Goal: Task Accomplishment & Management: Complete application form

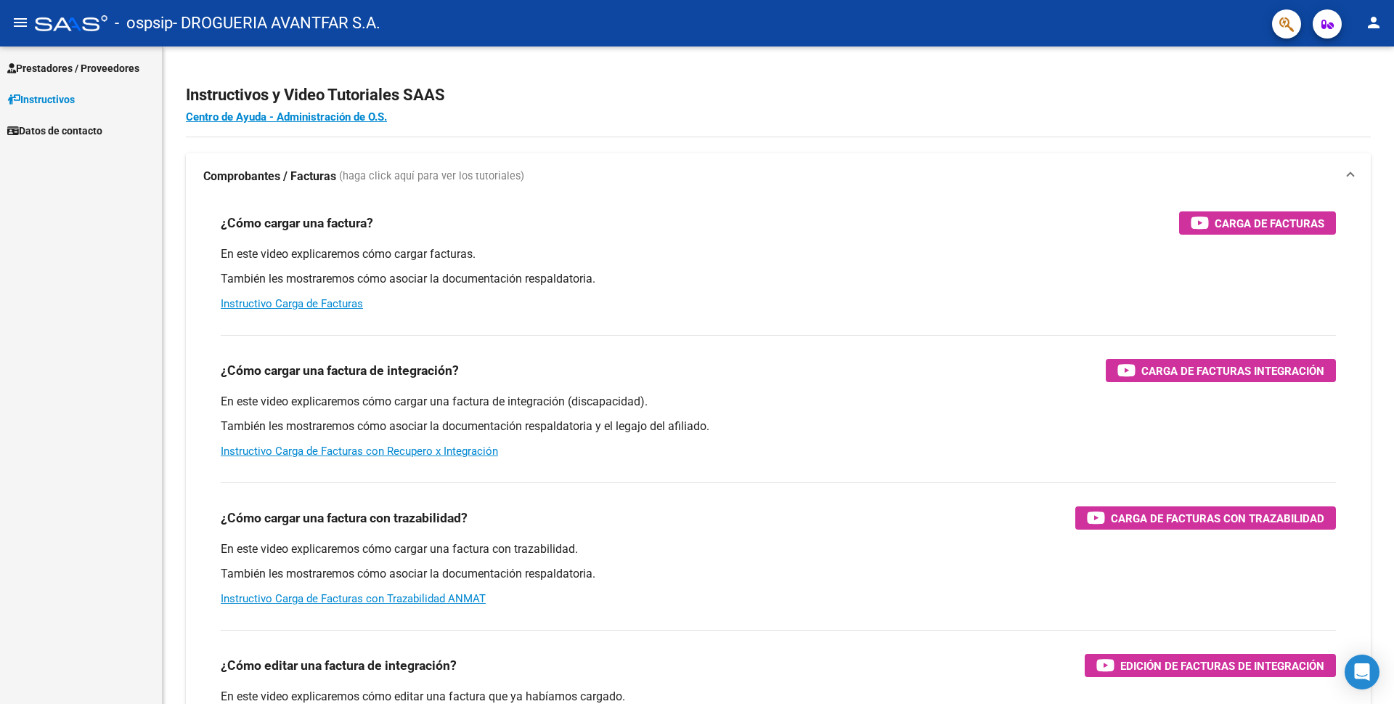
click at [84, 73] on span "Prestadores / Proveedores" at bounding box center [73, 68] width 132 height 16
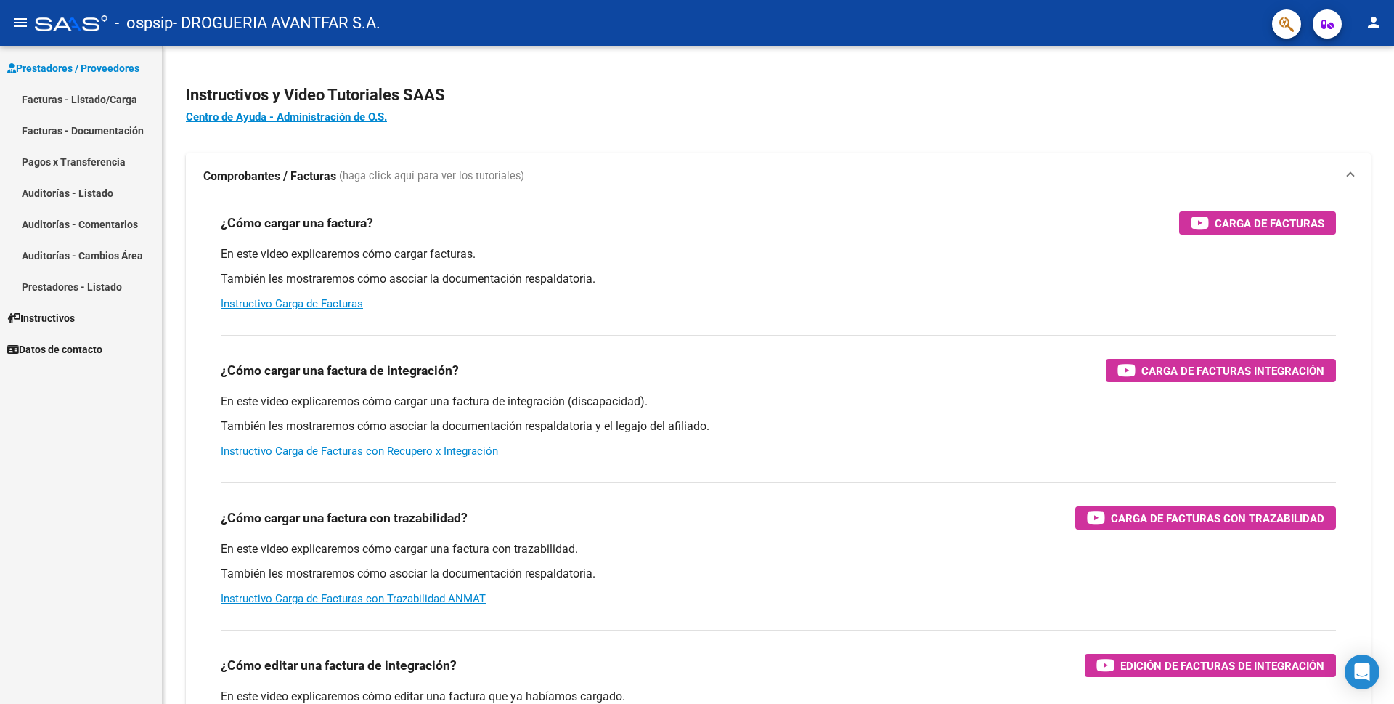
click at [80, 97] on link "Facturas - Listado/Carga" at bounding box center [81, 99] width 162 height 31
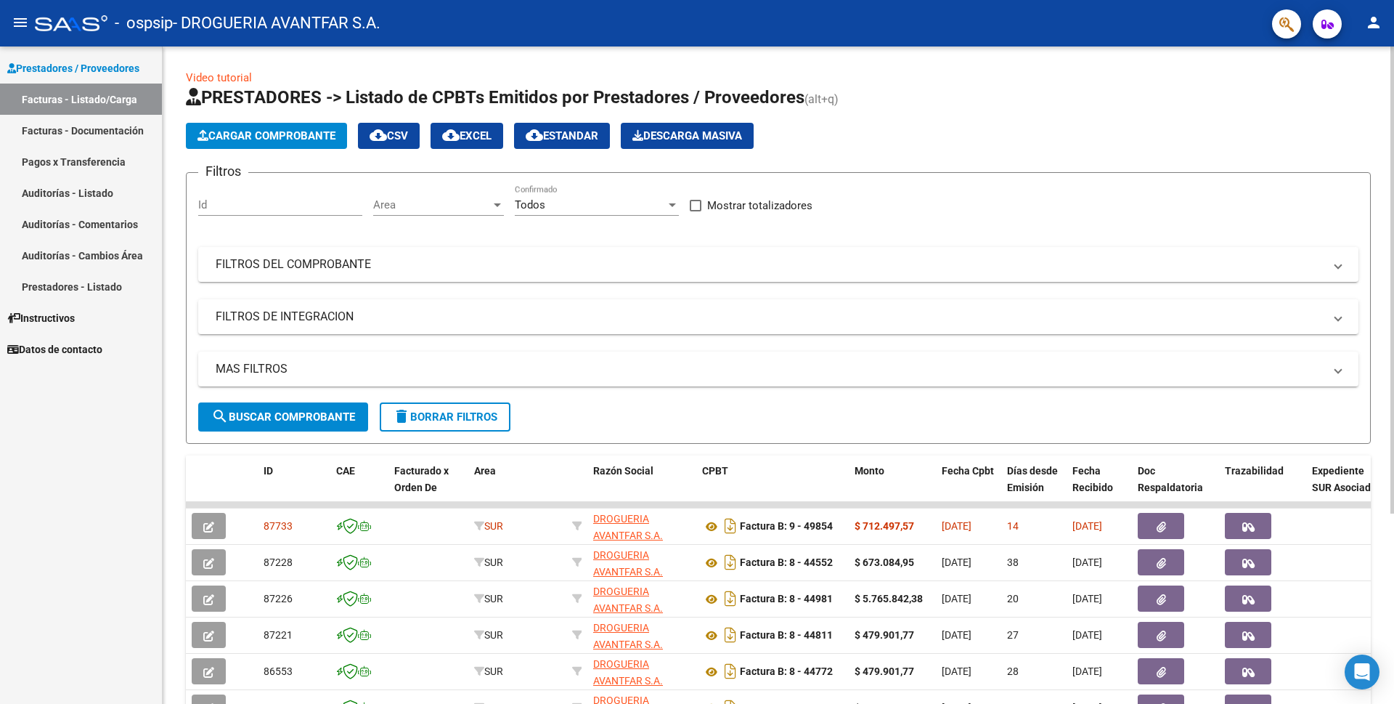
click at [271, 142] on span "Cargar Comprobante" at bounding box center [267, 135] width 138 height 13
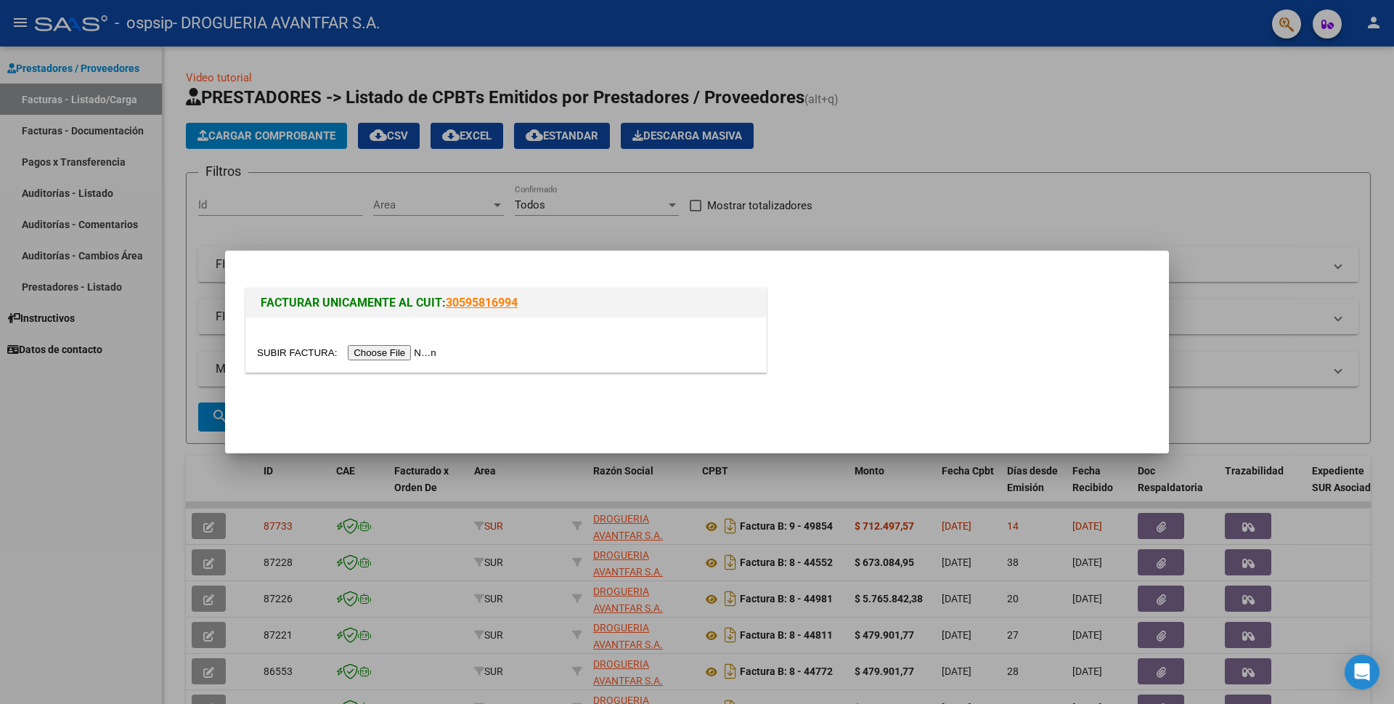
click at [412, 362] on div at bounding box center [506, 344] width 520 height 54
click at [412, 351] on input "file" at bounding box center [349, 352] width 184 height 15
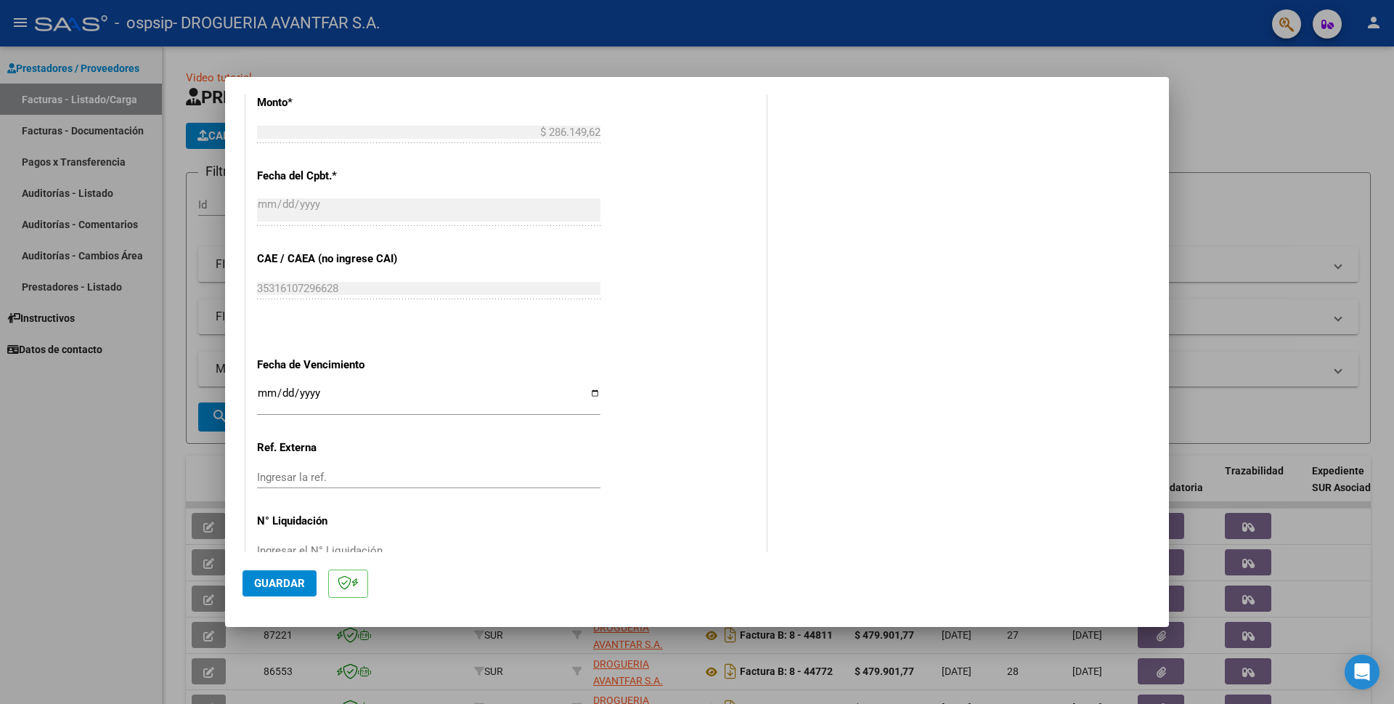
scroll to position [630, 0]
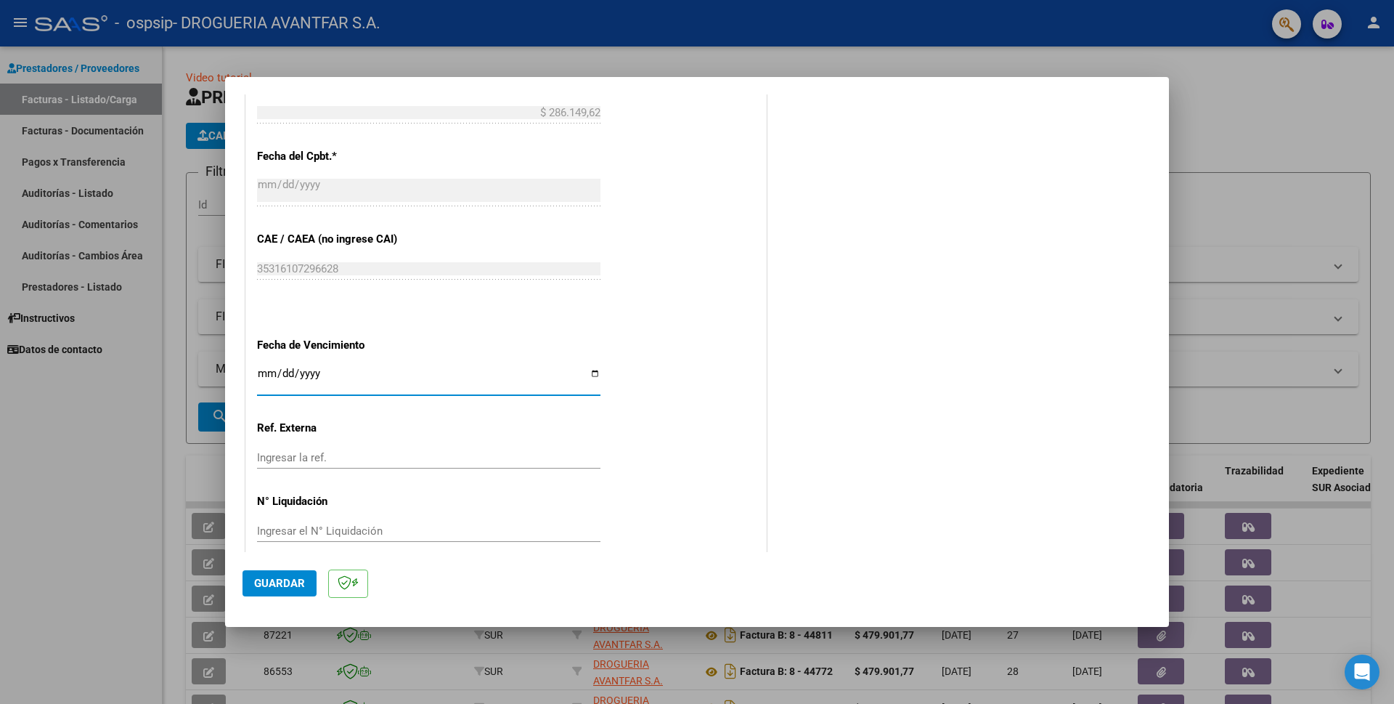
click at [261, 367] on input "Ingresar la fecha" at bounding box center [428, 378] width 343 height 23
type input "[DATE]"
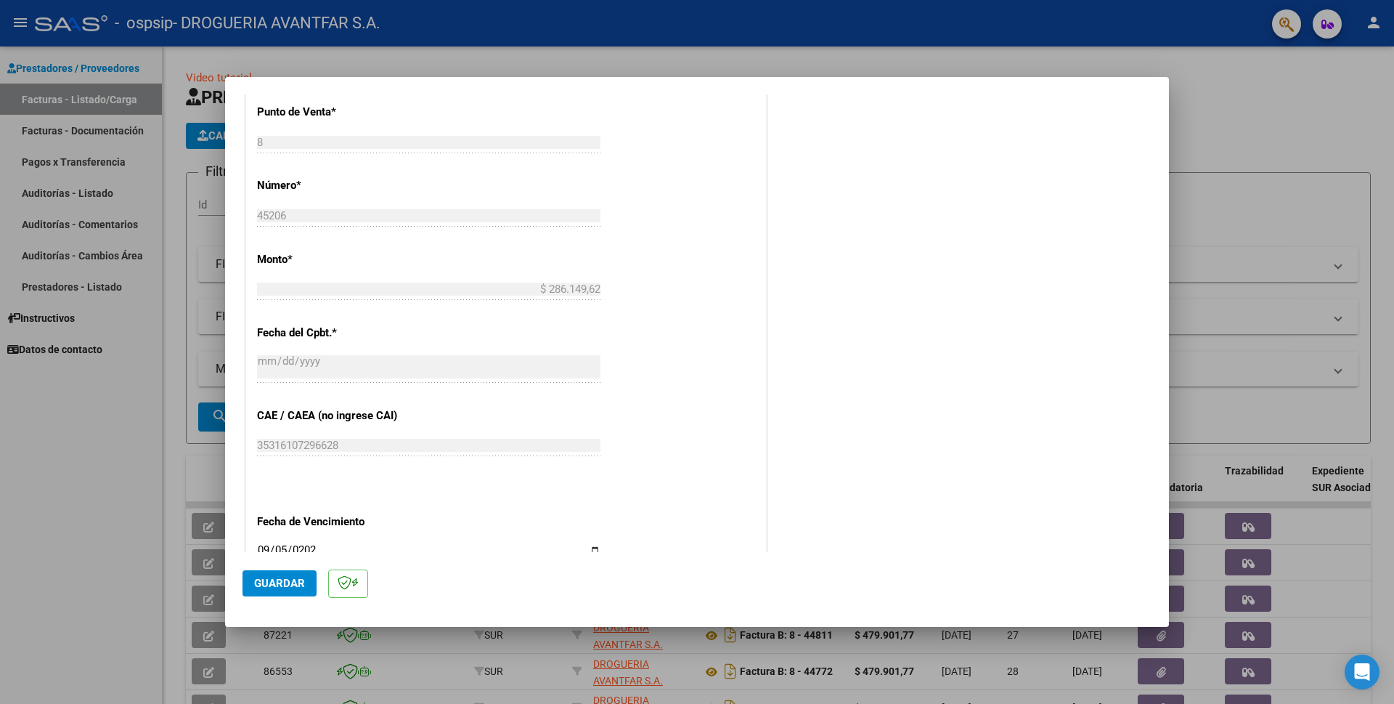
scroll to position [484, 0]
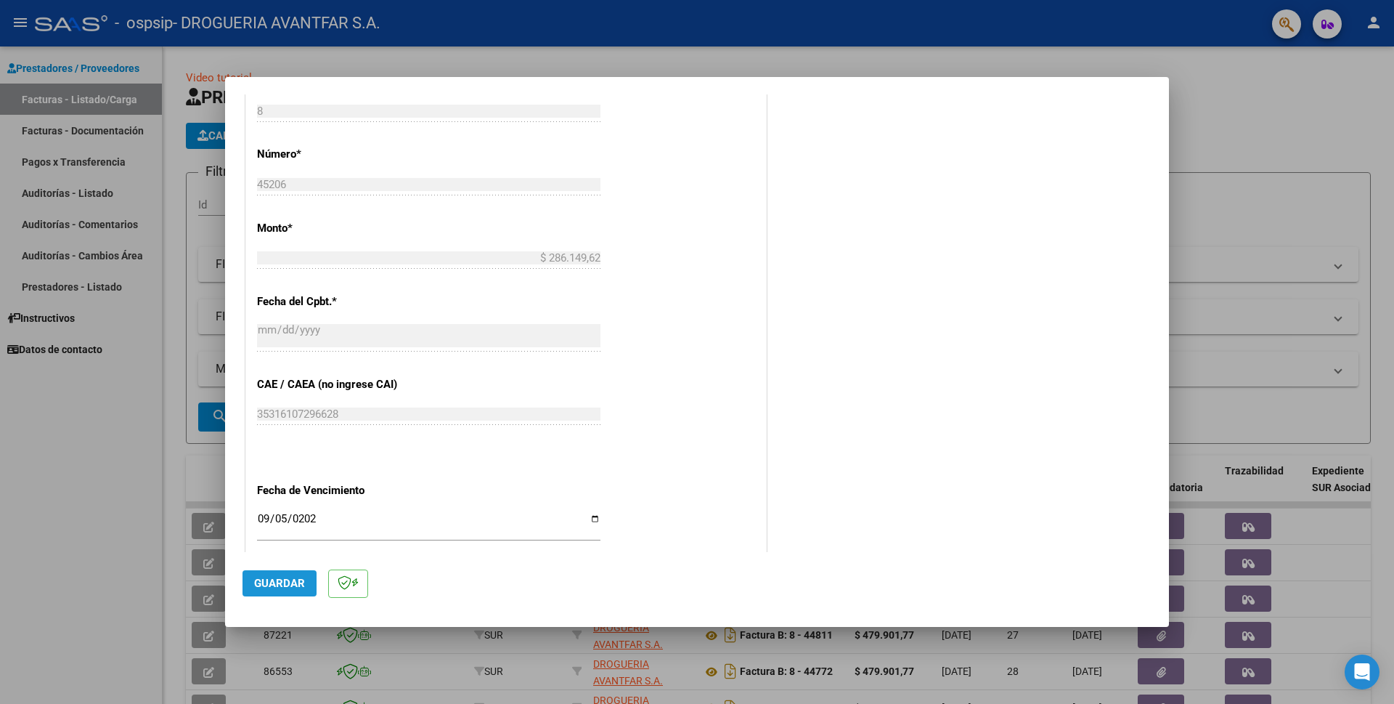
click at [273, 590] on span "Guardar" at bounding box center [279, 583] width 51 height 13
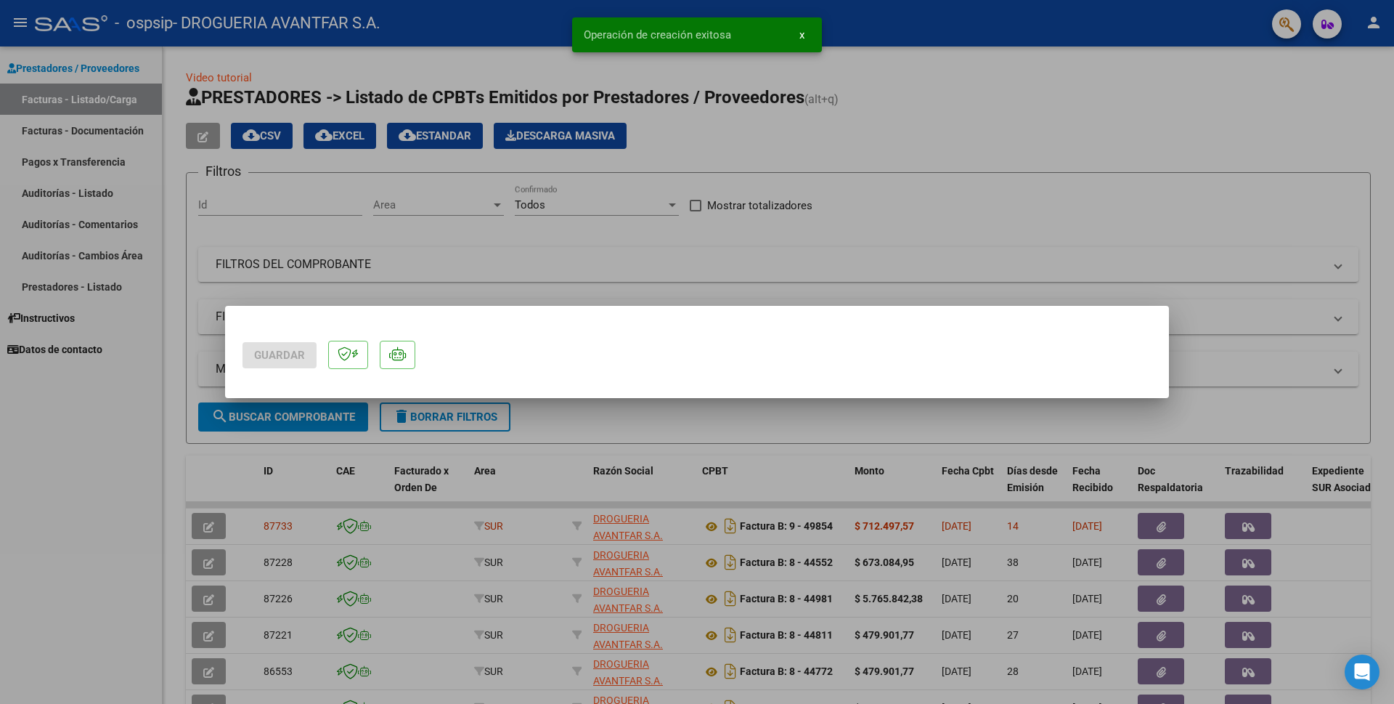
scroll to position [0, 0]
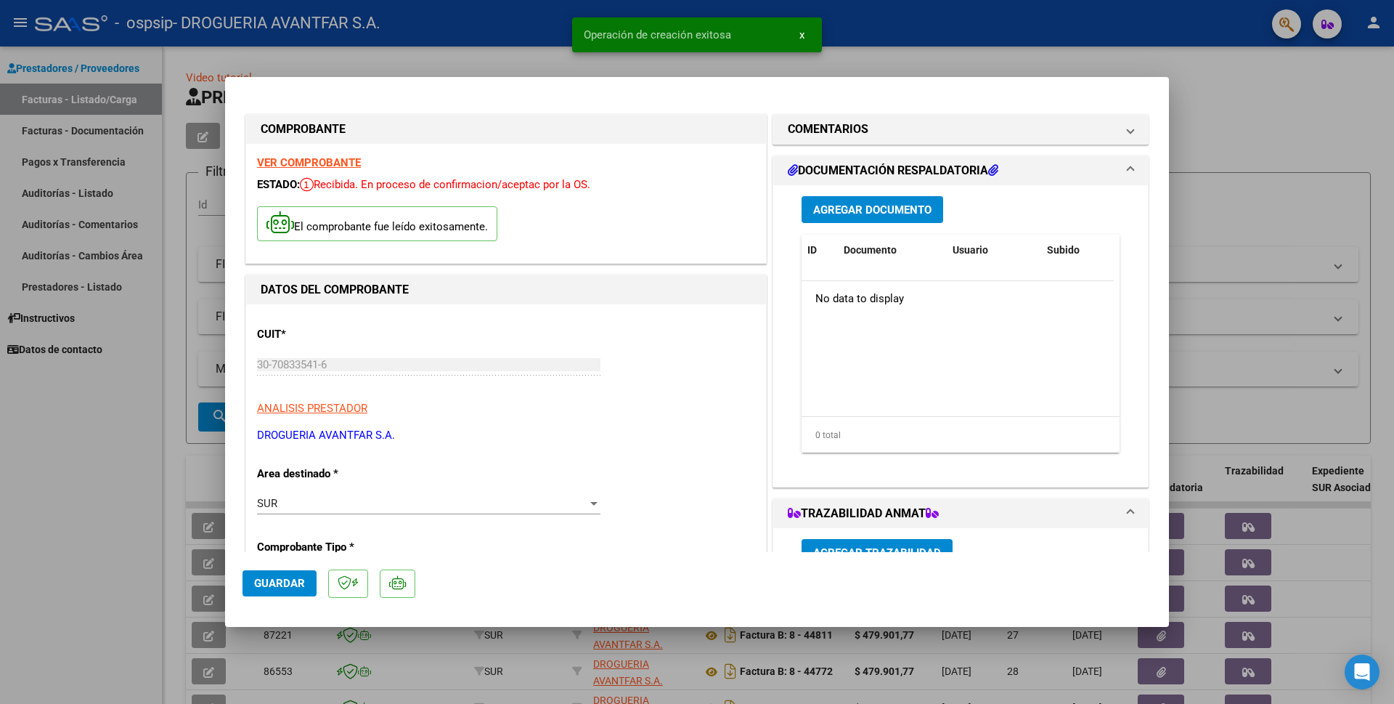
click at [882, 213] on span "Agregar Documento" at bounding box center [872, 209] width 118 height 13
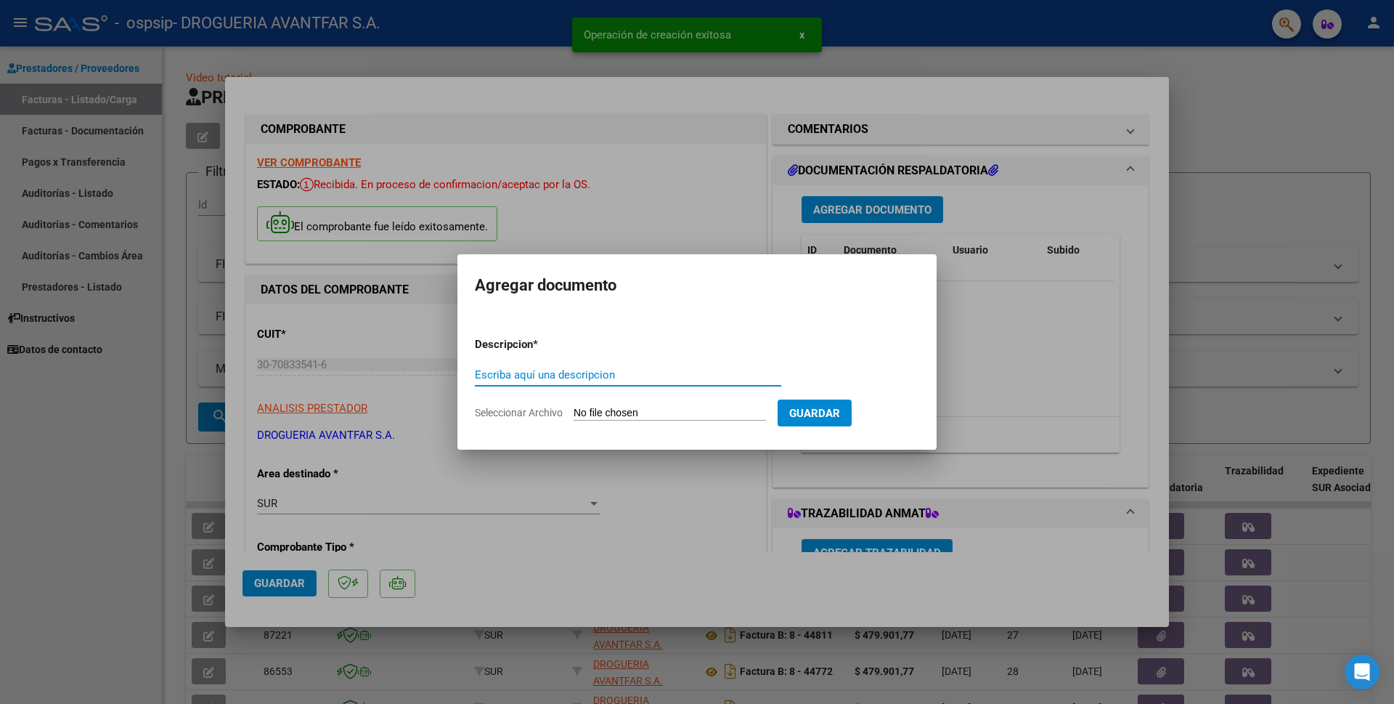
click at [561, 370] on input "Escriba aquí una descripcion" at bounding box center [628, 374] width 306 height 13
type input "DOCUMENTACION"
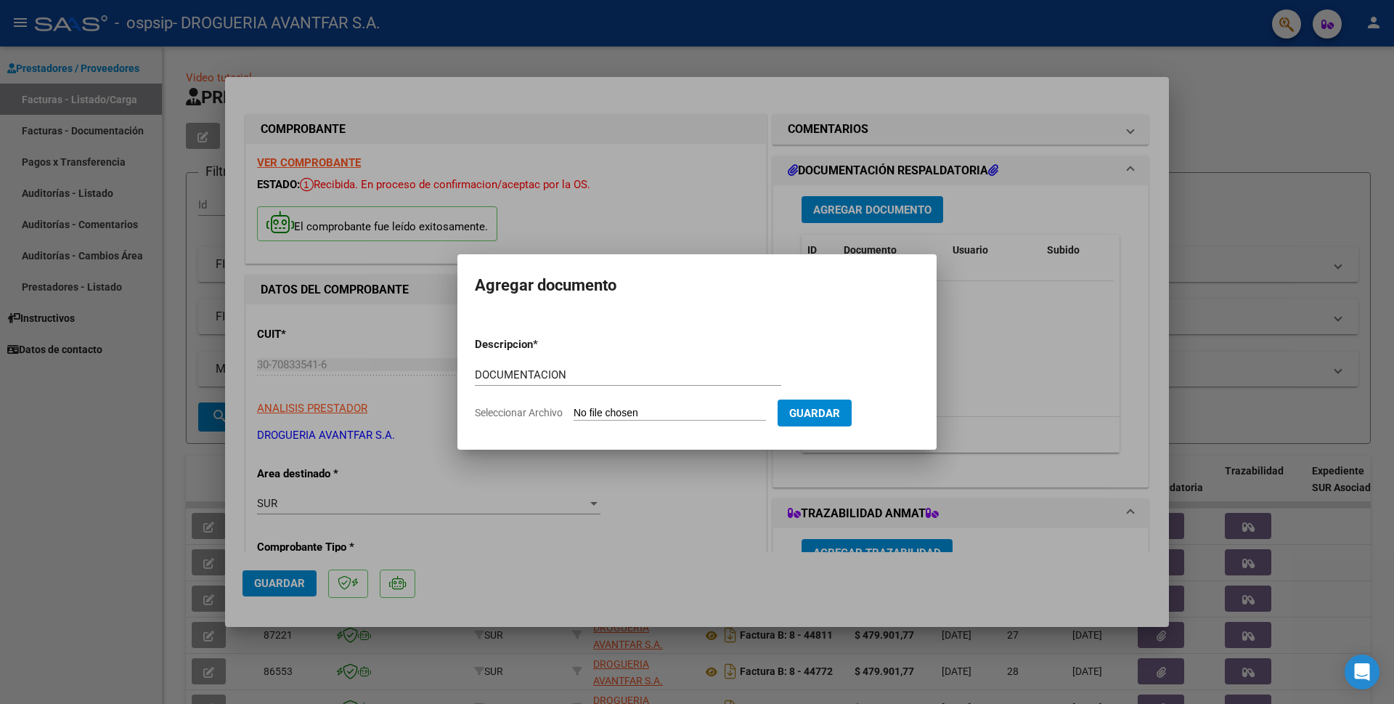
click at [610, 412] on input "Seleccionar Archivo" at bounding box center [670, 414] width 192 height 14
type input "C:\fakepath\324550_2025_08_13_18_57_31_370.pdf"
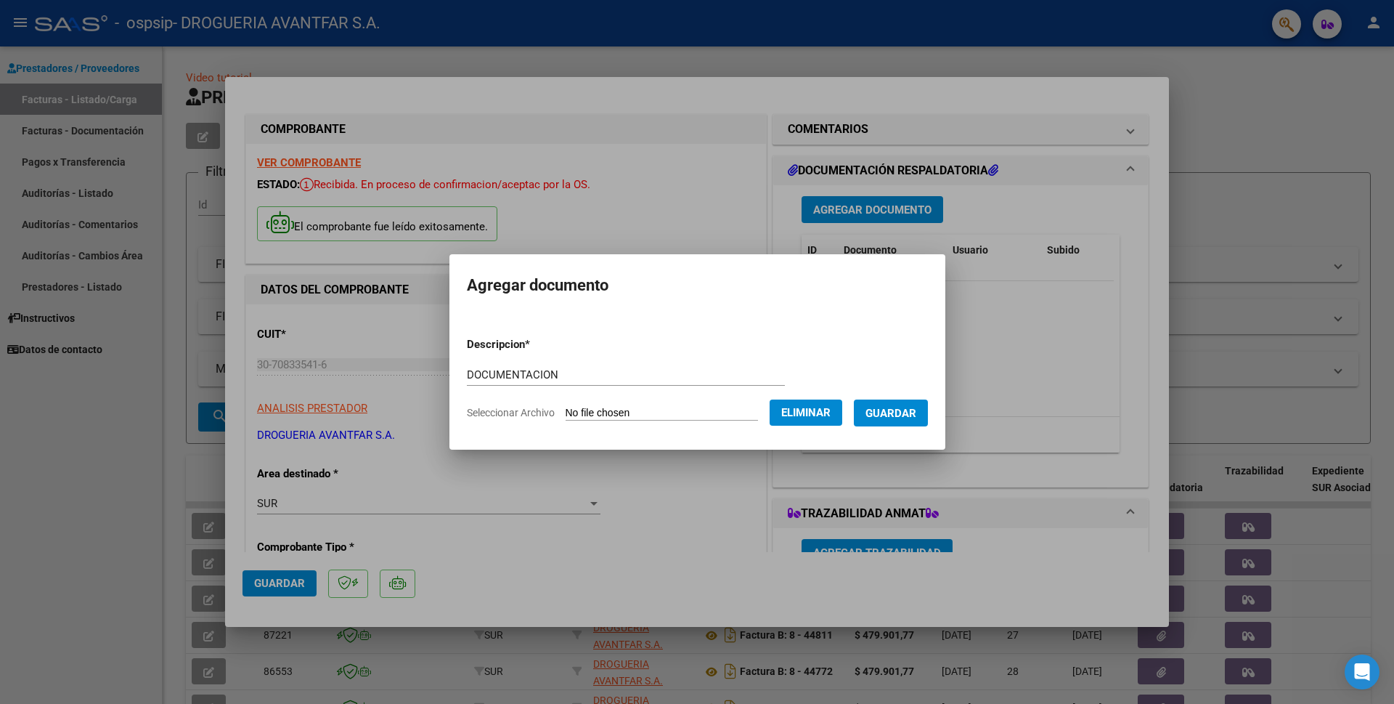
click at [905, 412] on span "Guardar" at bounding box center [891, 413] width 51 height 13
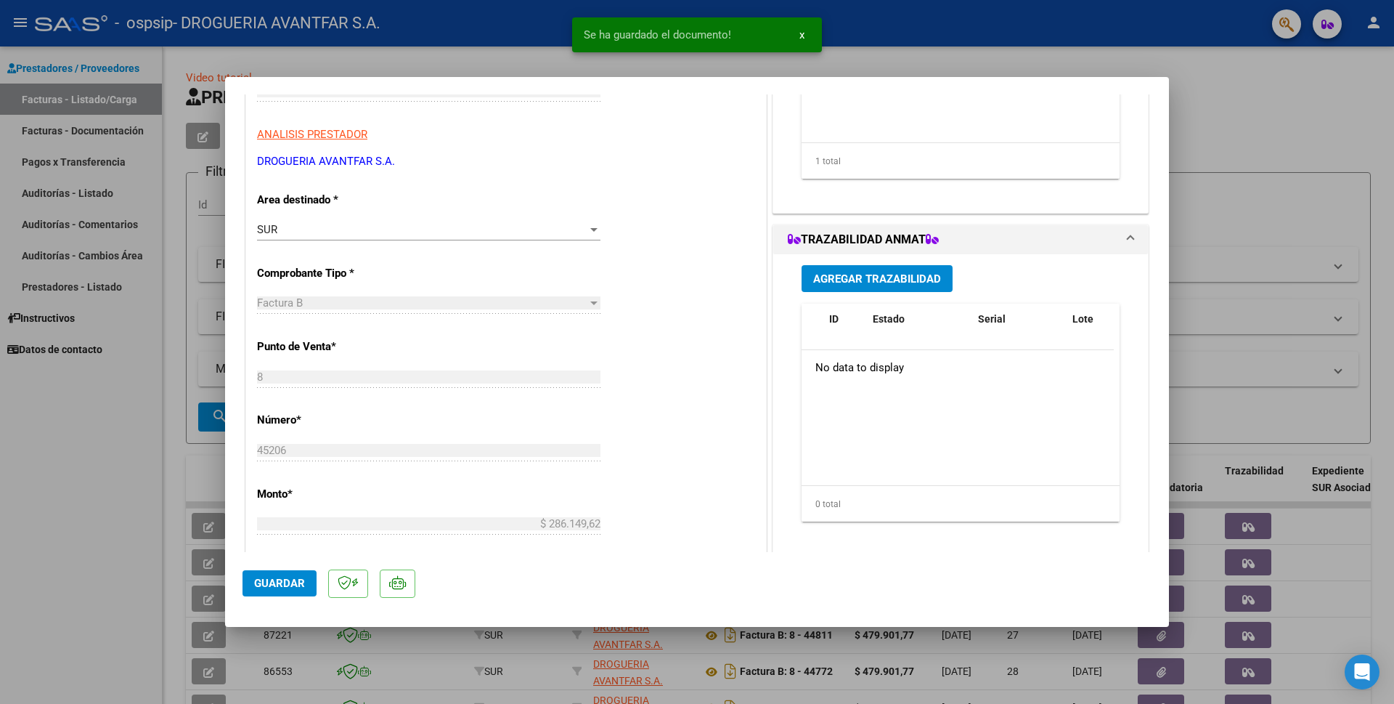
scroll to position [290, 0]
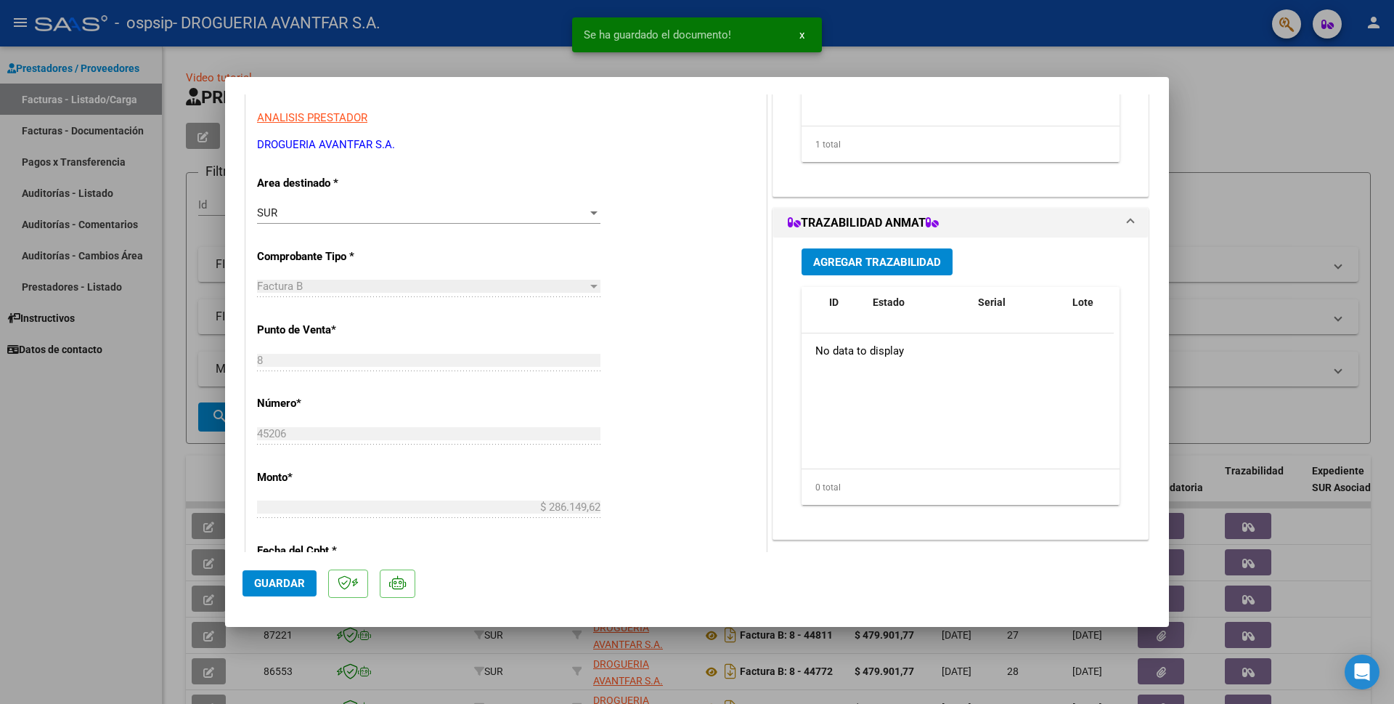
click at [848, 273] on button "Agregar Trazabilidad" at bounding box center [877, 261] width 151 height 27
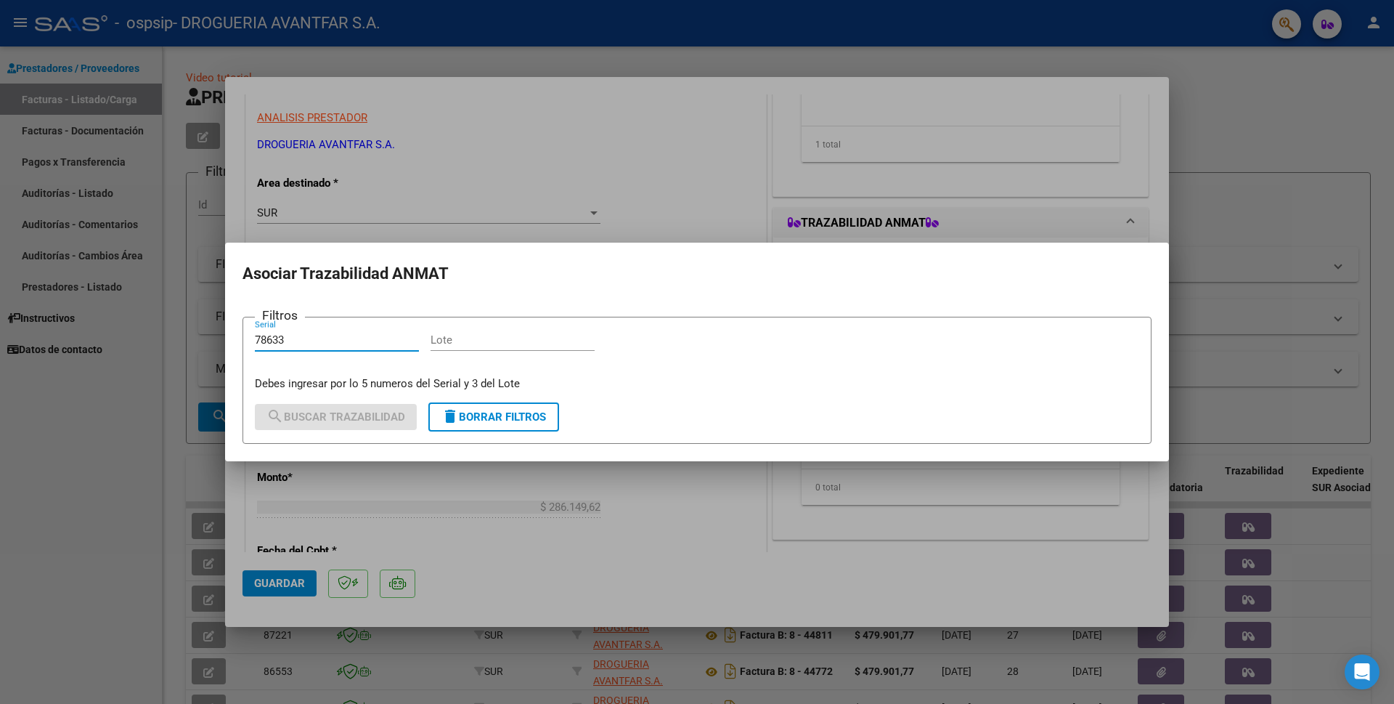
type input "78633"
click at [466, 341] on input "Lote" at bounding box center [513, 339] width 164 height 13
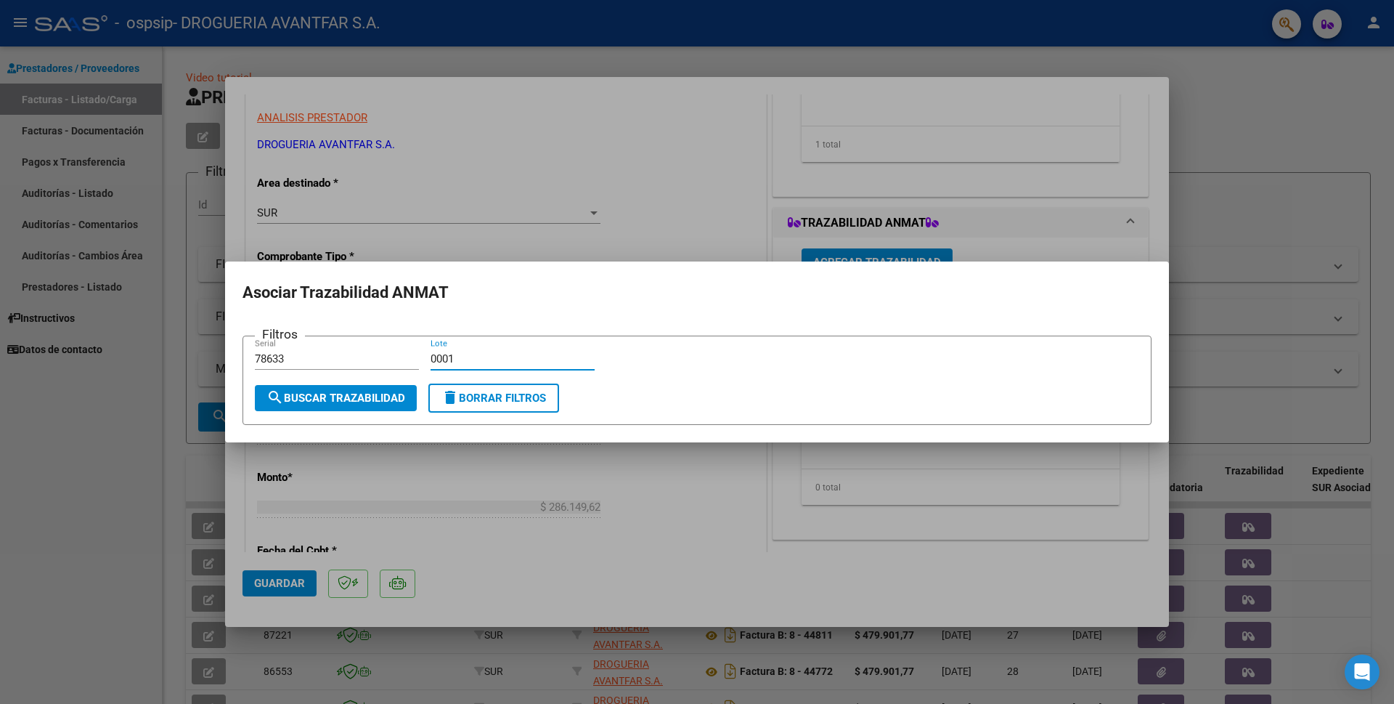
type input "0001"
click at [632, 381] on div "Filtros 78633 Serial 0001 Lote" at bounding box center [697, 366] width 884 height 36
click at [394, 399] on span "search Buscar Trazabilidad" at bounding box center [335, 397] width 139 height 13
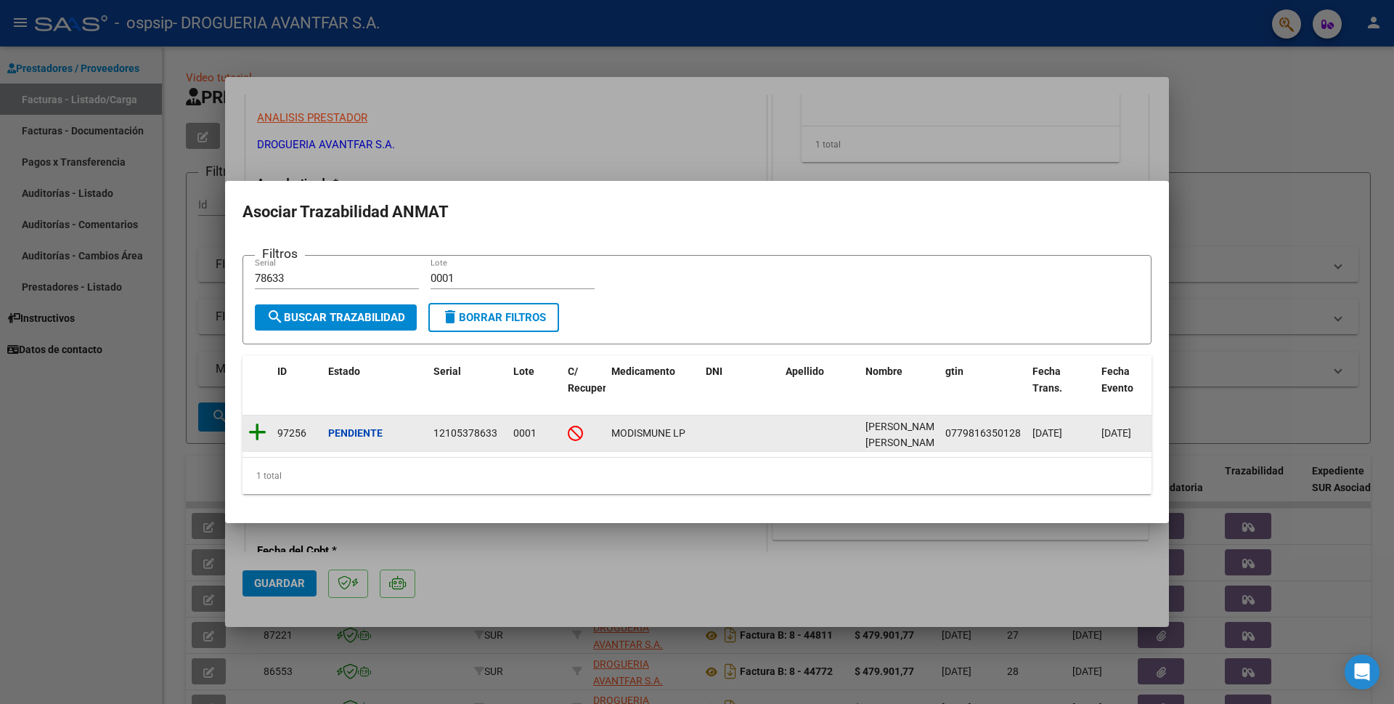
click at [257, 433] on icon at bounding box center [257, 432] width 18 height 20
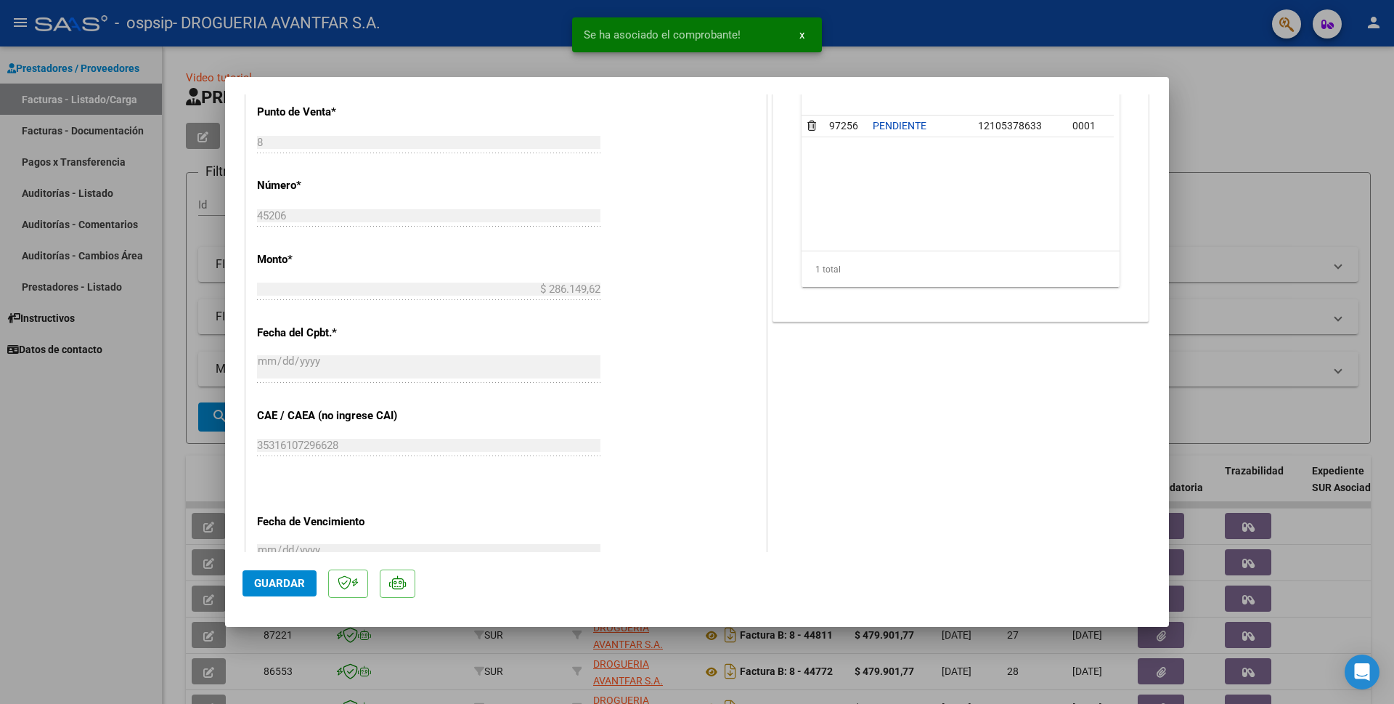
scroll to position [685, 0]
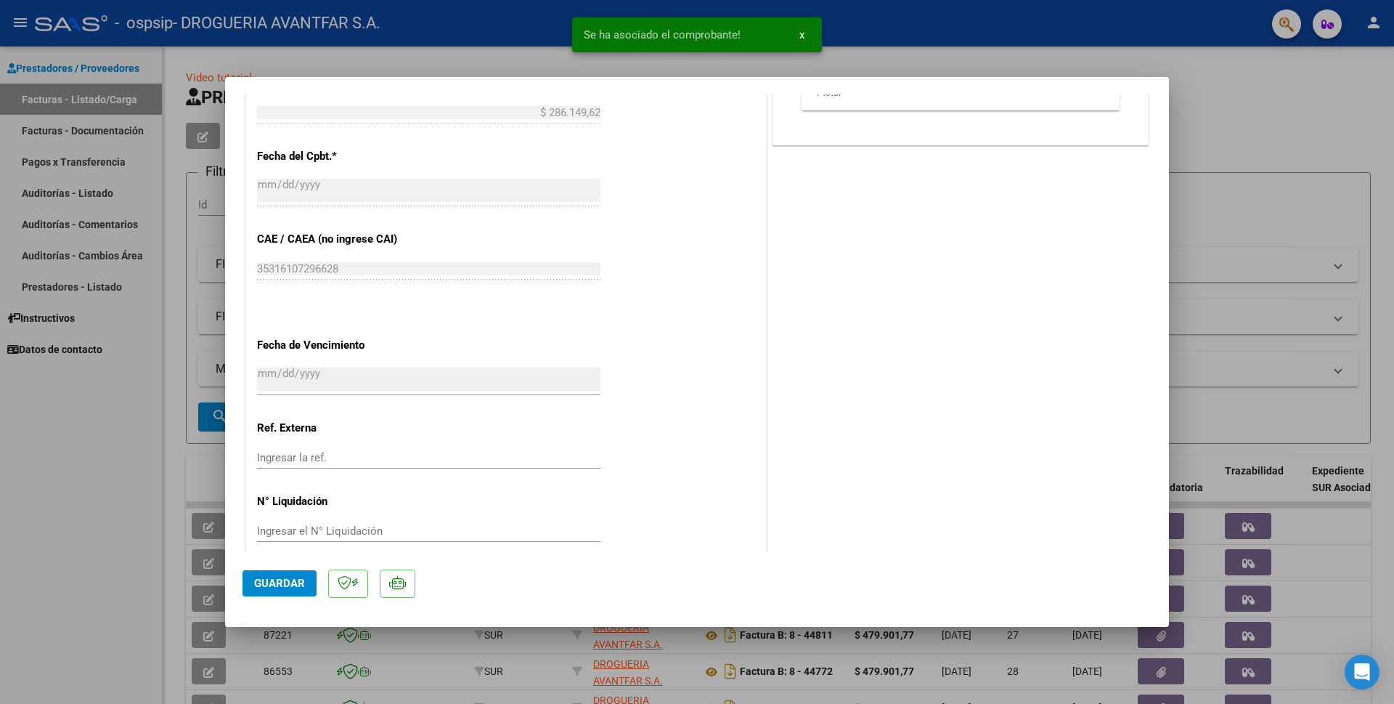
click at [280, 584] on span "Guardar" at bounding box center [279, 583] width 51 height 13
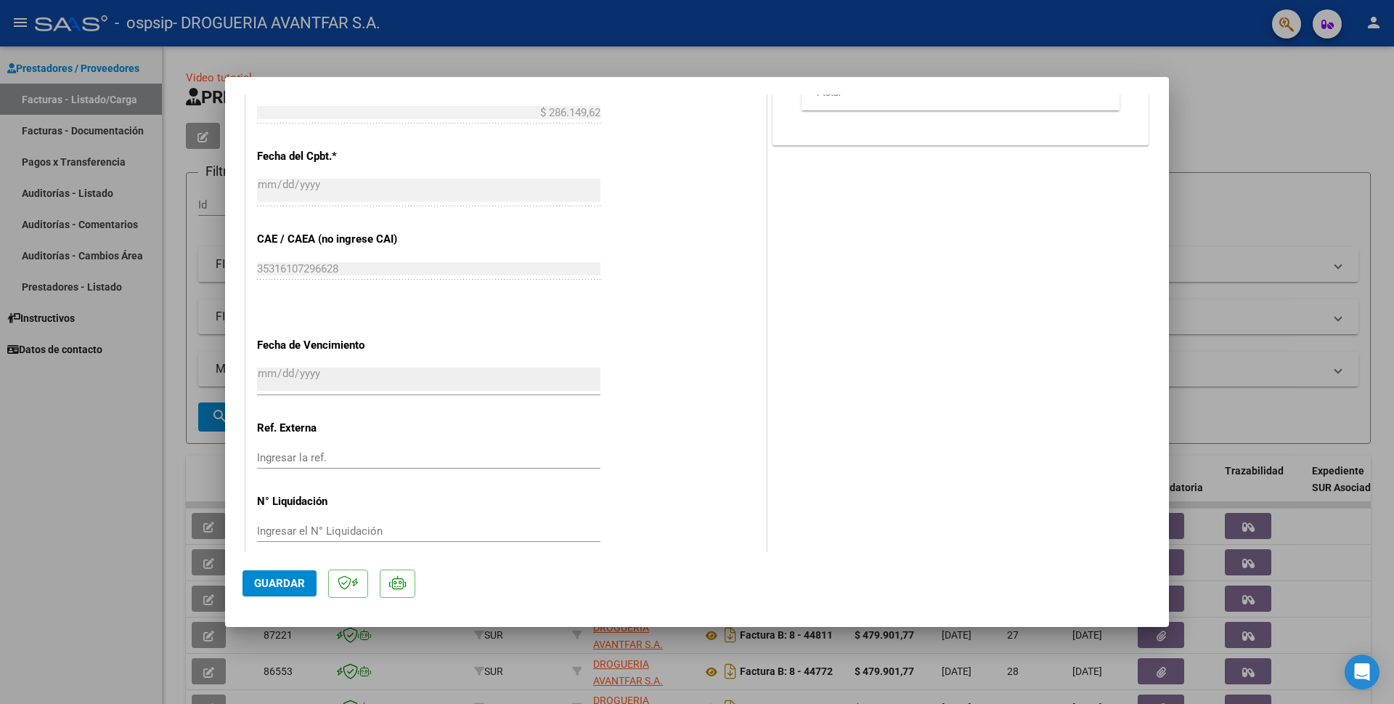
click at [1224, 108] on div at bounding box center [697, 352] width 1394 height 704
type input "$ 0,00"
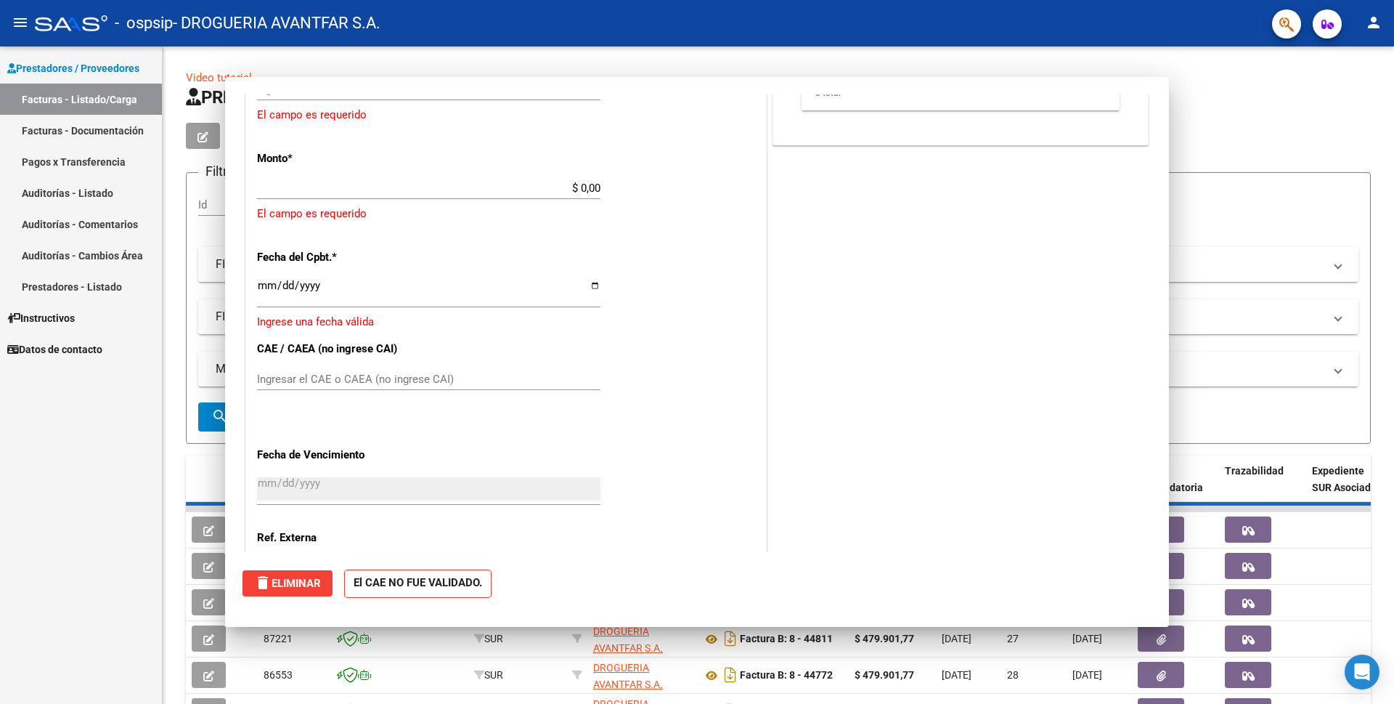
scroll to position [794, 0]
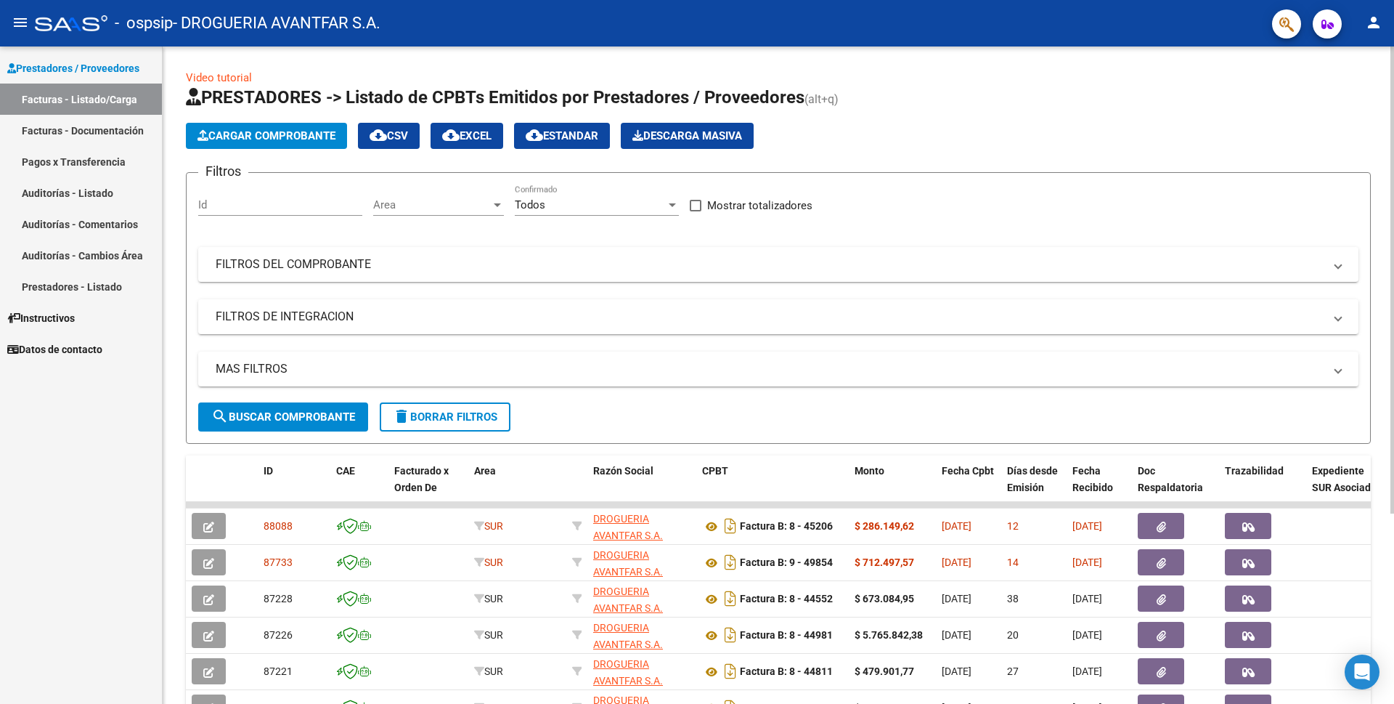
click at [266, 139] on span "Cargar Comprobante" at bounding box center [267, 135] width 138 height 13
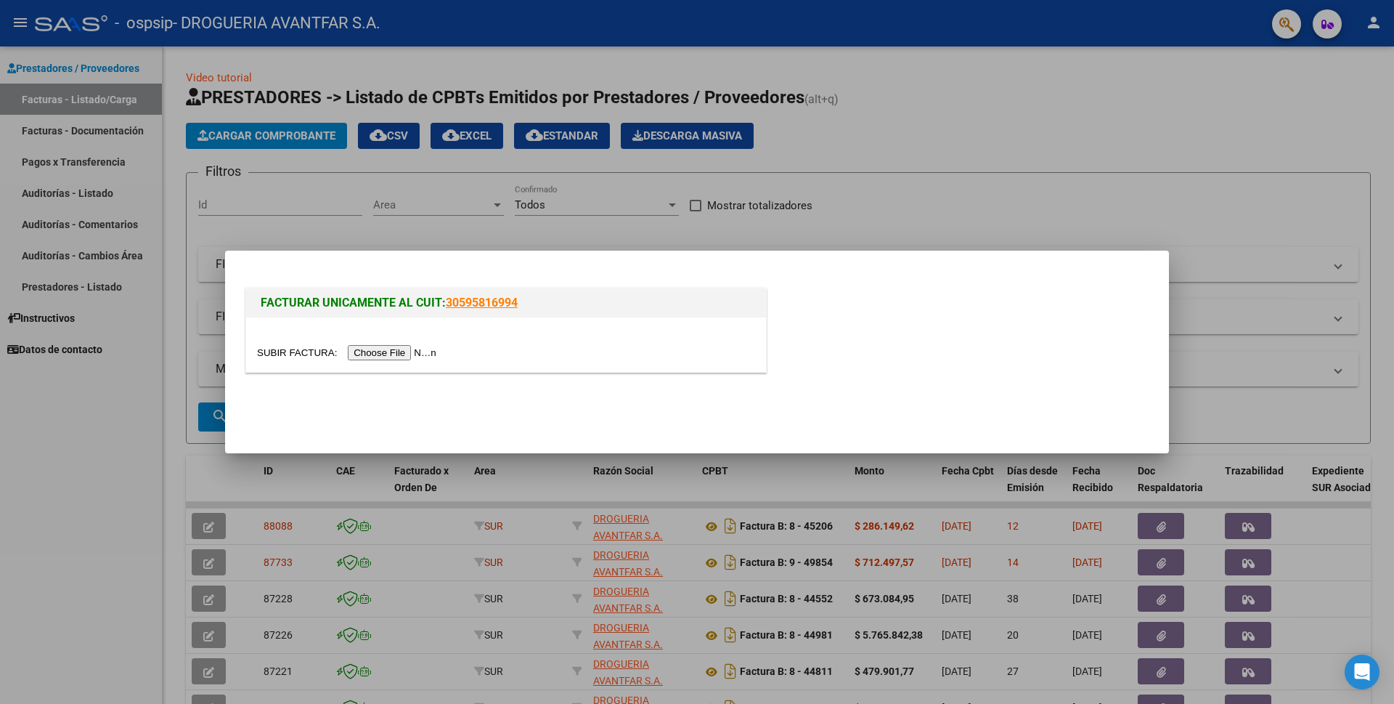
click at [376, 351] on input "file" at bounding box center [349, 352] width 184 height 15
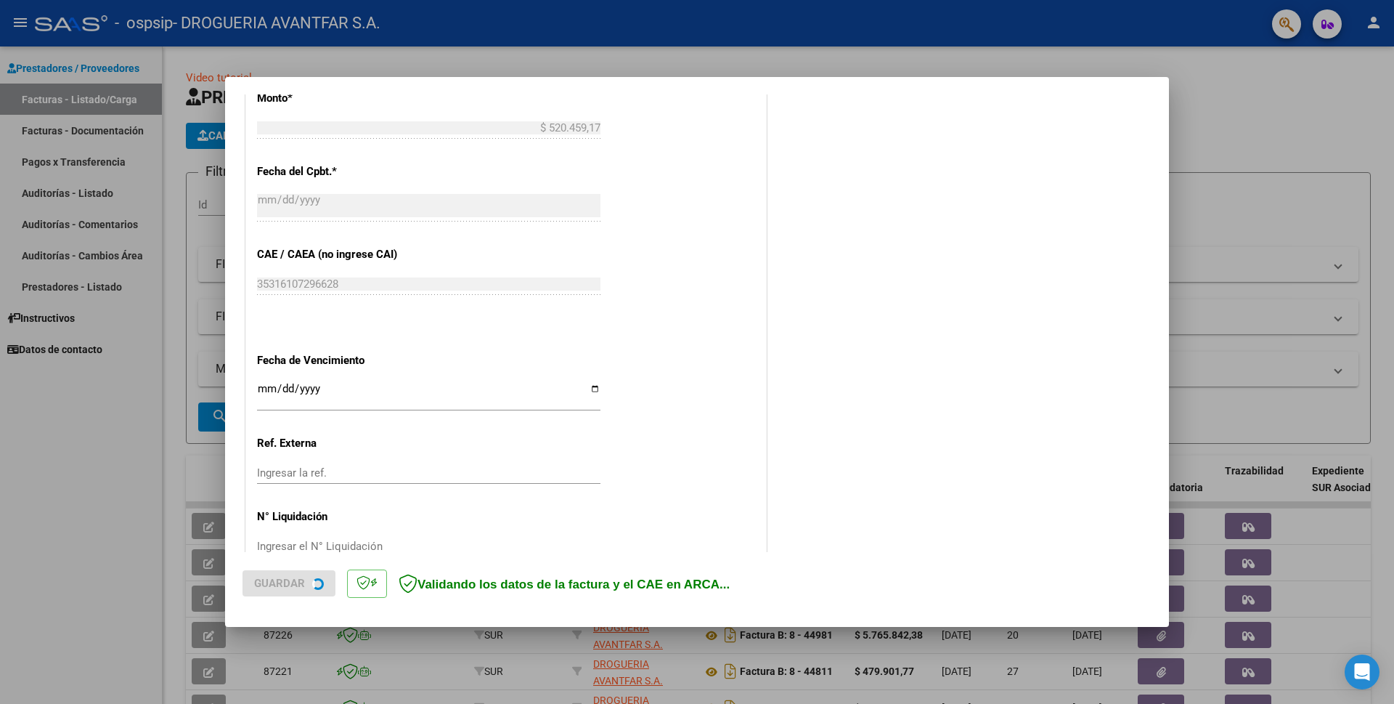
scroll to position [630, 0]
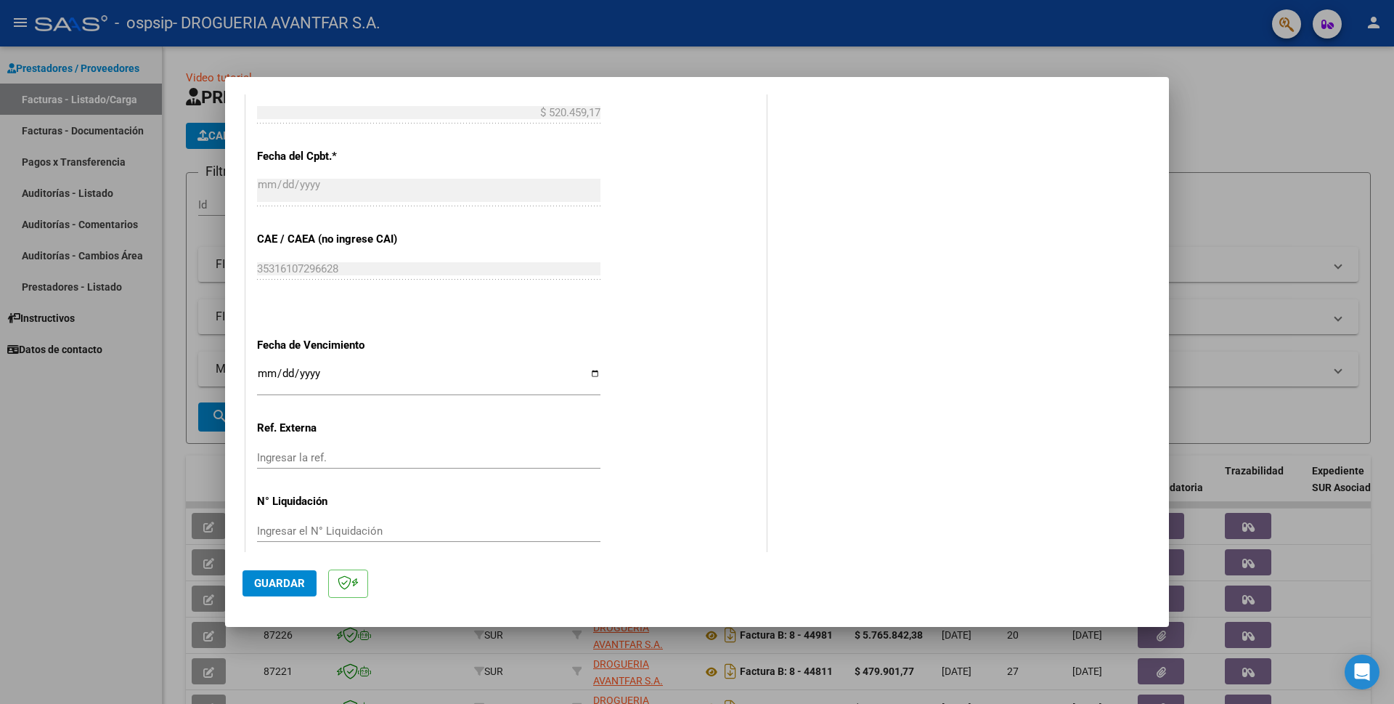
click at [264, 367] on input "Ingresar la fecha" at bounding box center [428, 378] width 343 height 23
type input "[DATE]"
click at [287, 585] on span "Guardar" at bounding box center [279, 583] width 51 height 13
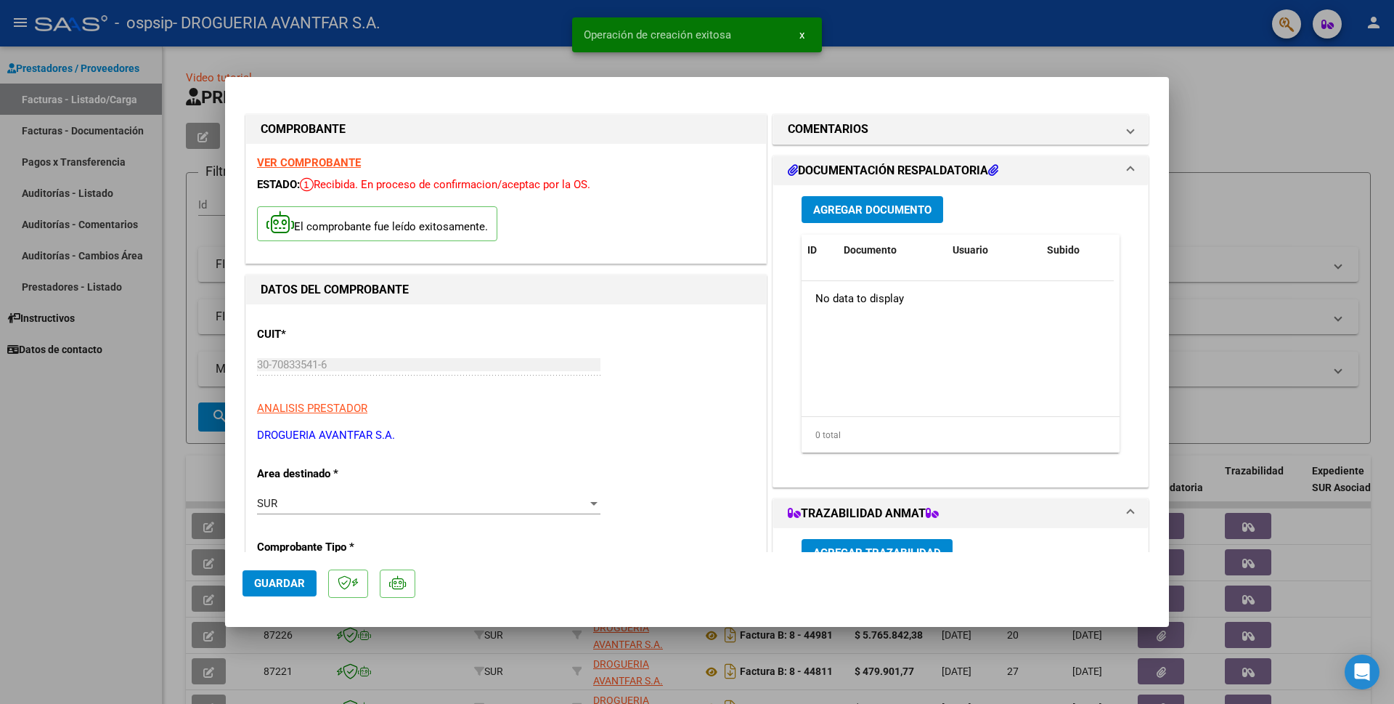
click at [887, 205] on span "Agregar Documento" at bounding box center [872, 209] width 118 height 13
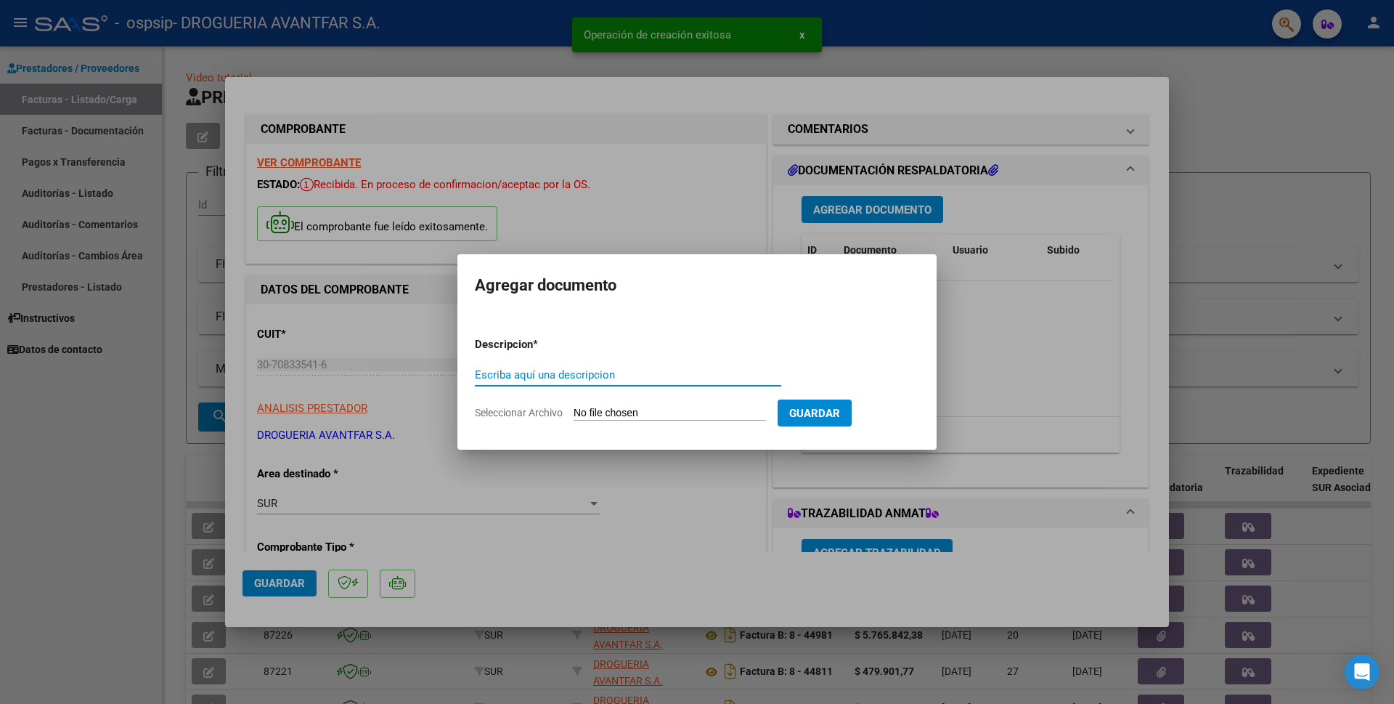
click at [547, 364] on div "Escriba aquí una descripcion" at bounding box center [628, 375] width 306 height 22
click at [550, 368] on input "Escriba aquí una descripcion" at bounding box center [628, 374] width 306 height 13
type input "DOCUMENTACION"
click at [613, 412] on input "Seleccionar Archivo" at bounding box center [670, 414] width 192 height 14
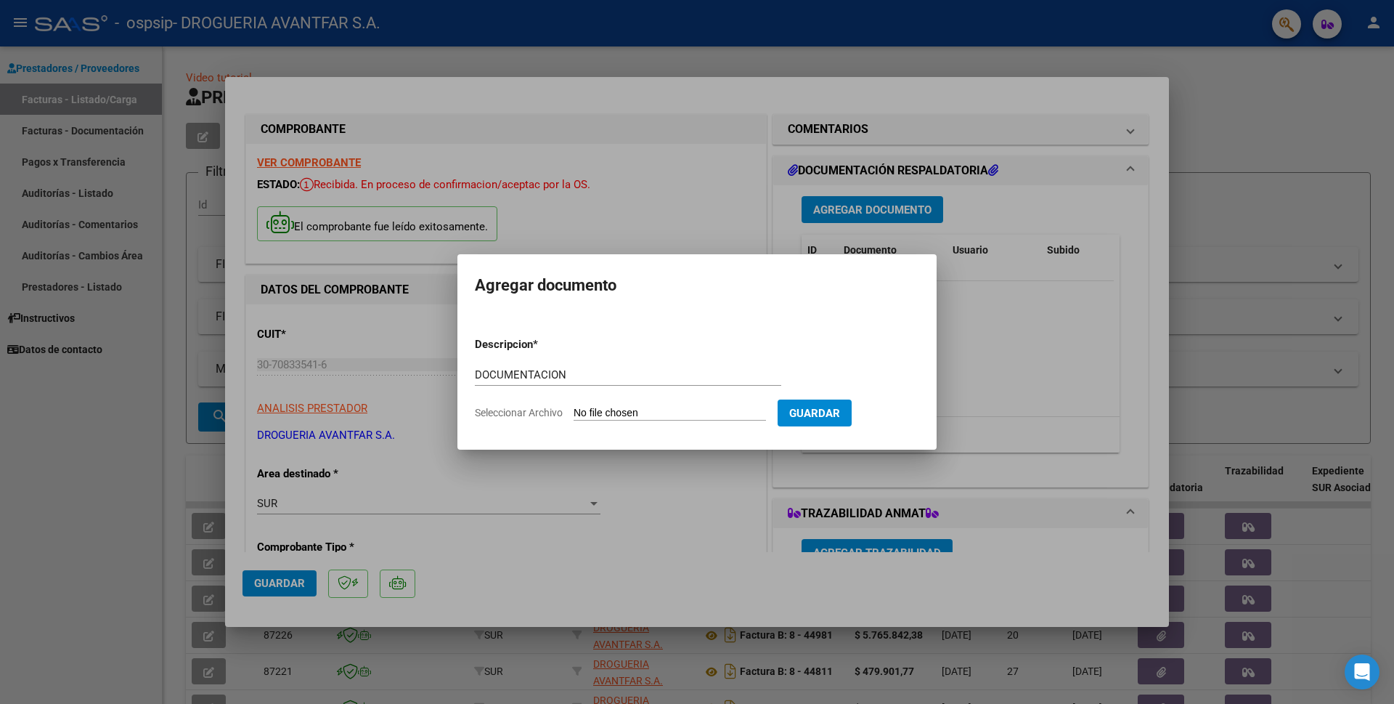
type input "C:\fakepath\324734_2025_08_13_18_56_33_933.pdf"
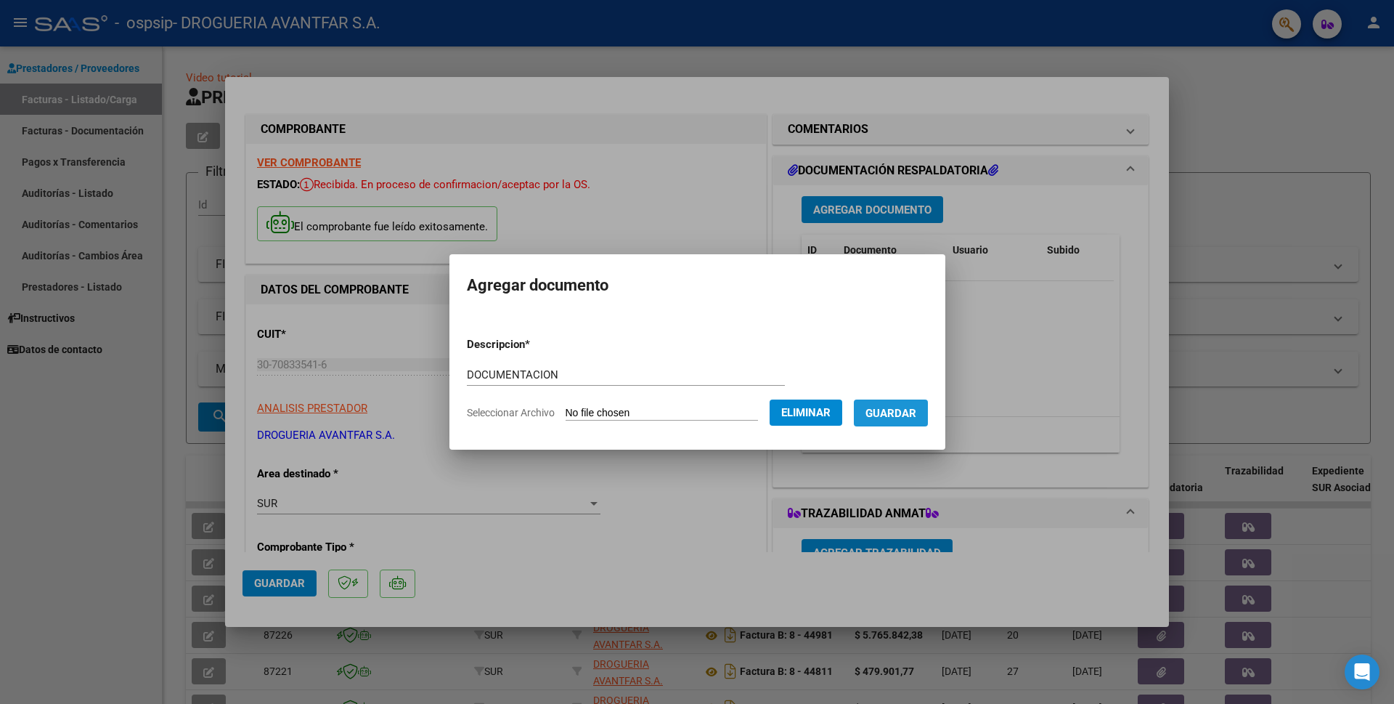
click at [889, 416] on span "Guardar" at bounding box center [891, 413] width 51 height 13
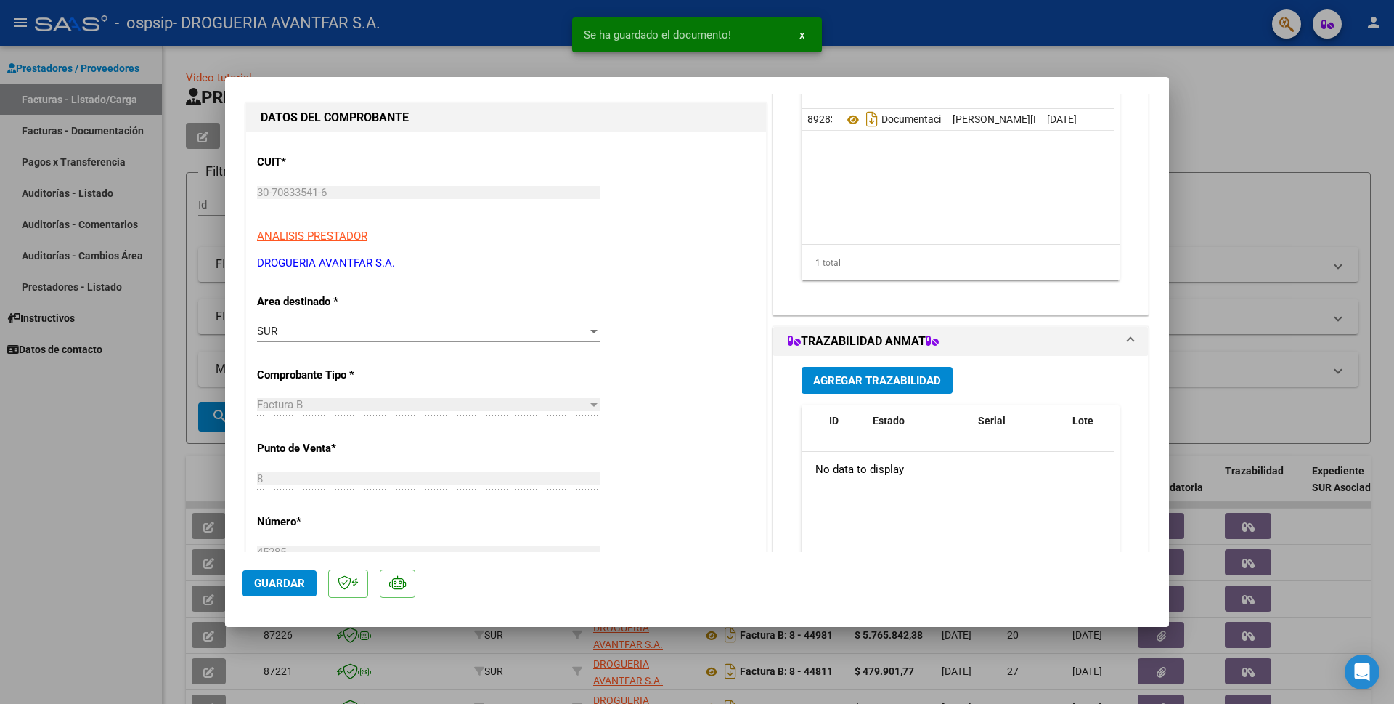
scroll to position [218, 0]
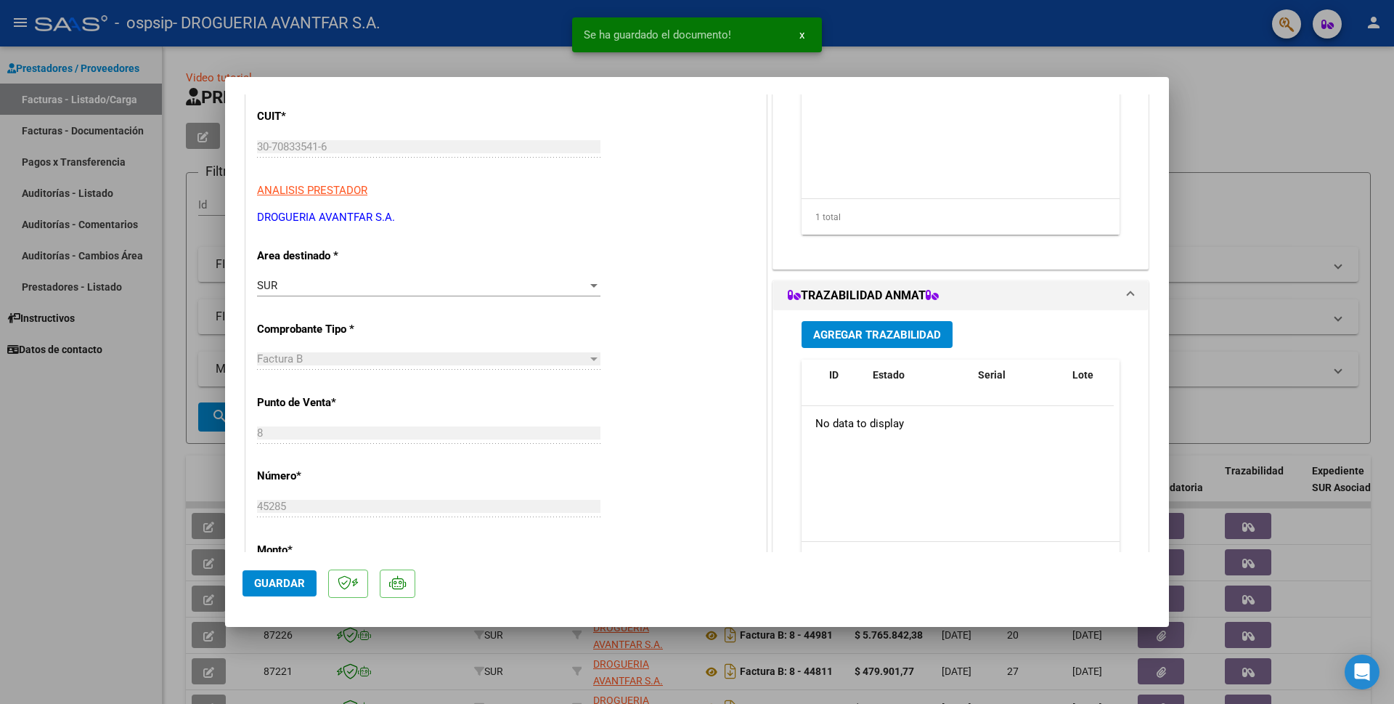
click at [885, 340] on span "Agregar Trazabilidad" at bounding box center [877, 334] width 128 height 13
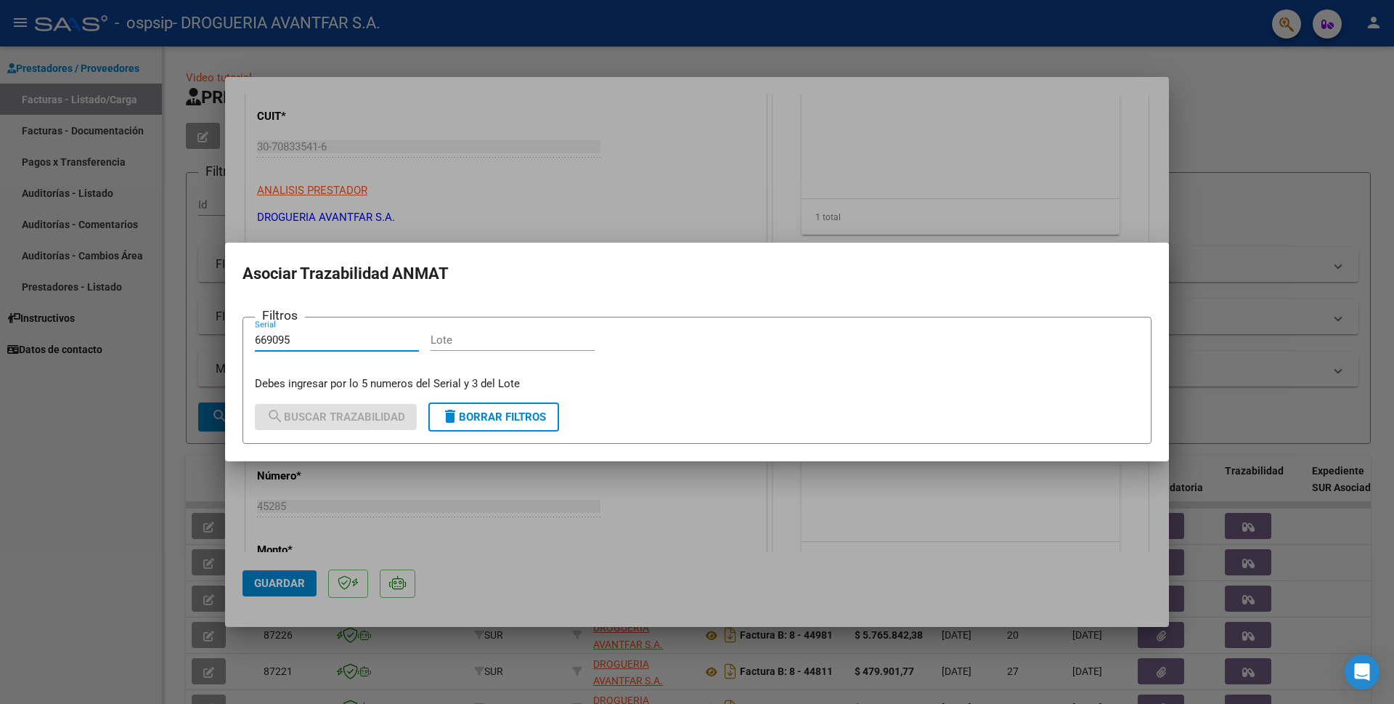
type input "669095"
click at [458, 338] on input "Lote" at bounding box center [513, 339] width 164 height 13
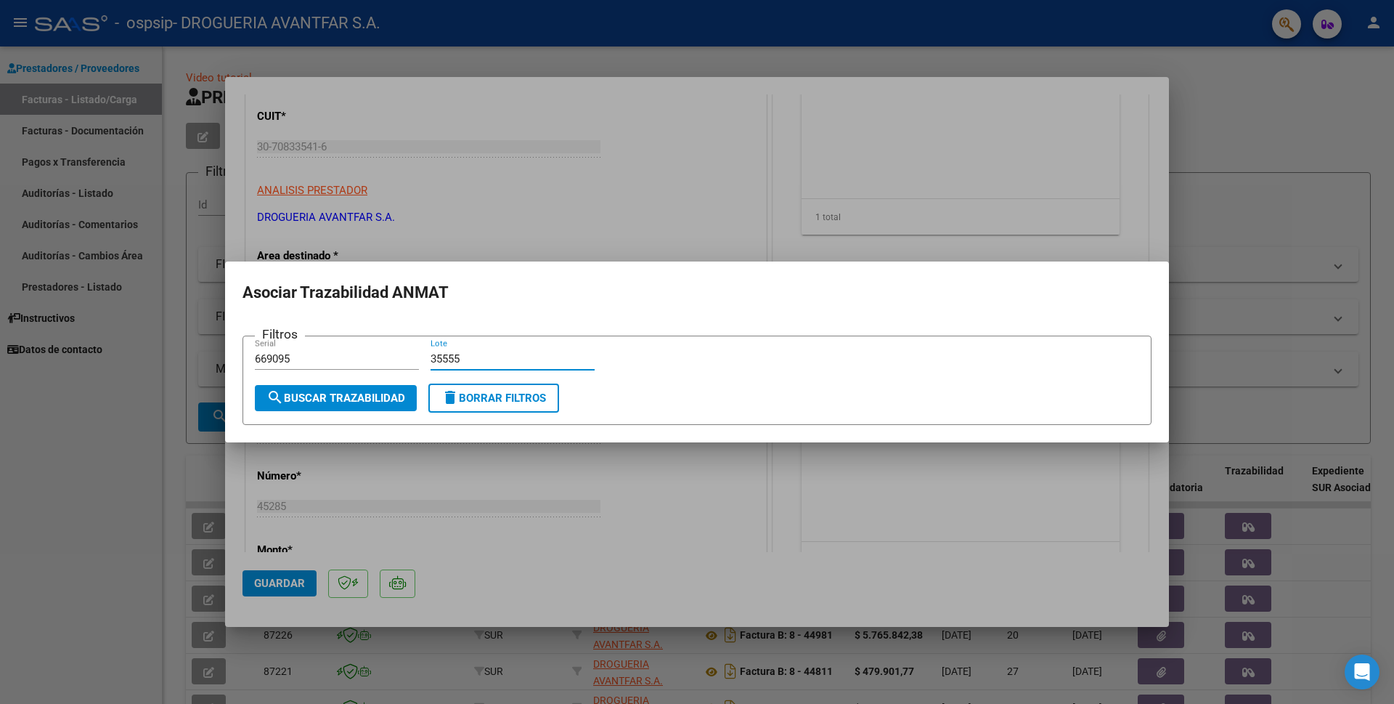
type input "35555"
click at [317, 401] on span "search Buscar Trazabilidad" at bounding box center [335, 397] width 139 height 13
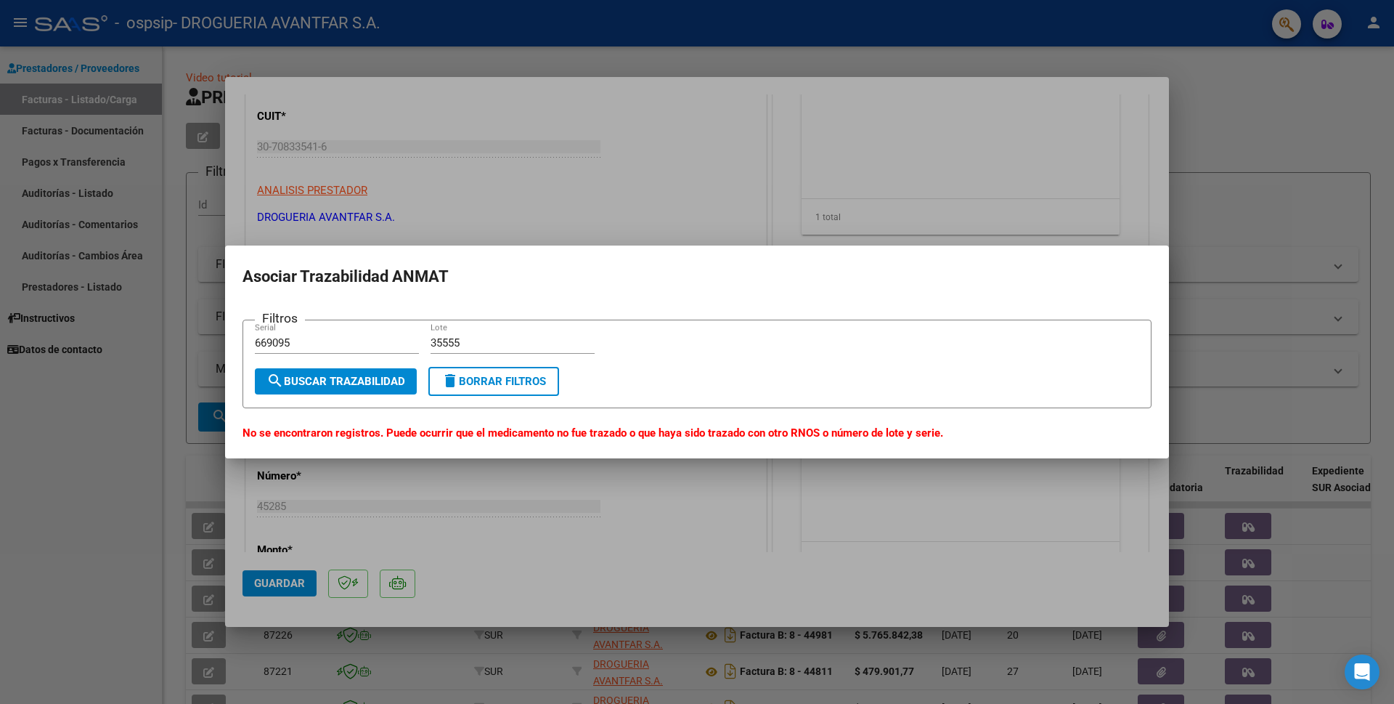
click at [256, 343] on input "669095" at bounding box center [337, 342] width 164 height 13
type input "100378669095"
drag, startPoint x: 468, startPoint y: 344, endPoint x: 407, endPoint y: 344, distance: 60.3
click at [407, 344] on div "Filtros 100378669095 Serial 35555 Lote" at bounding box center [697, 350] width 884 height 36
type input "Z003555"
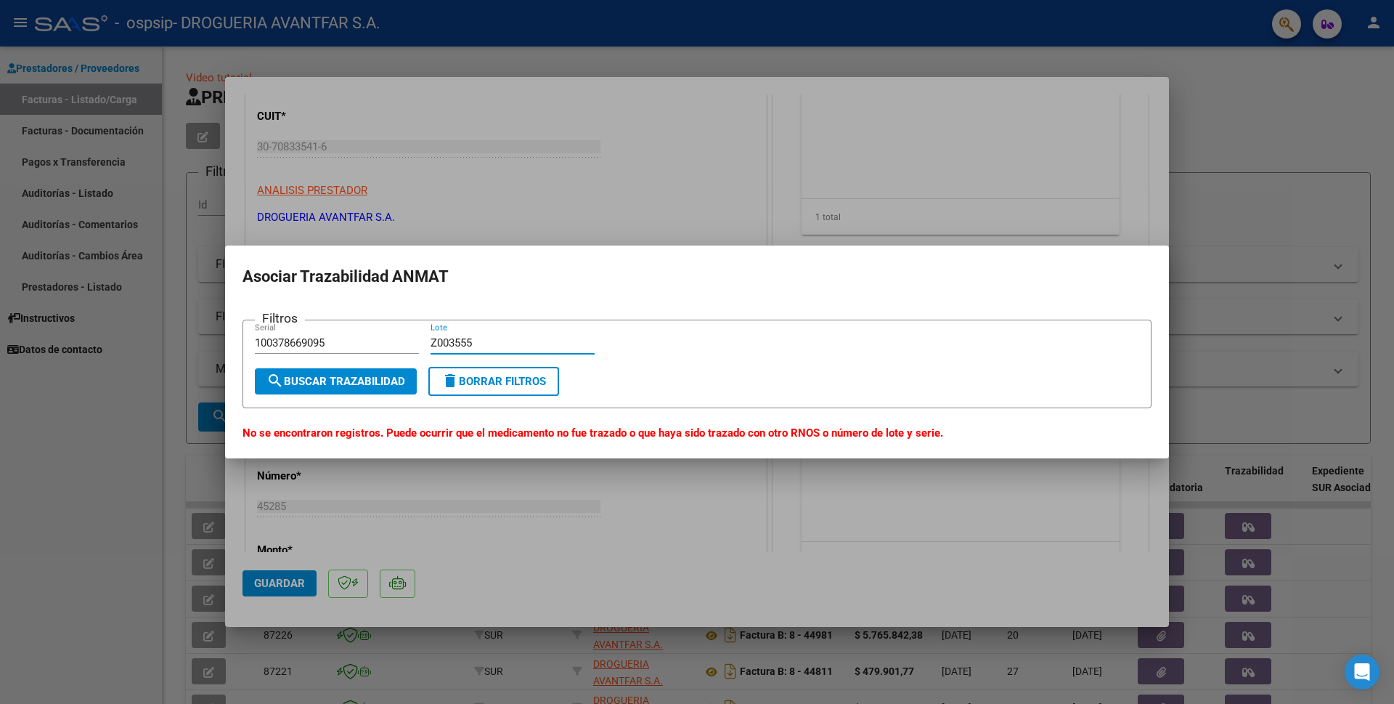
click at [315, 380] on span "search Buscar Trazabilidad" at bounding box center [335, 381] width 139 height 13
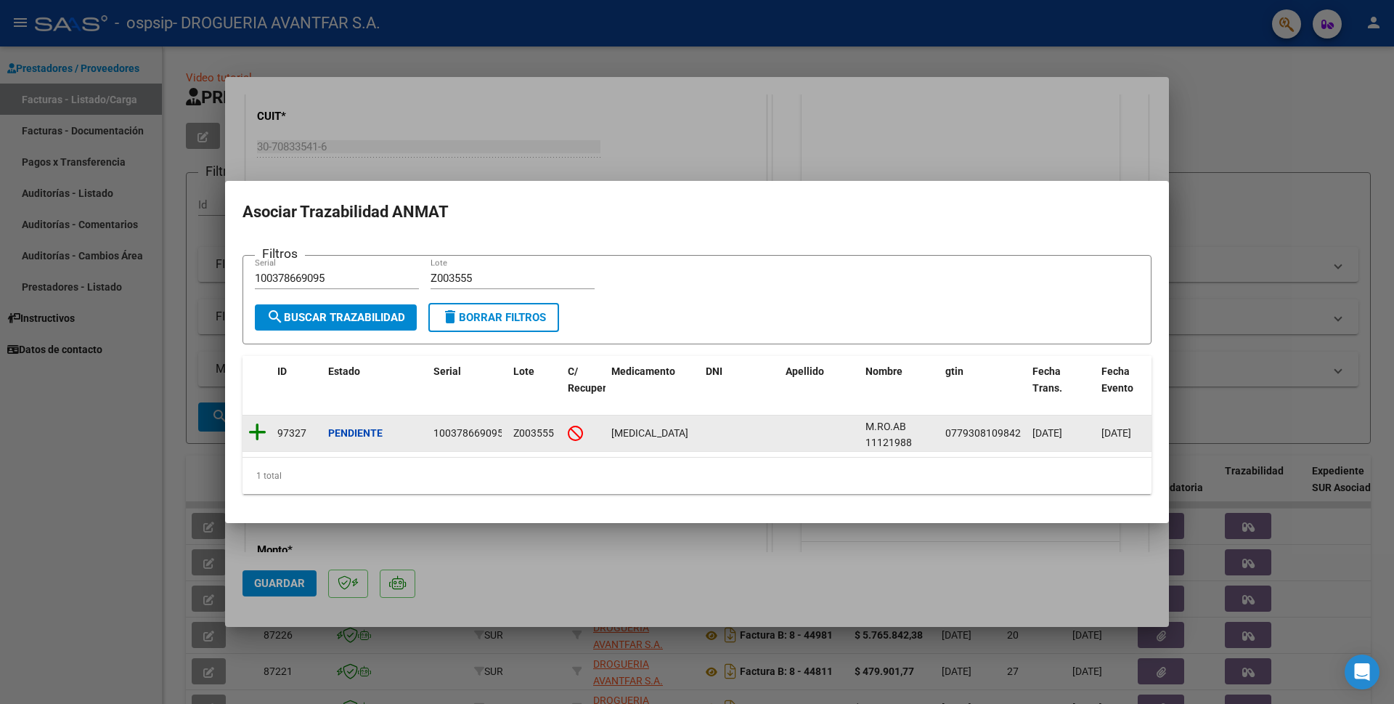
click at [257, 430] on icon at bounding box center [257, 432] width 18 height 20
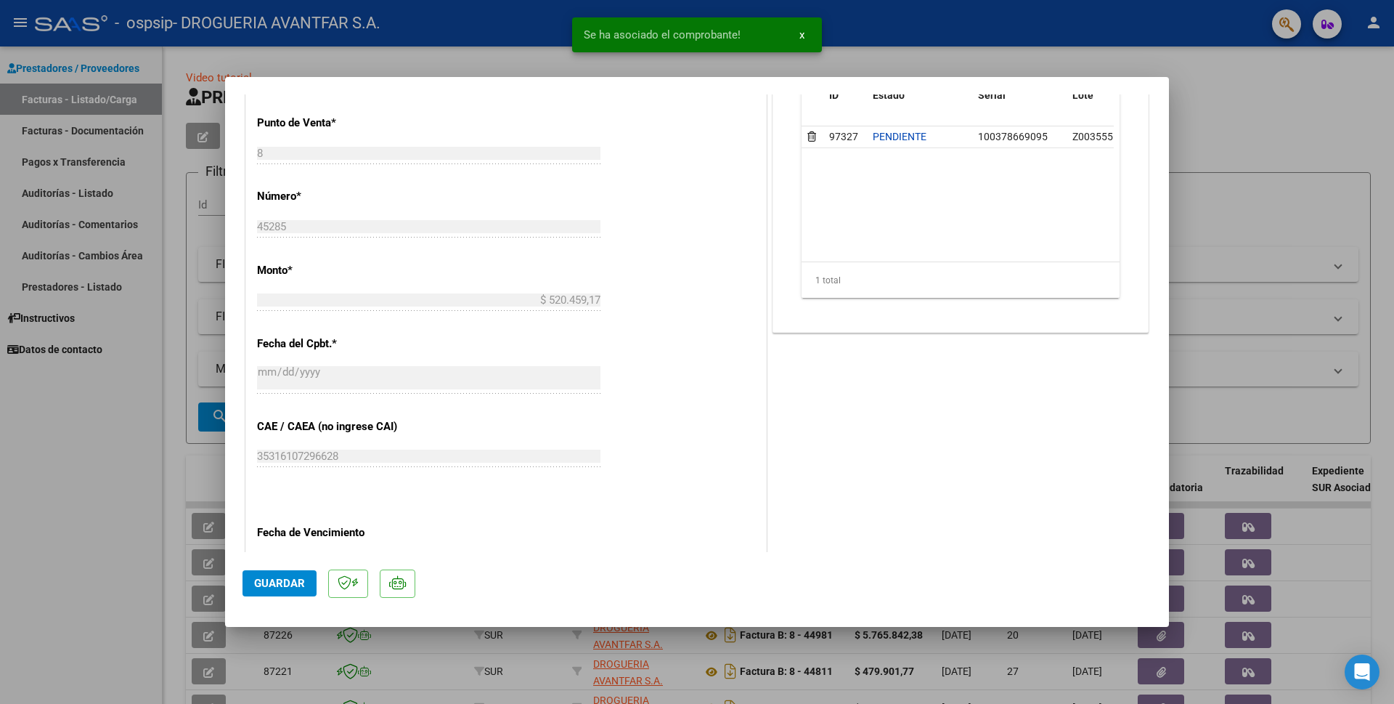
scroll to position [508, 0]
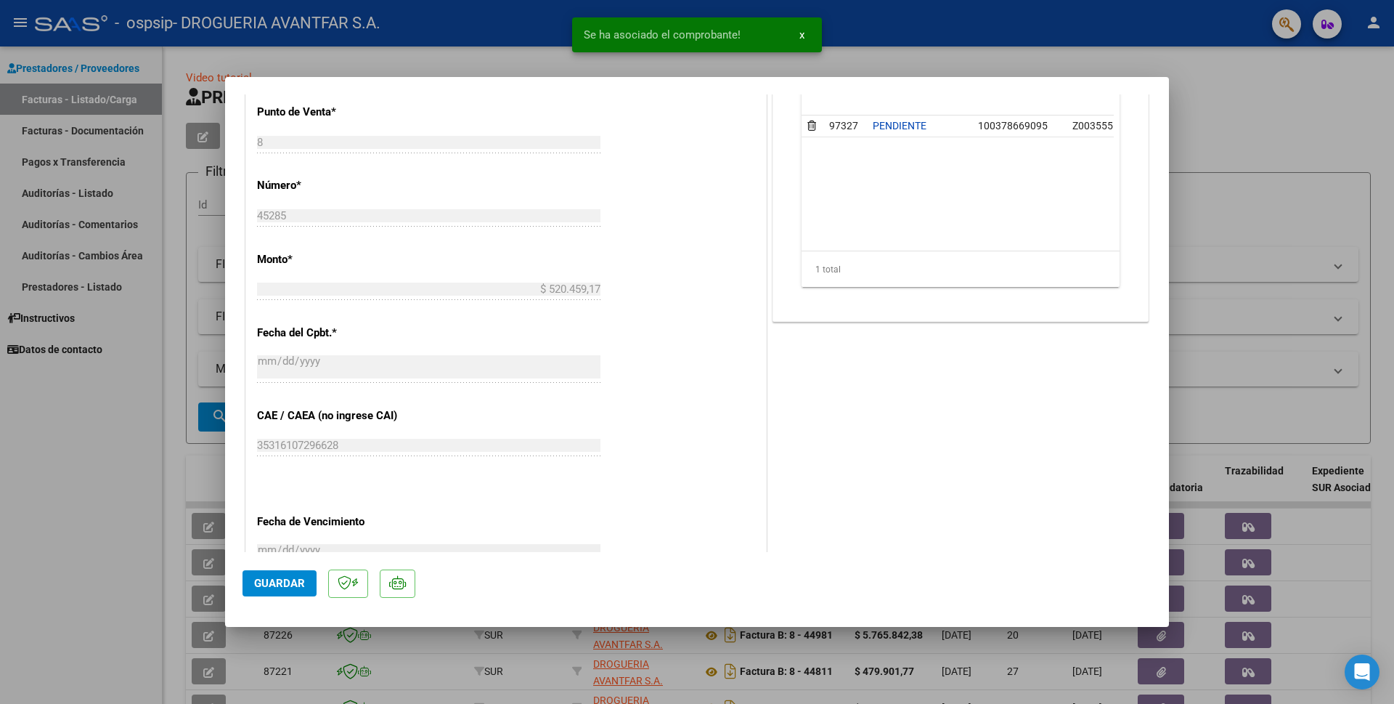
click at [295, 587] on span "Guardar" at bounding box center [279, 583] width 51 height 13
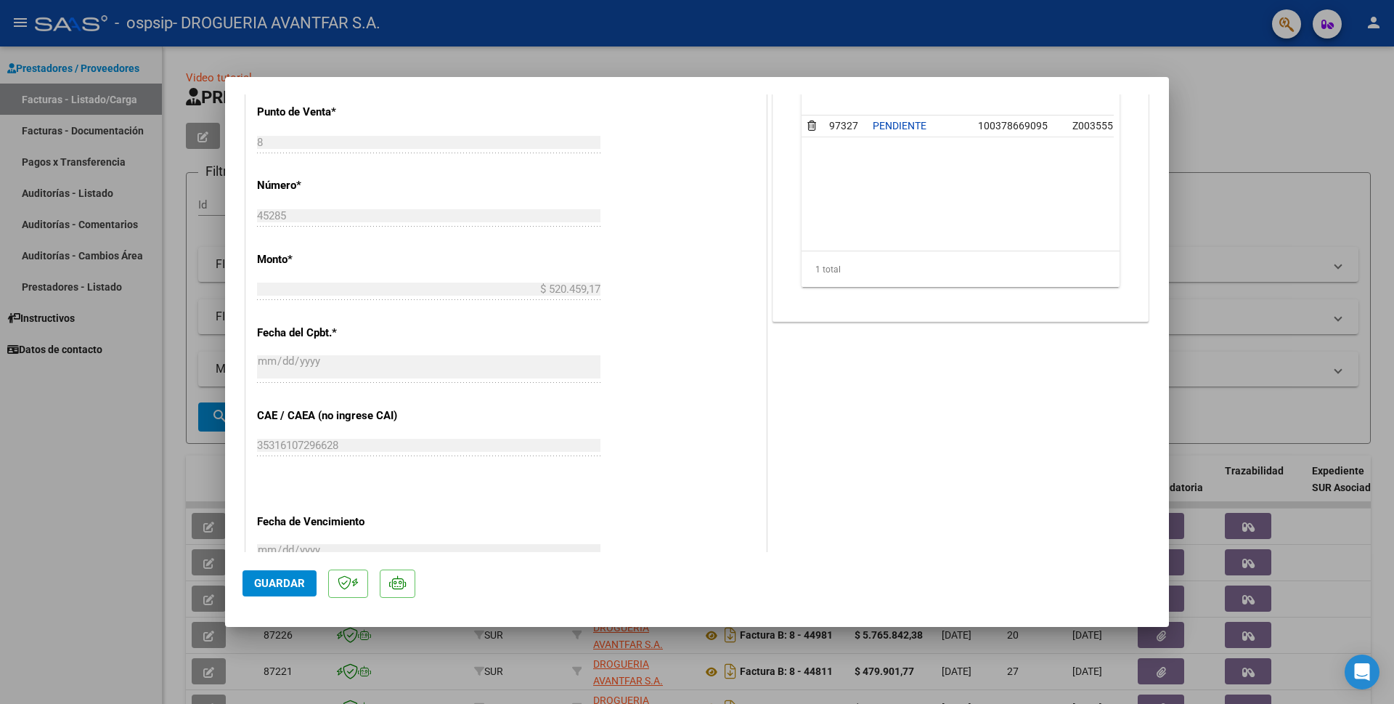
click at [1234, 115] on div at bounding box center [697, 352] width 1394 height 704
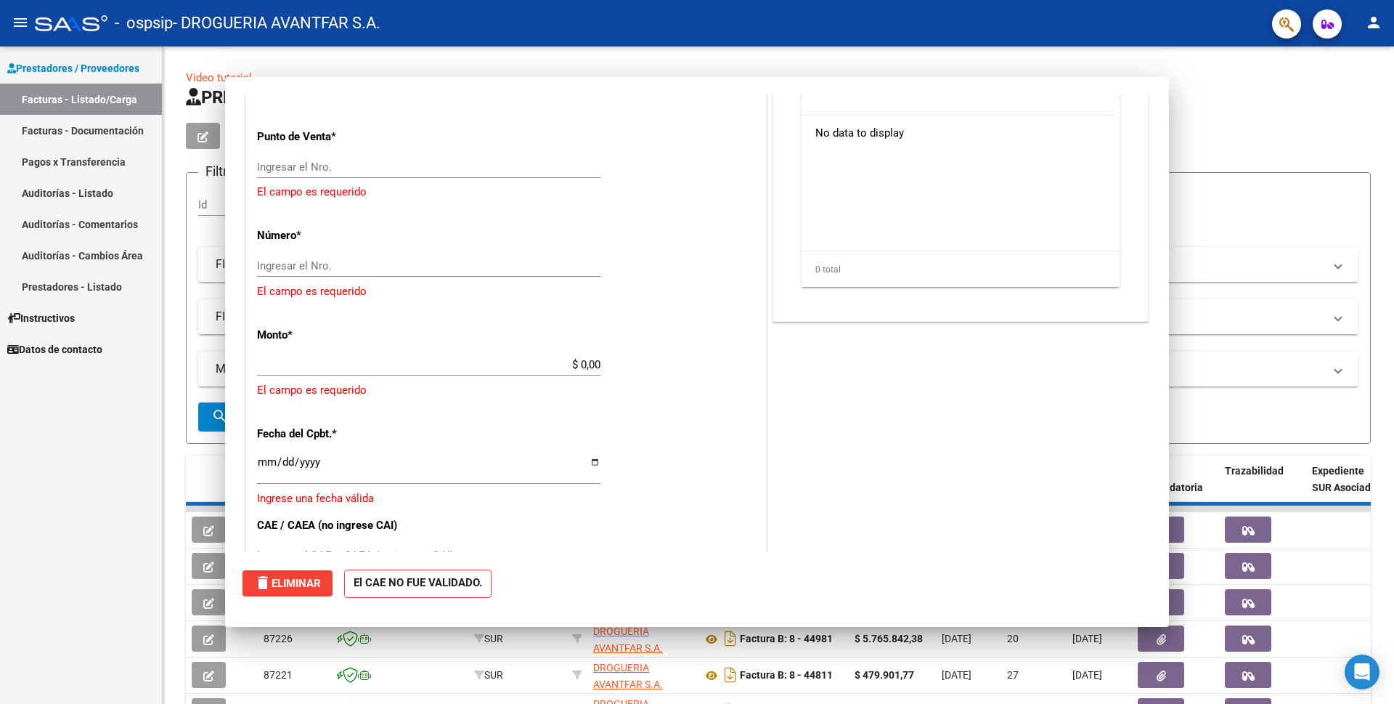
scroll to position [0, 0]
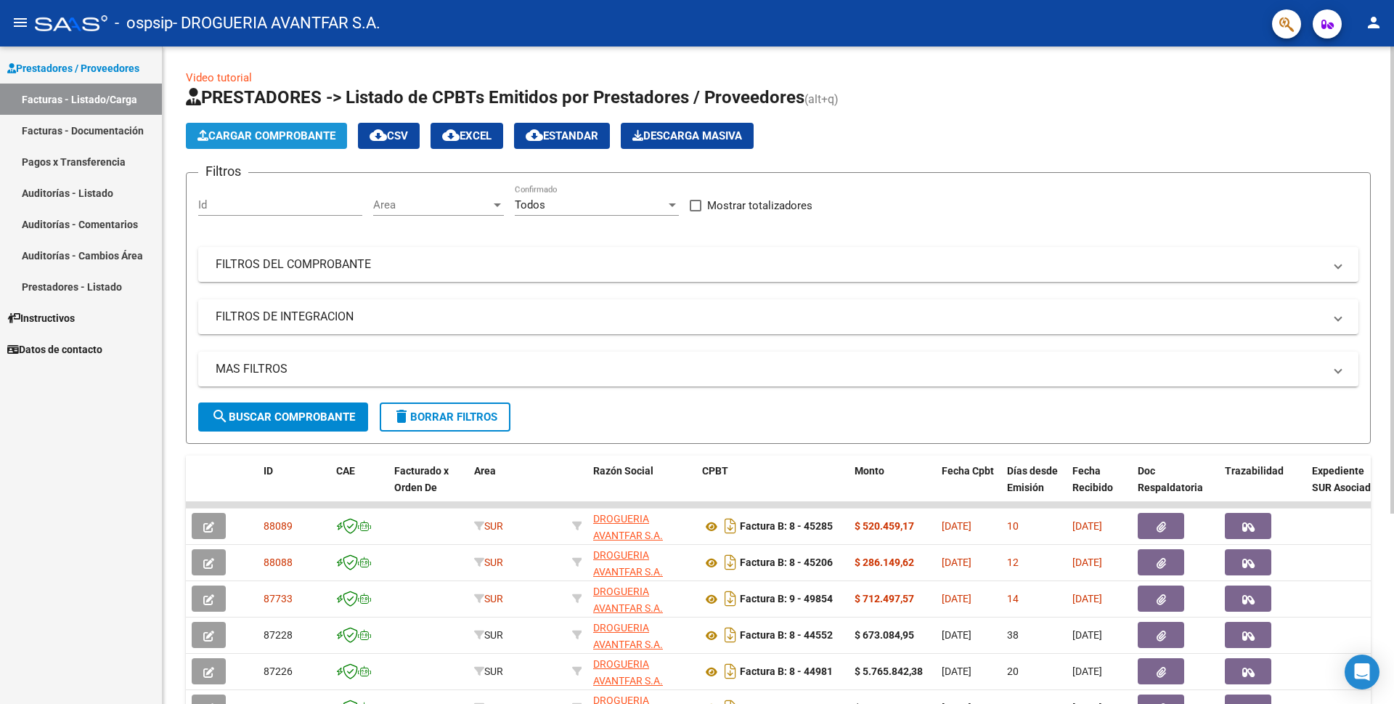
click at [298, 137] on span "Cargar Comprobante" at bounding box center [267, 135] width 138 height 13
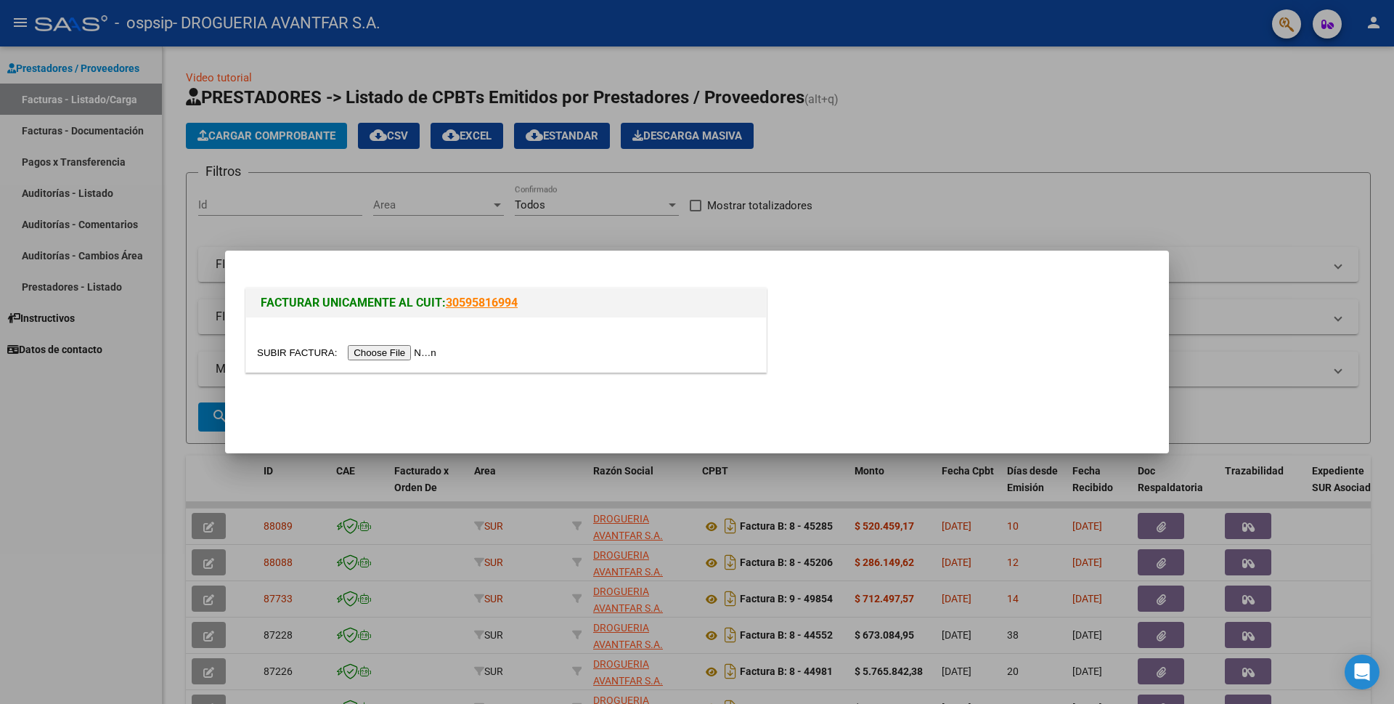
click at [407, 353] on input "file" at bounding box center [349, 352] width 184 height 15
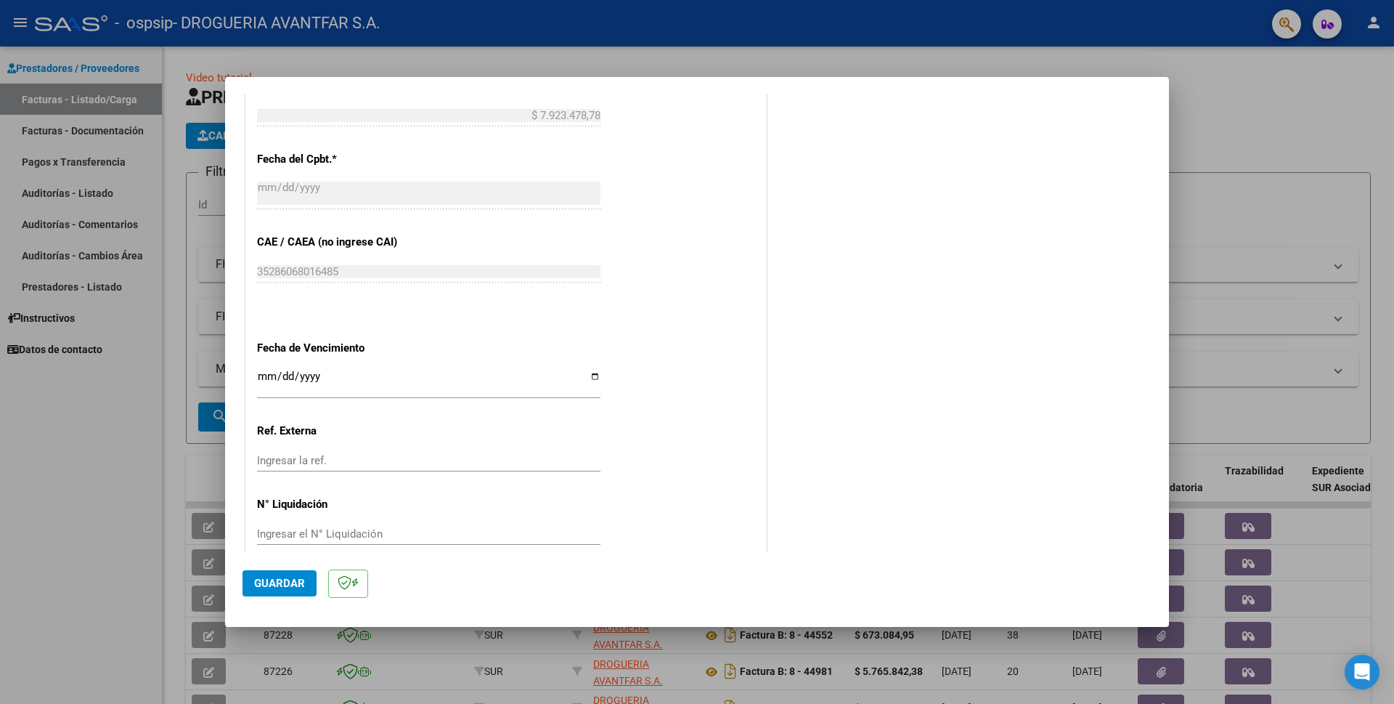
scroll to position [630, 0]
click at [260, 367] on input "Ingresar la fecha" at bounding box center [428, 378] width 343 height 23
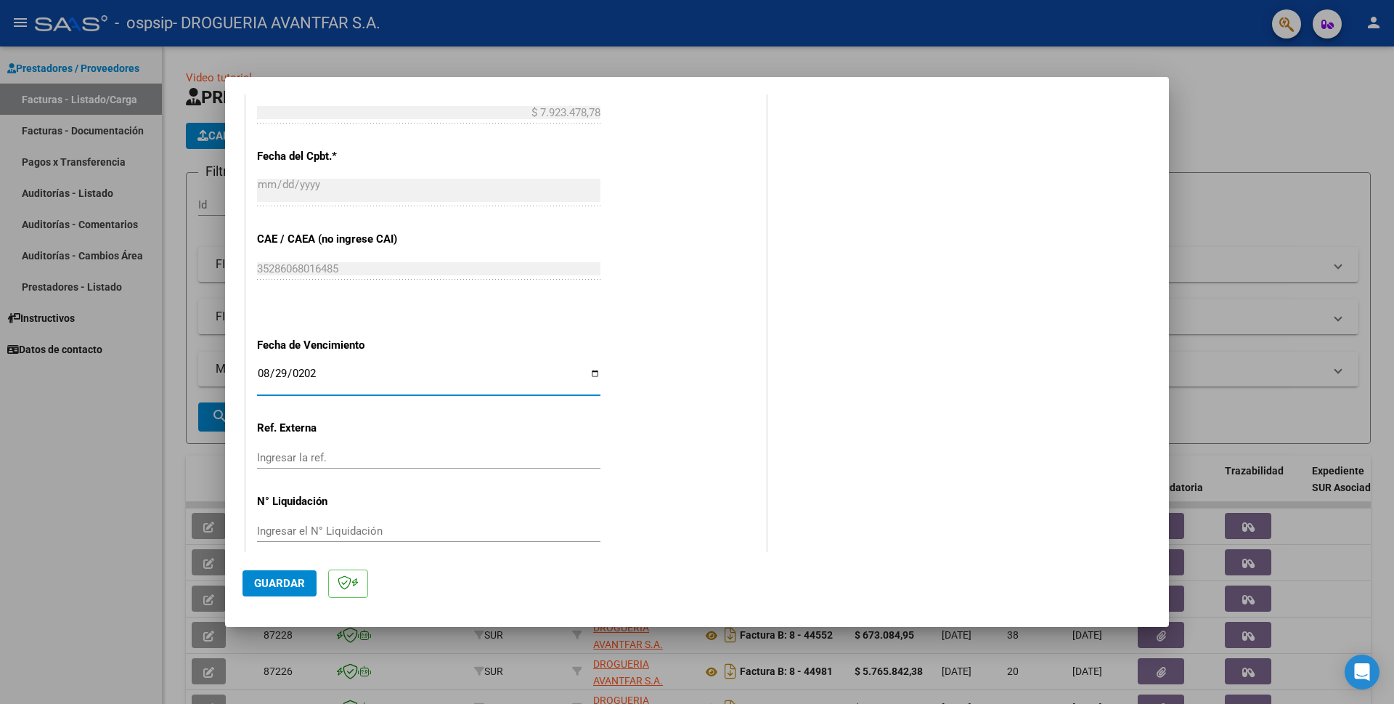
type input "[DATE]"
click at [284, 589] on span "Guardar" at bounding box center [279, 583] width 51 height 13
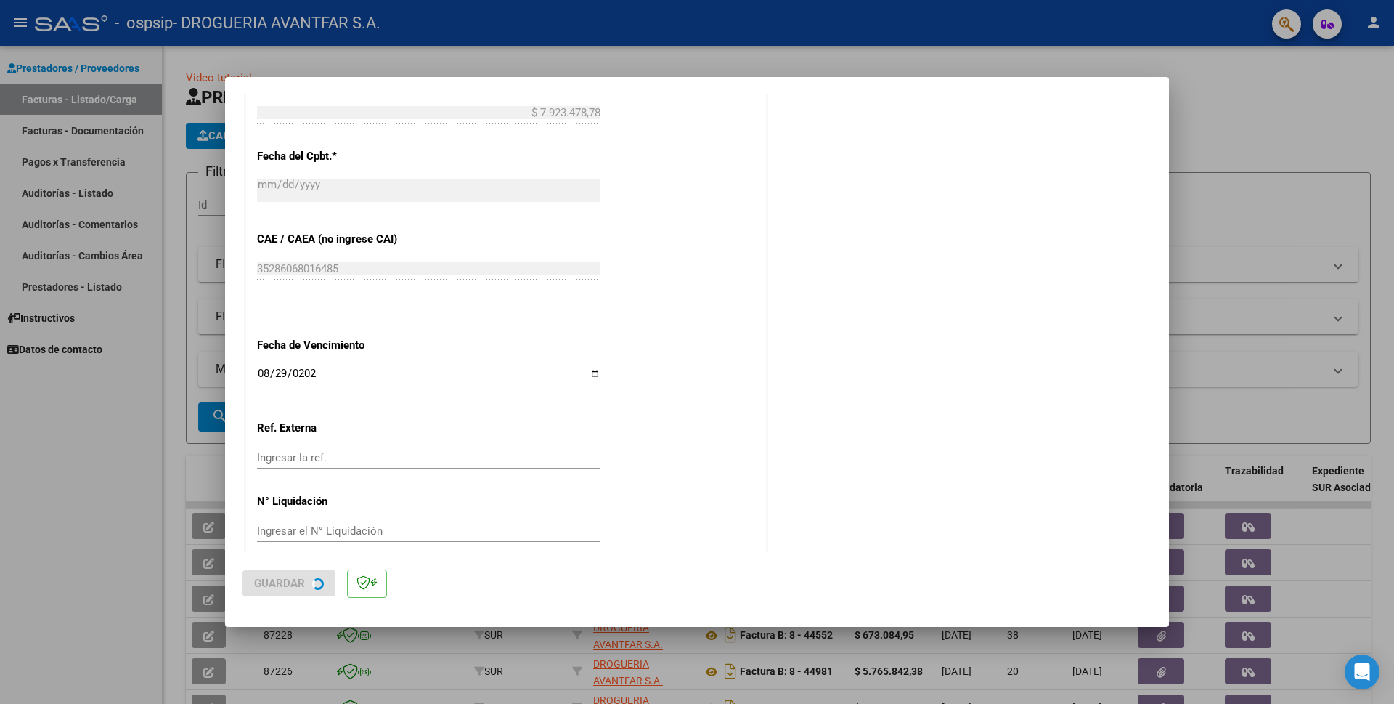
scroll to position [0, 0]
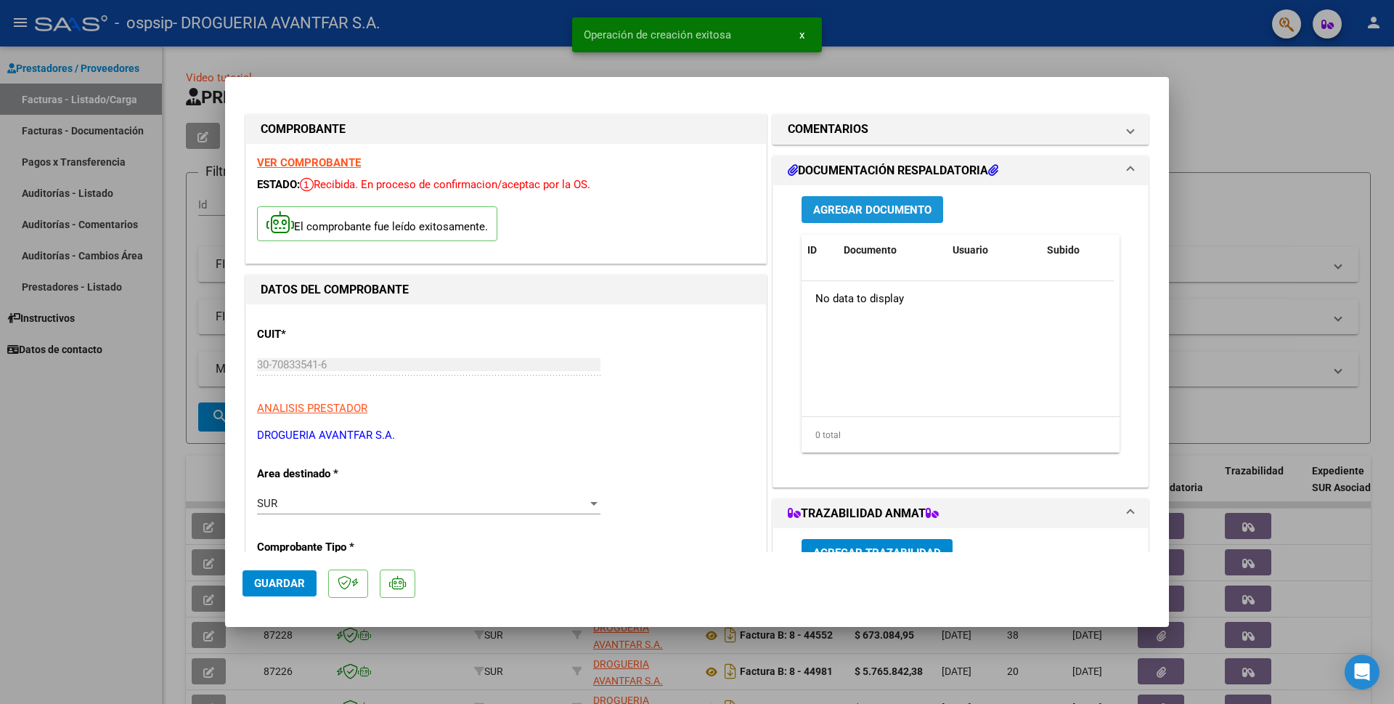
click at [887, 219] on button "Agregar Documento" at bounding box center [873, 209] width 142 height 27
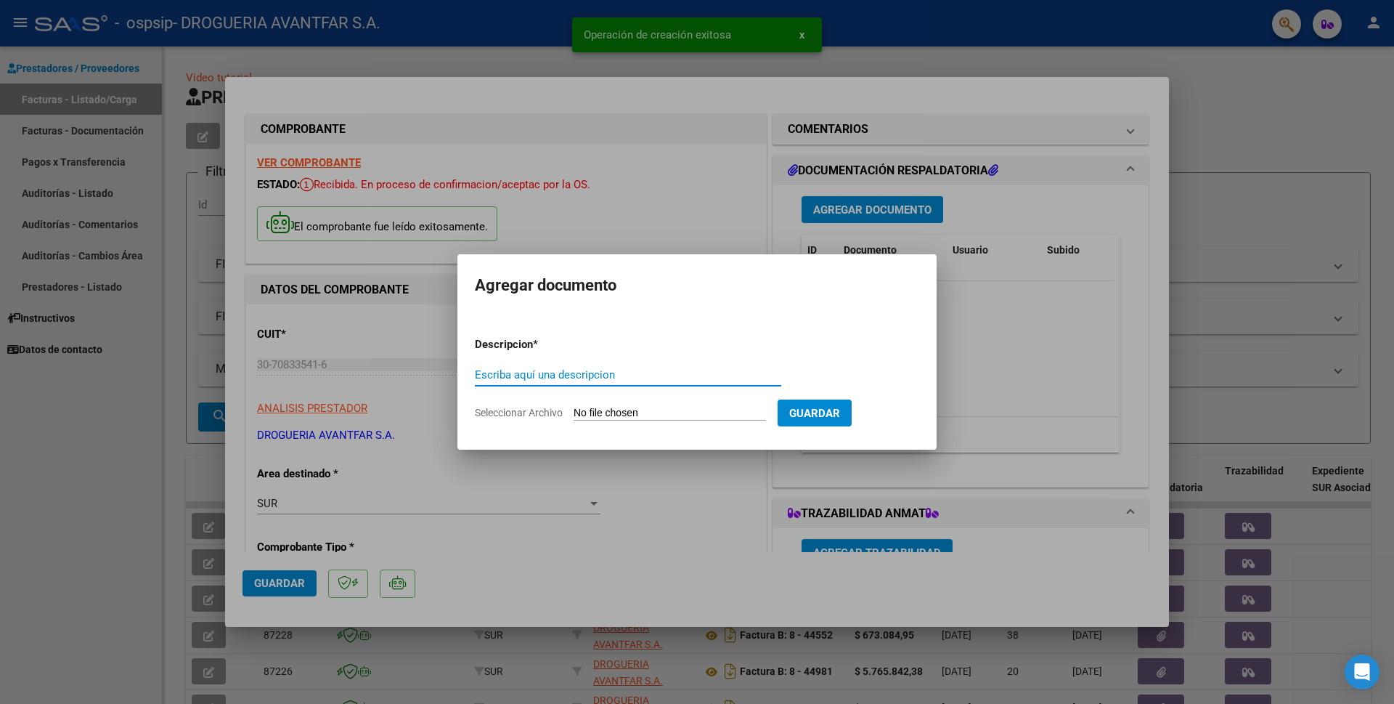
click at [521, 373] on input "Escriba aquí una descripcion" at bounding box center [628, 374] width 306 height 13
type input "DOCUMENTACION"
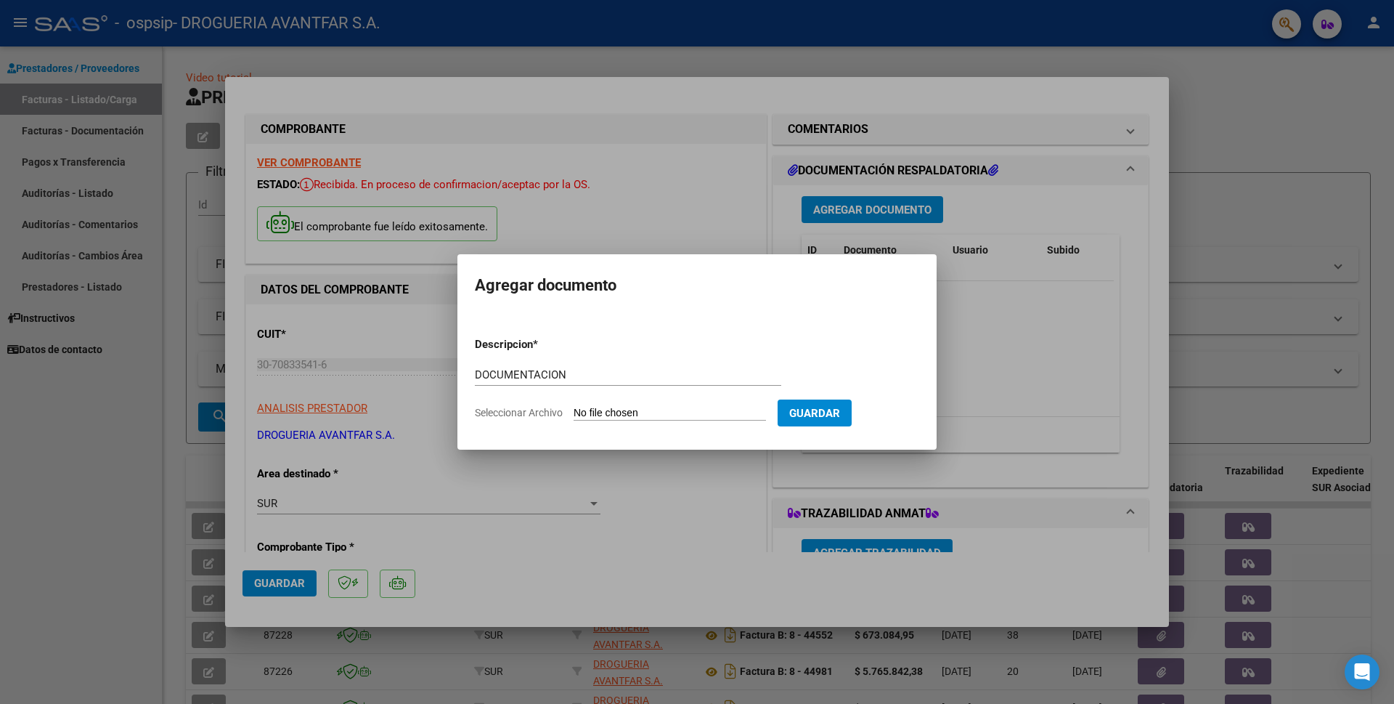
click at [594, 414] on input "Seleccionar Archivo" at bounding box center [670, 414] width 192 height 14
type input "C:\fakepath\FC_B_0008_00045001_OSPSIP (207).pdf"
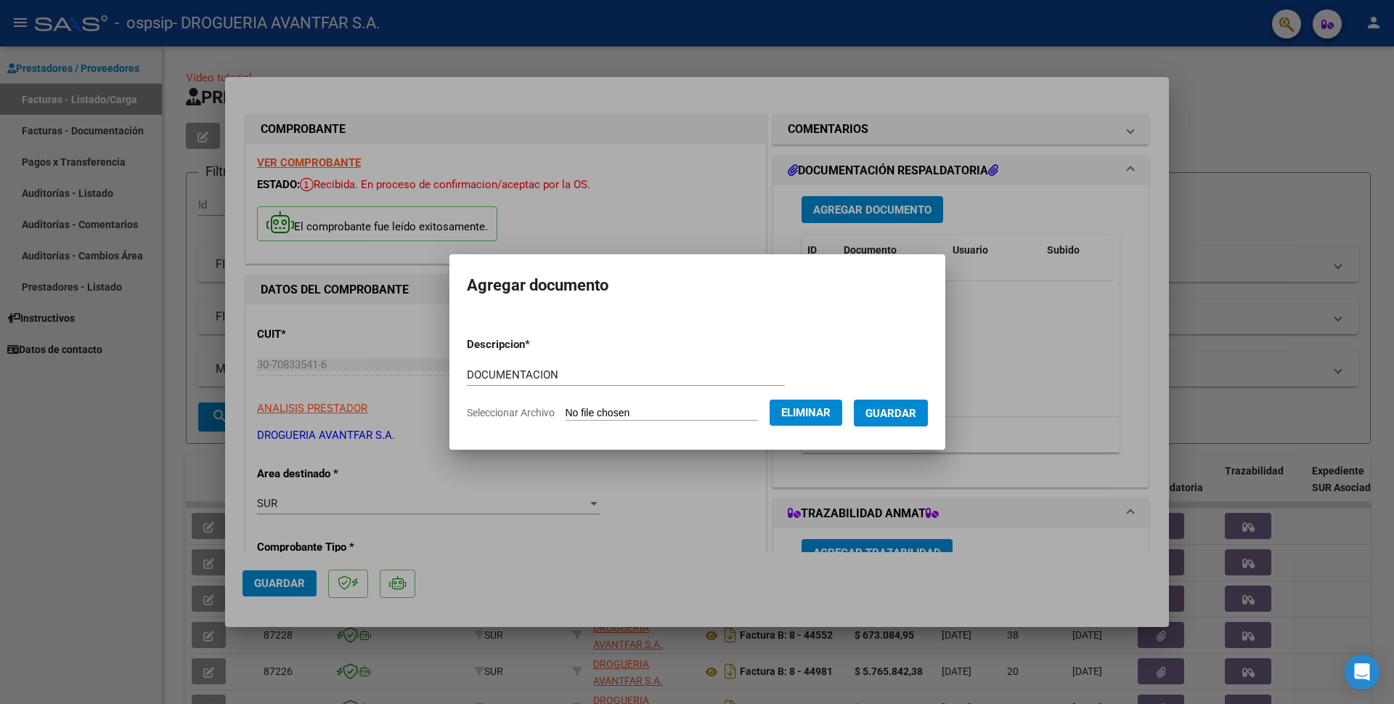
click at [908, 412] on span "Guardar" at bounding box center [891, 413] width 51 height 13
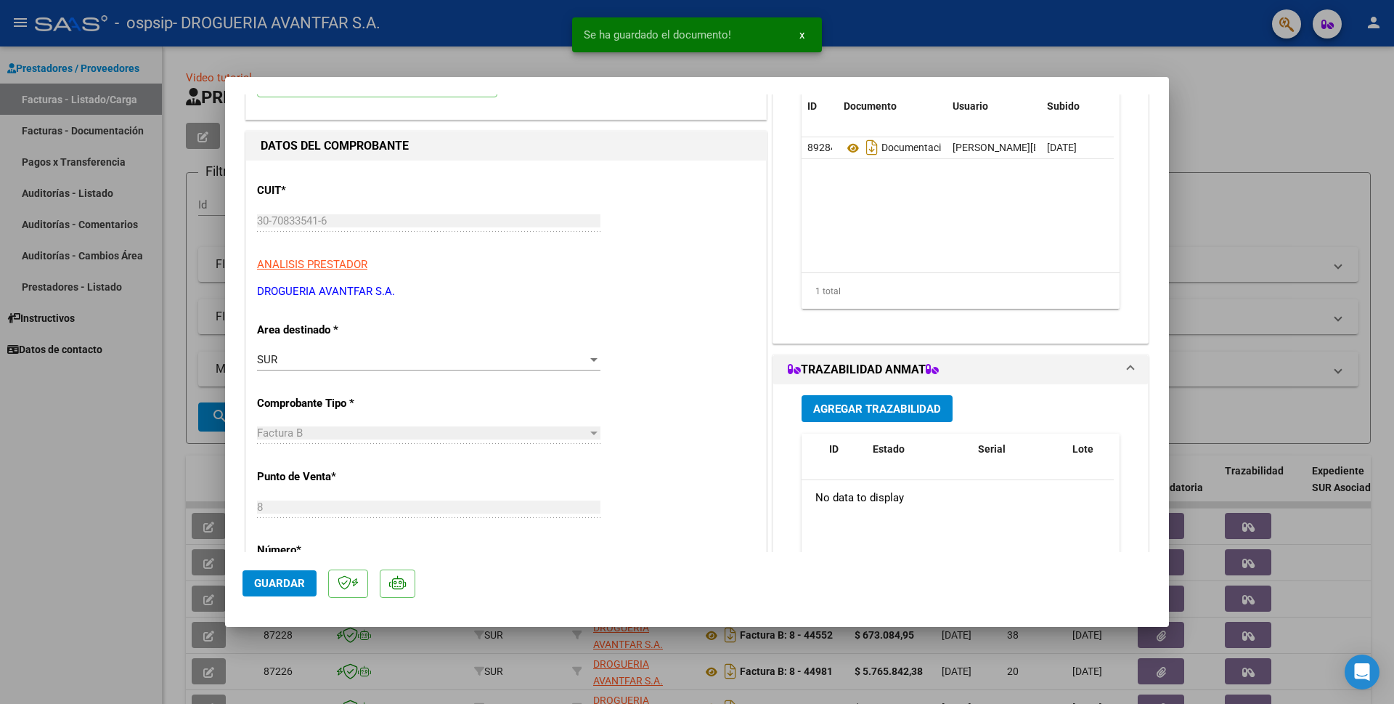
scroll to position [145, 0]
click at [908, 412] on span "Agregar Trazabilidad" at bounding box center [877, 407] width 128 height 13
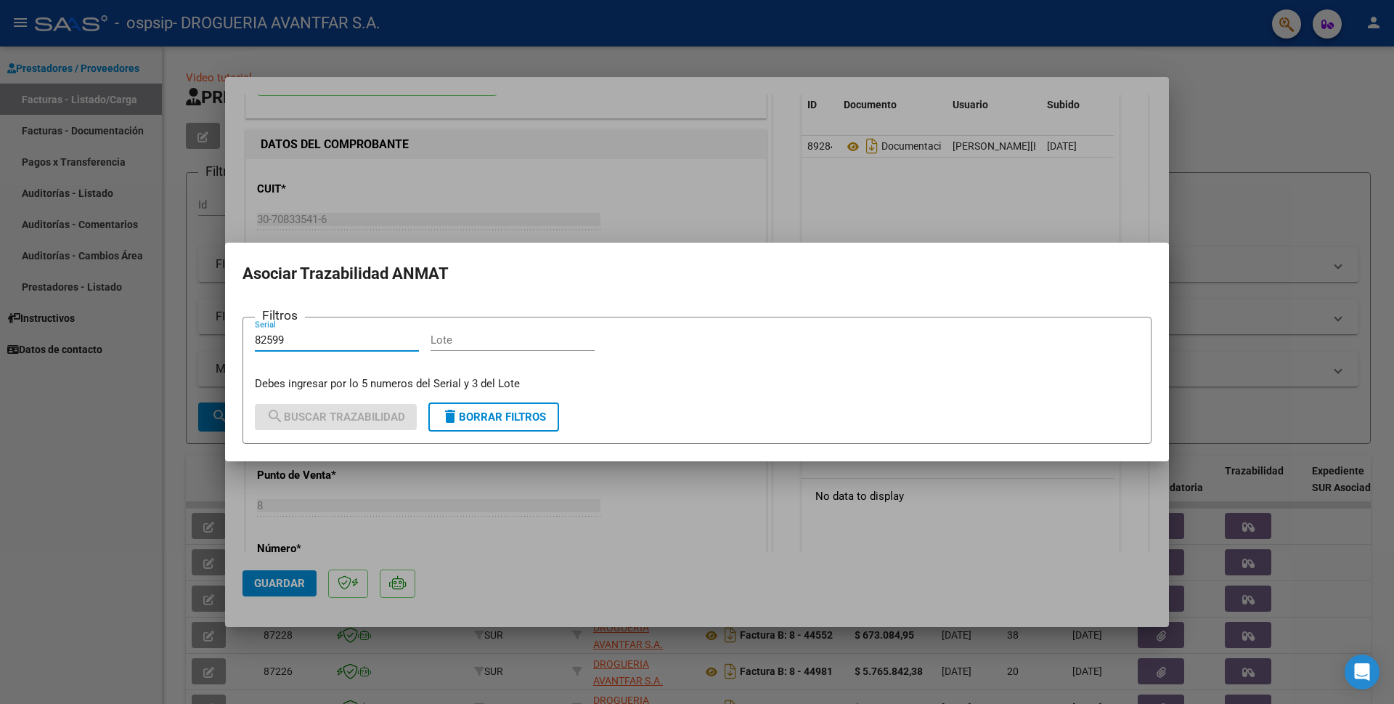
type input "82599"
click at [463, 342] on input "Lote" at bounding box center [513, 339] width 164 height 13
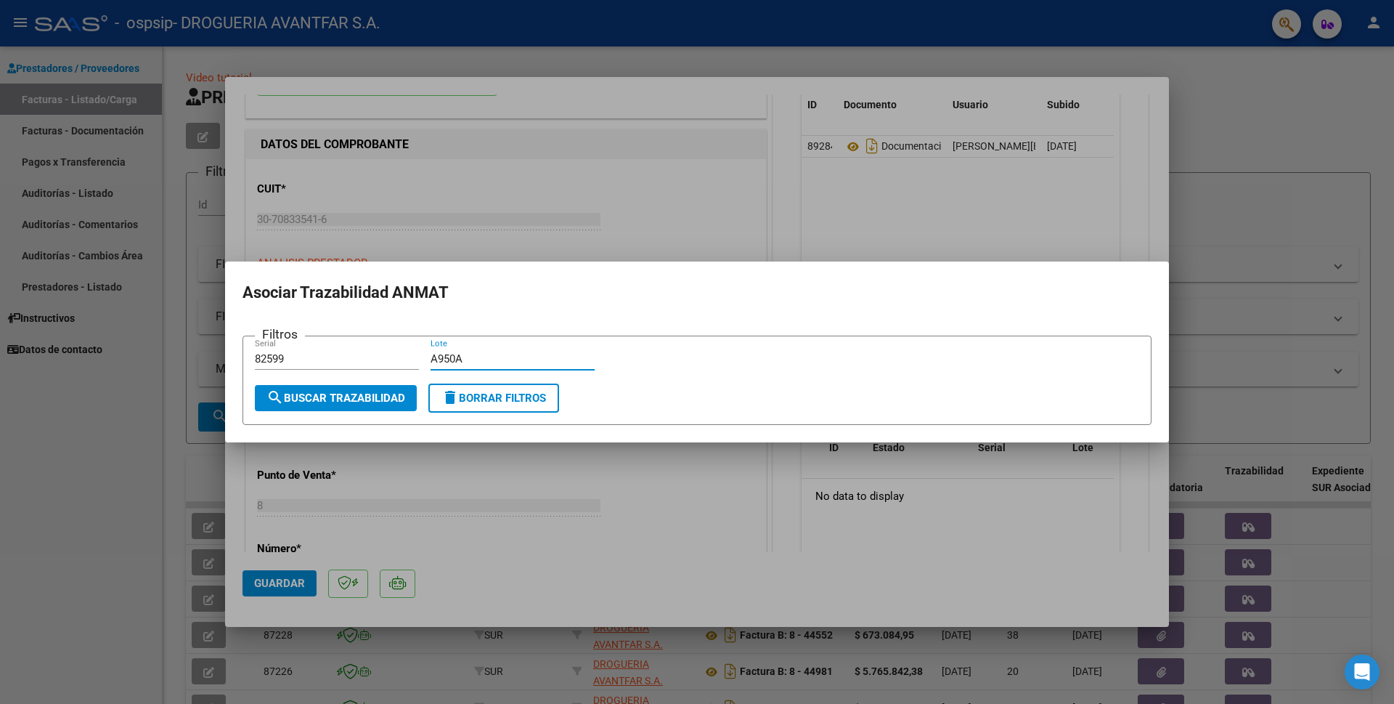
type input "A950A"
click at [353, 399] on span "search Buscar Trazabilidad" at bounding box center [335, 397] width 139 height 13
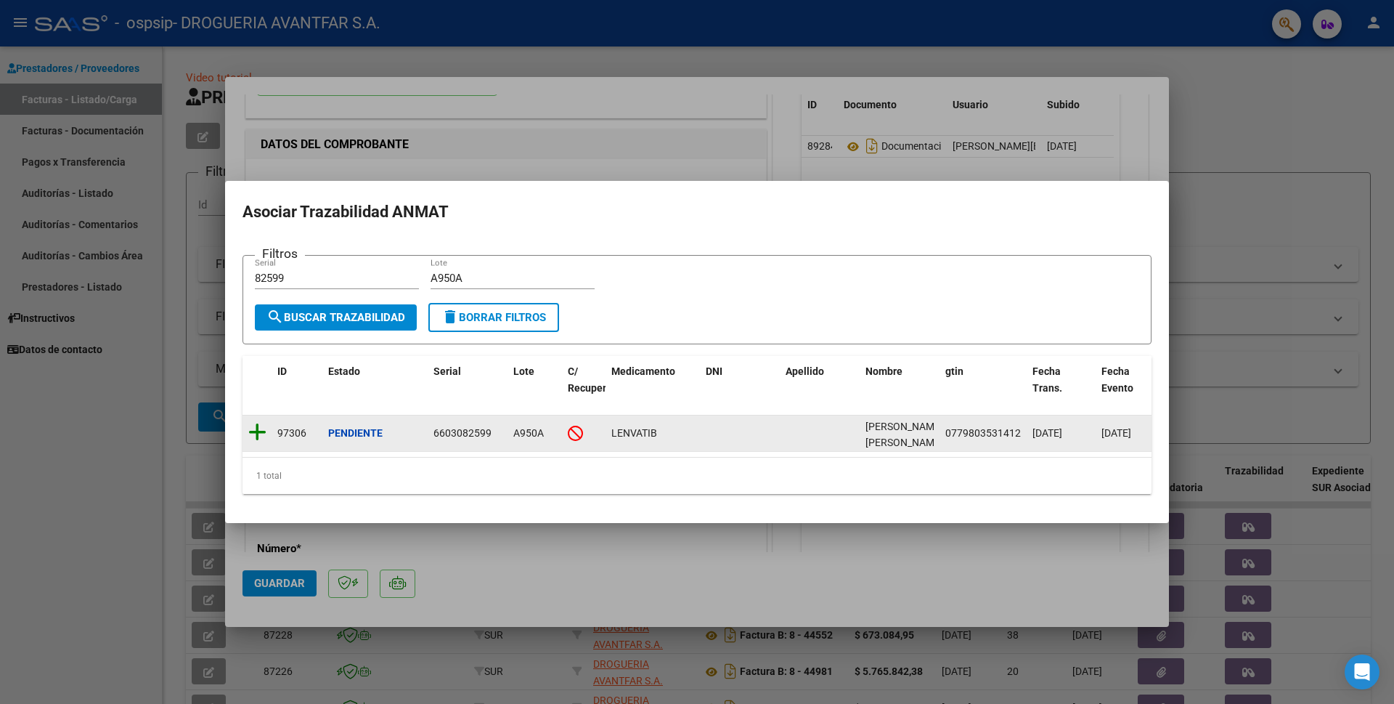
click at [261, 428] on icon at bounding box center [257, 432] width 18 height 20
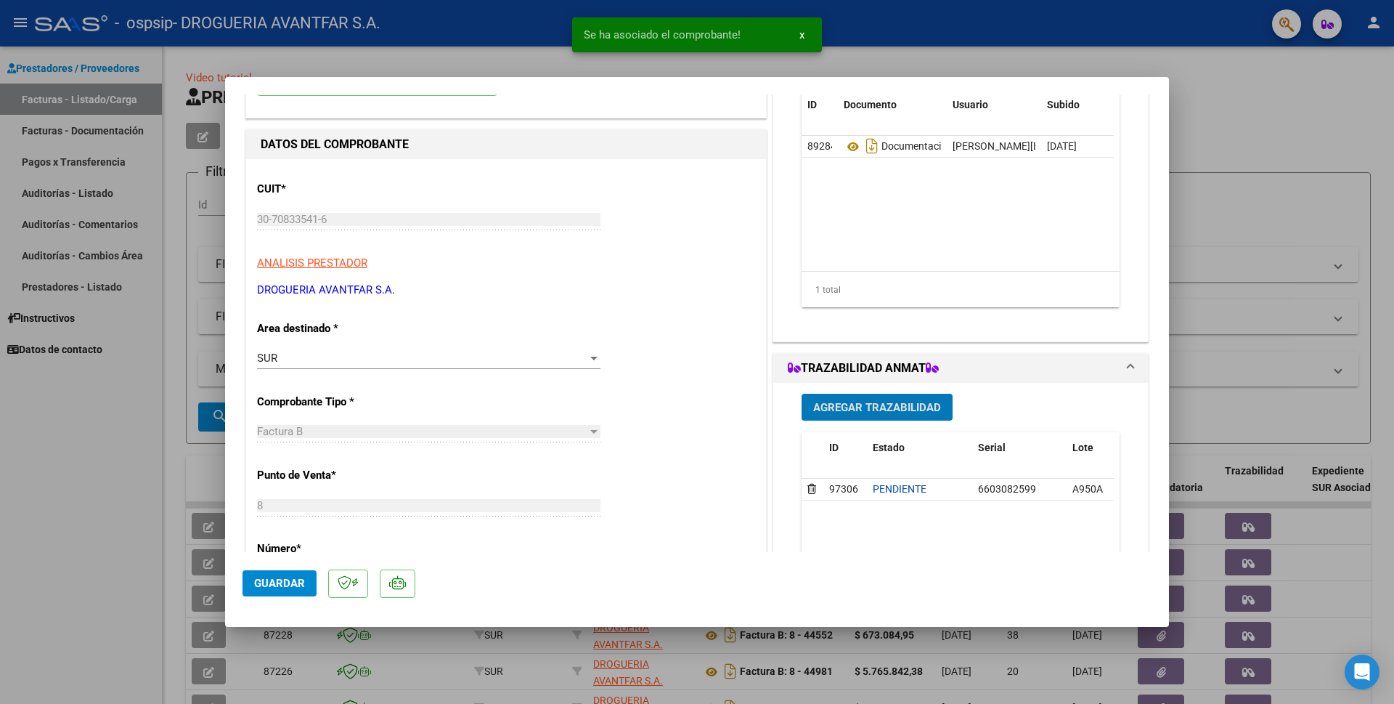
click at [879, 402] on span "Agregar Trazabilidad" at bounding box center [877, 407] width 128 height 13
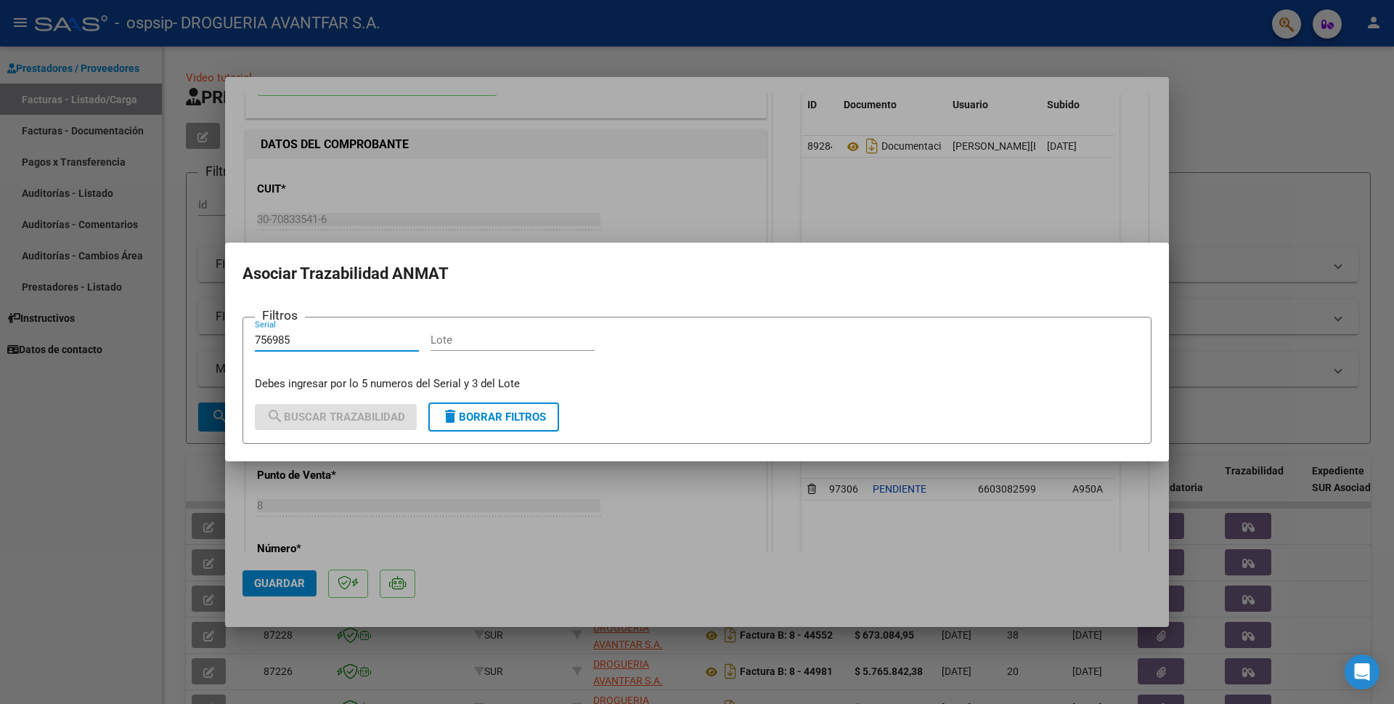
type input "756985"
click at [453, 341] on input "Lote" at bounding box center [513, 339] width 164 height 13
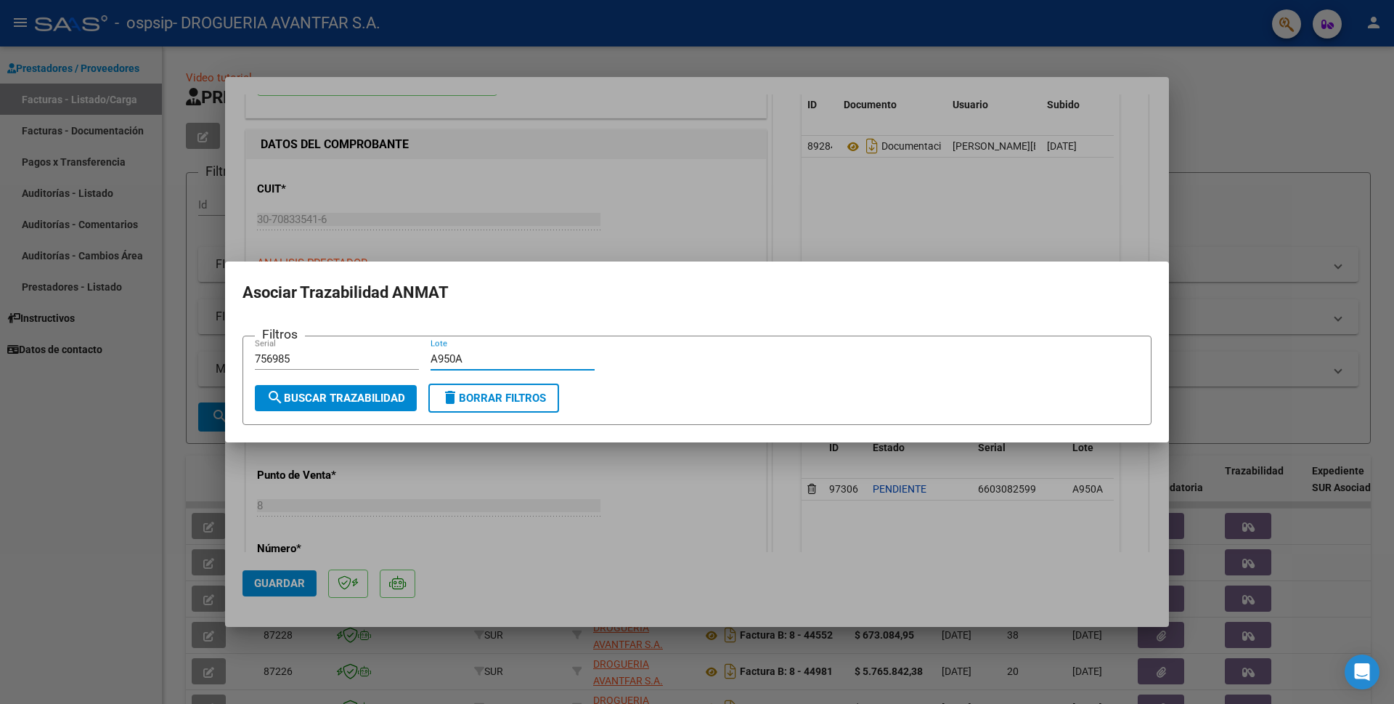
type input "A950A"
click at [367, 397] on span "search Buscar Trazabilidad" at bounding box center [335, 397] width 139 height 13
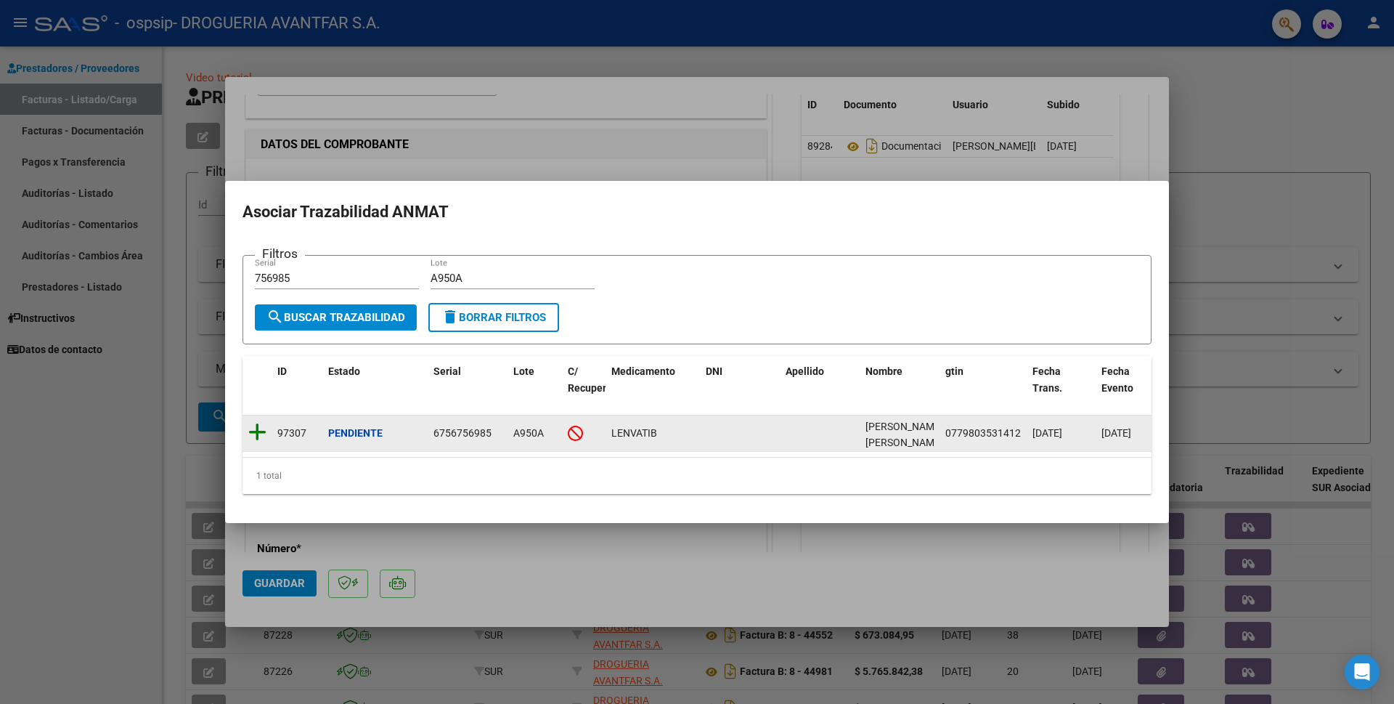
click at [258, 427] on icon at bounding box center [257, 432] width 18 height 20
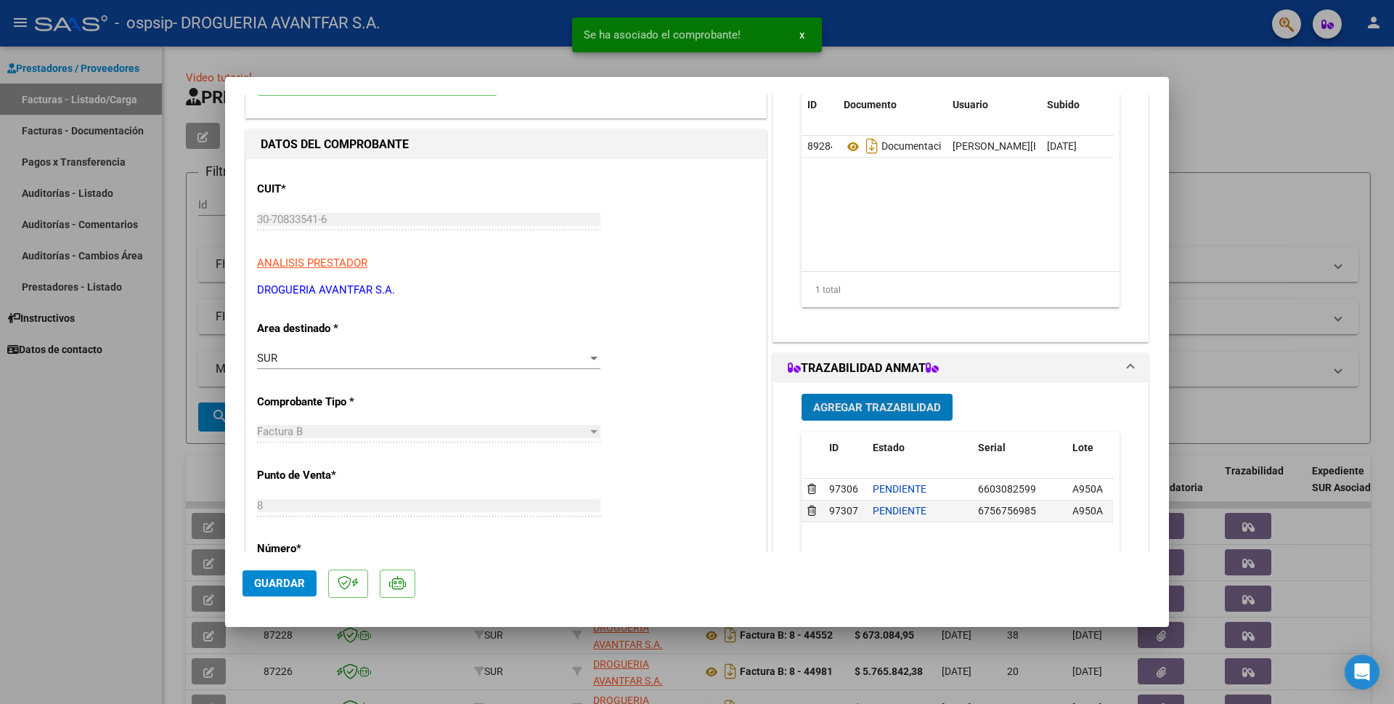
click at [903, 410] on span "Agregar Trazabilidad" at bounding box center [877, 407] width 128 height 13
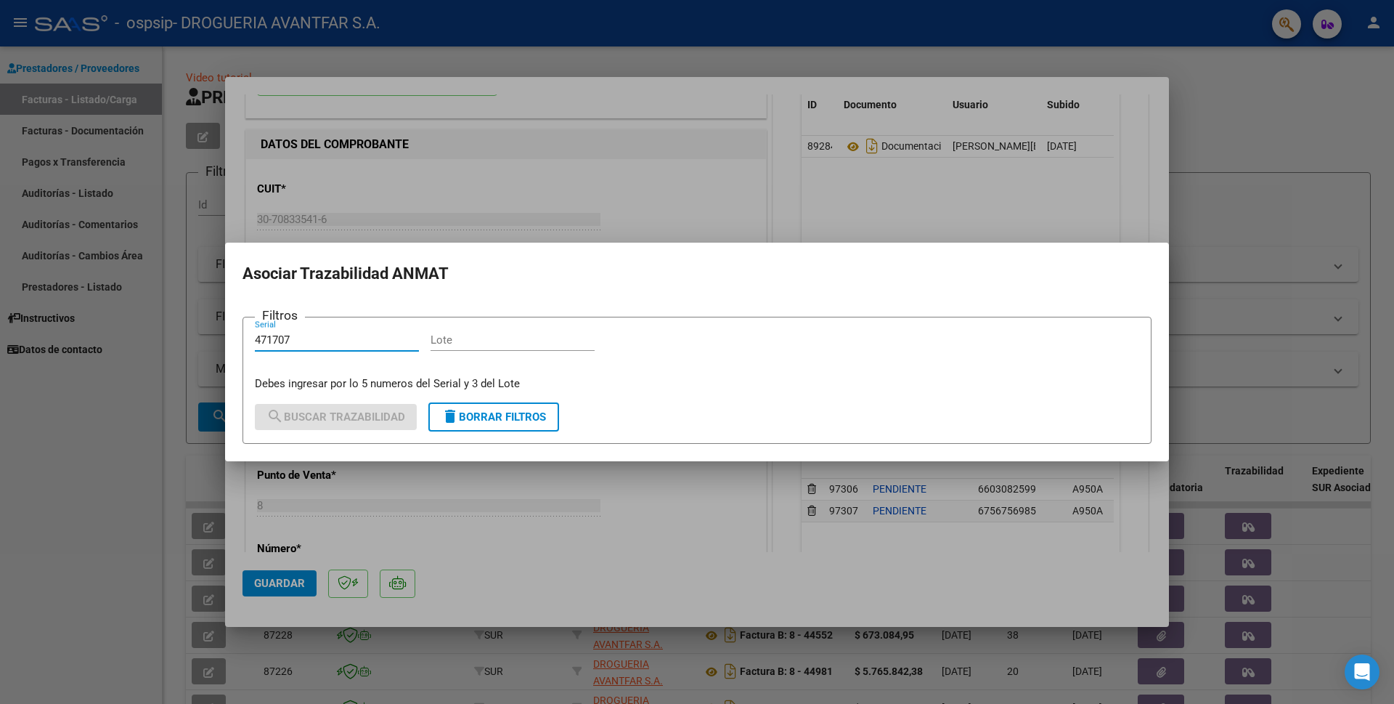
type input "471707"
click at [453, 339] on input "Lote" at bounding box center [513, 339] width 164 height 13
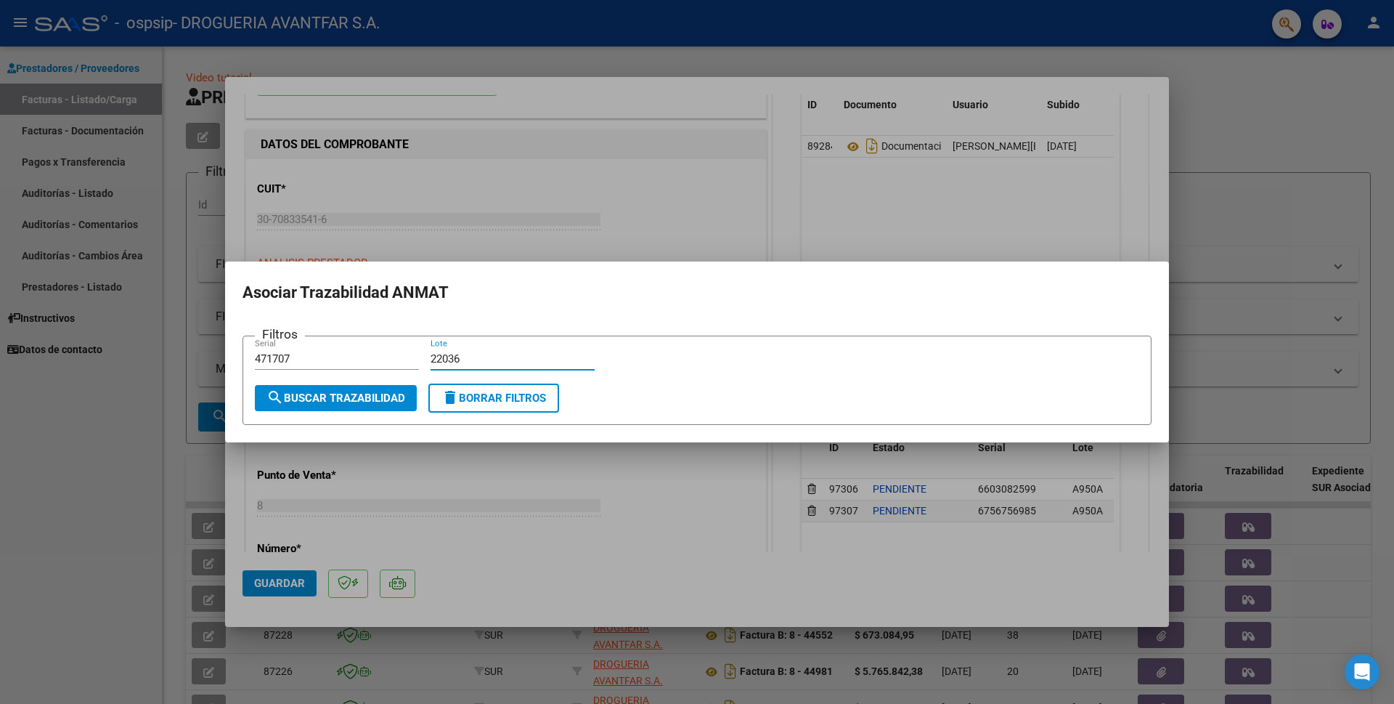
type input "22036"
click at [343, 390] on button "search Buscar Trazabilidad" at bounding box center [336, 398] width 162 height 26
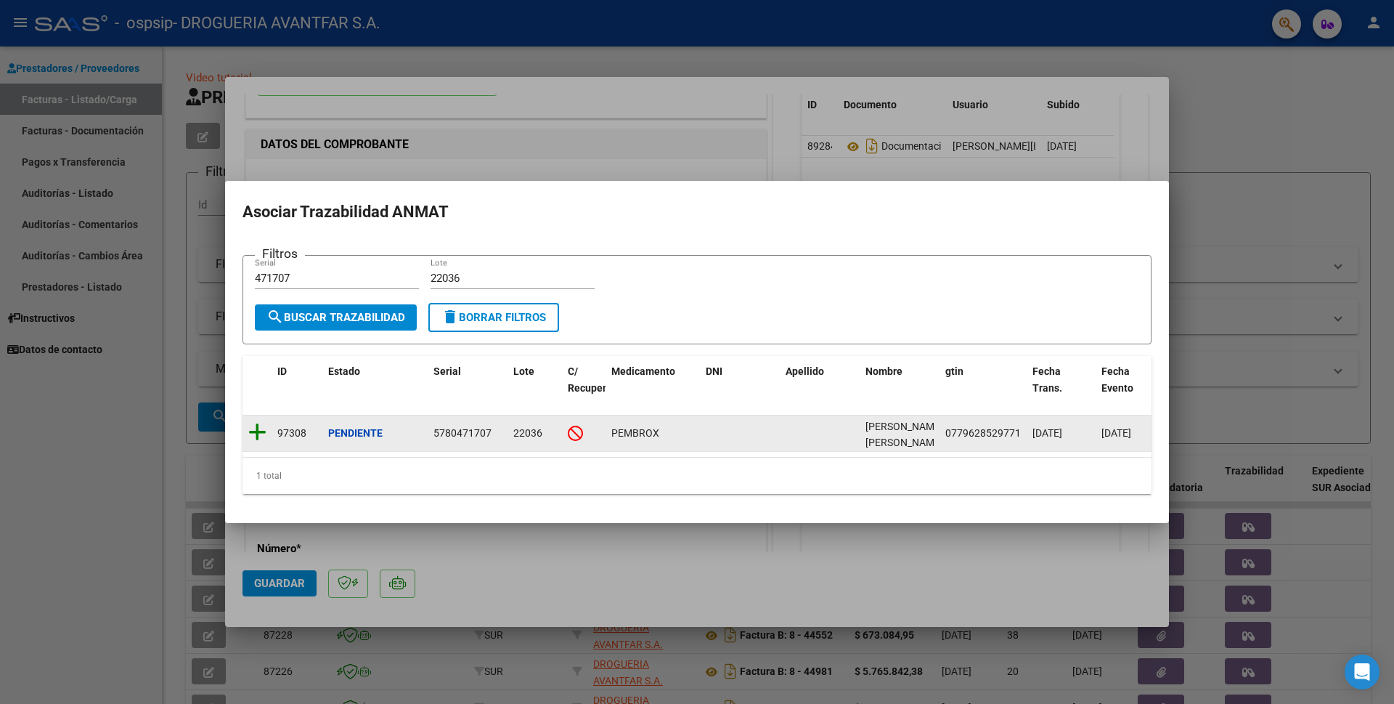
click at [264, 428] on icon at bounding box center [257, 432] width 18 height 20
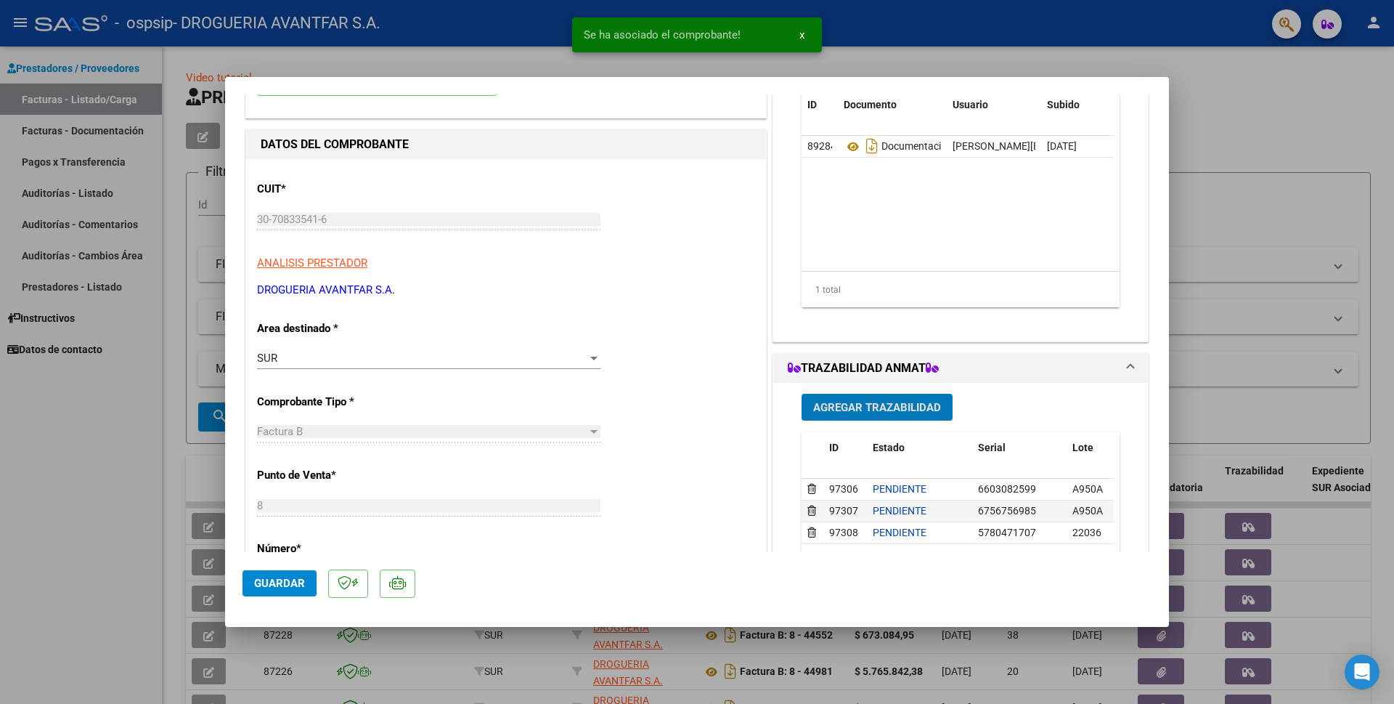
click at [876, 402] on span "Agregar Trazabilidad" at bounding box center [877, 407] width 128 height 13
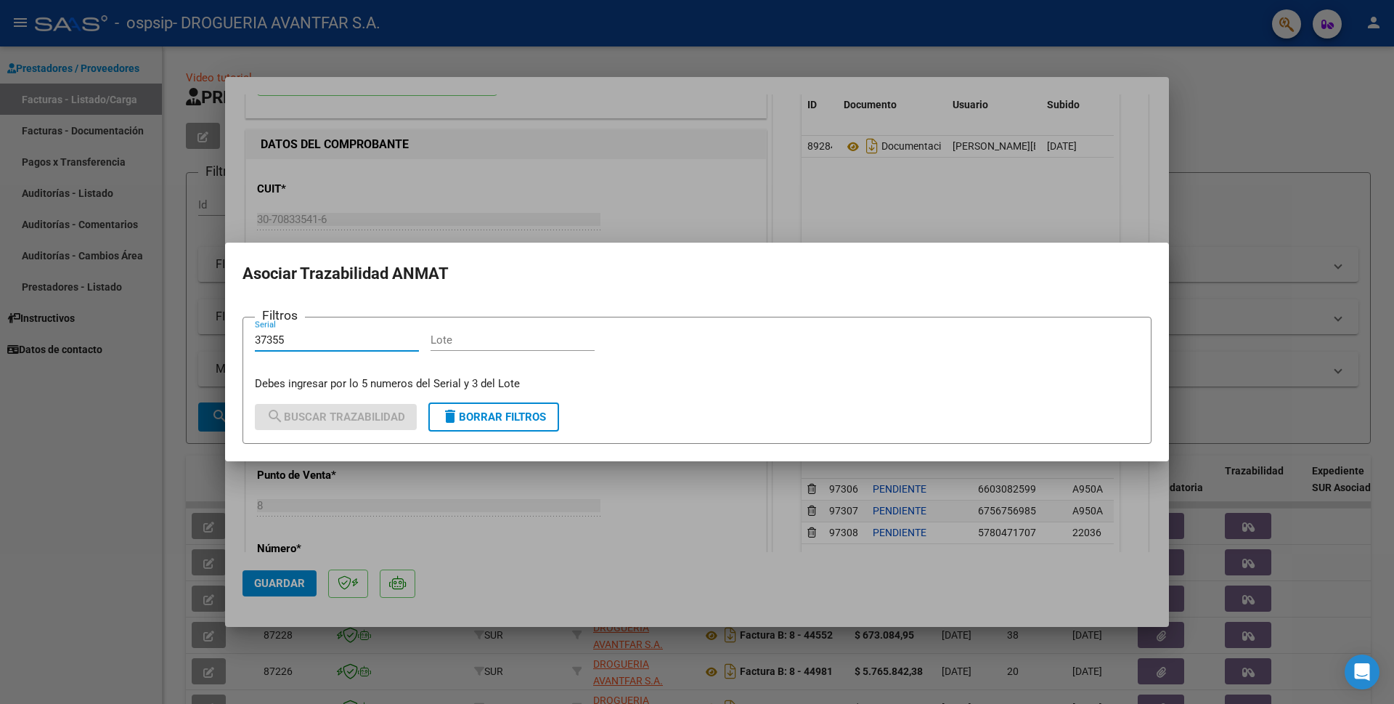
type input "37355"
click at [483, 343] on input "Lote" at bounding box center [513, 339] width 164 height 13
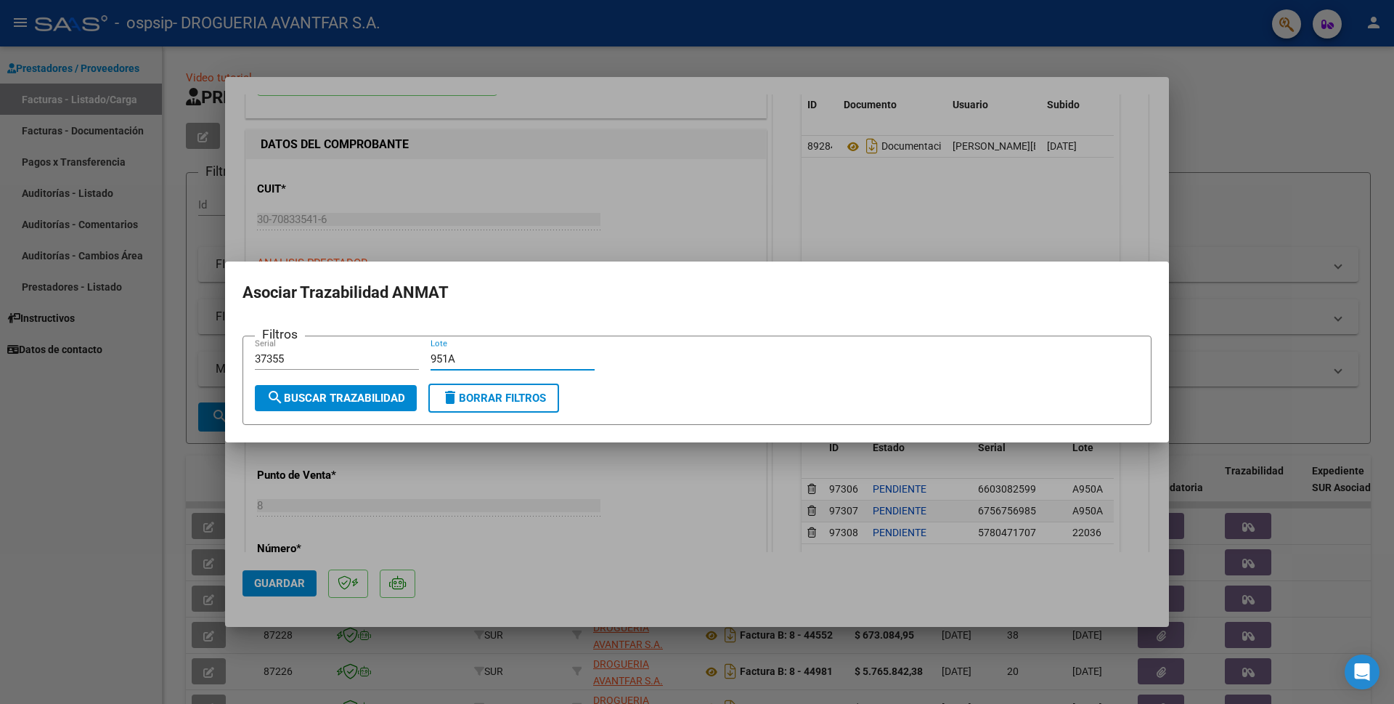
type input "951A"
click at [362, 393] on span "search Buscar Trazabilidad" at bounding box center [335, 397] width 139 height 13
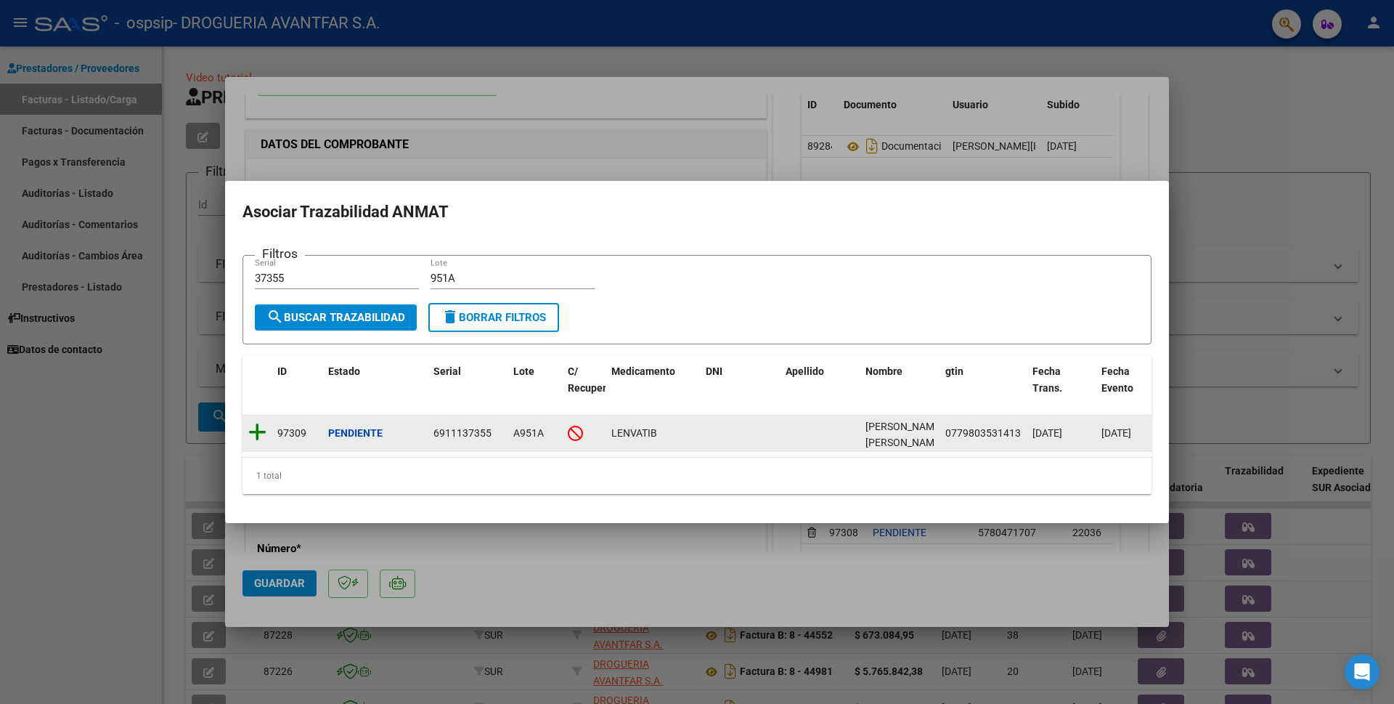
click at [258, 432] on icon at bounding box center [257, 432] width 18 height 20
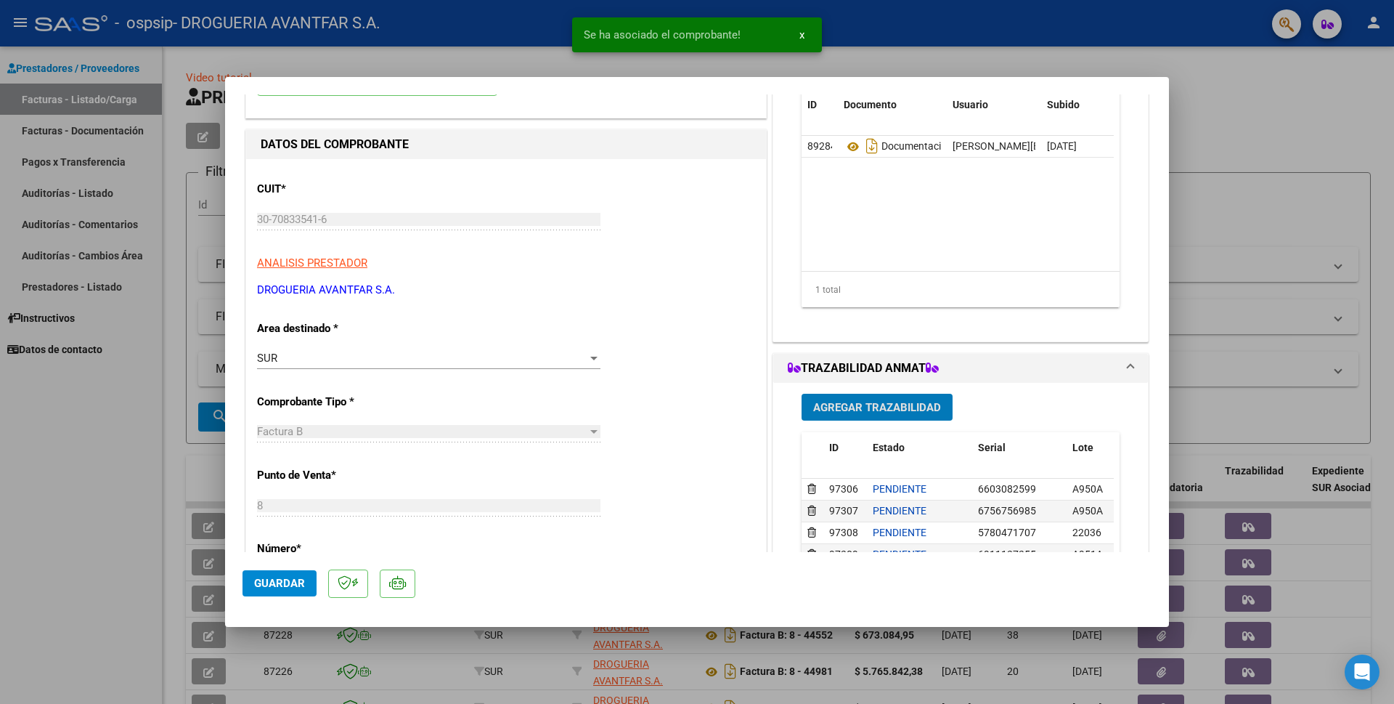
click at [894, 407] on span "Agregar Trazabilidad" at bounding box center [877, 407] width 128 height 13
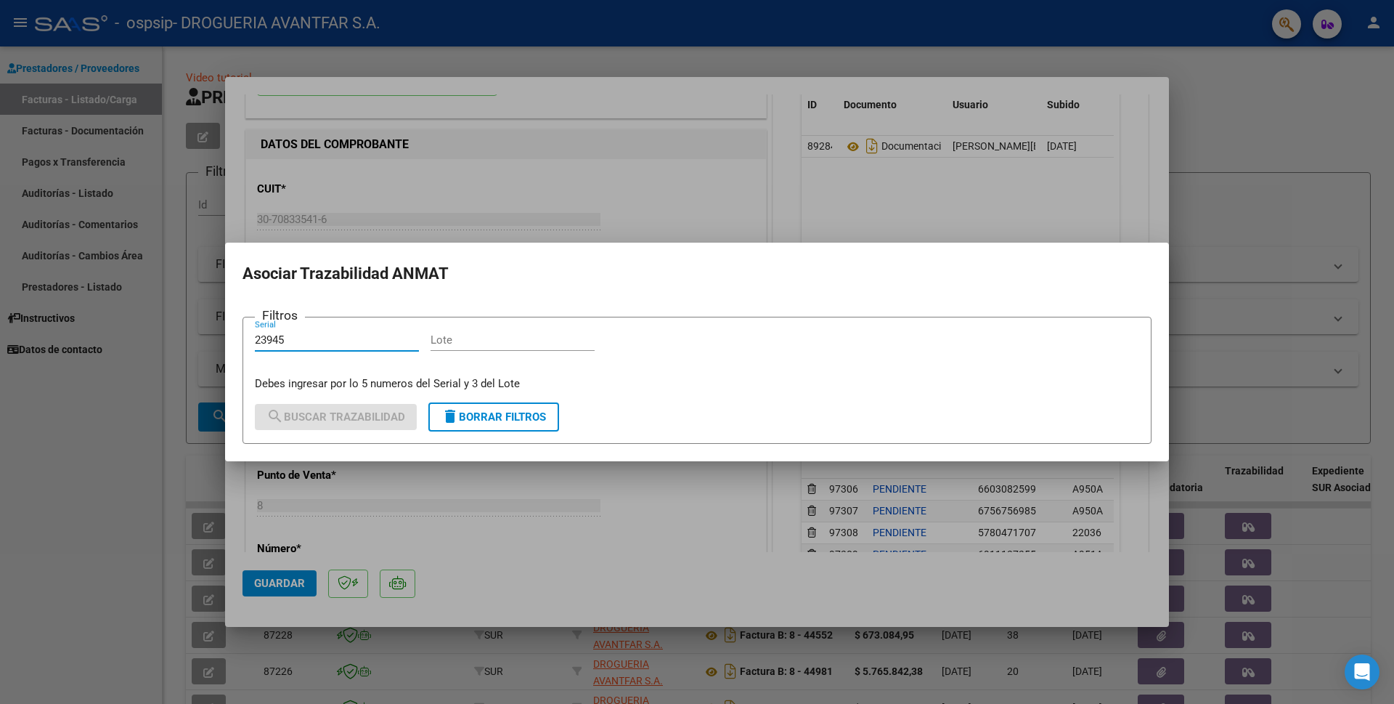
type input "23945"
click at [453, 337] on input "Lote" at bounding box center [513, 339] width 164 height 13
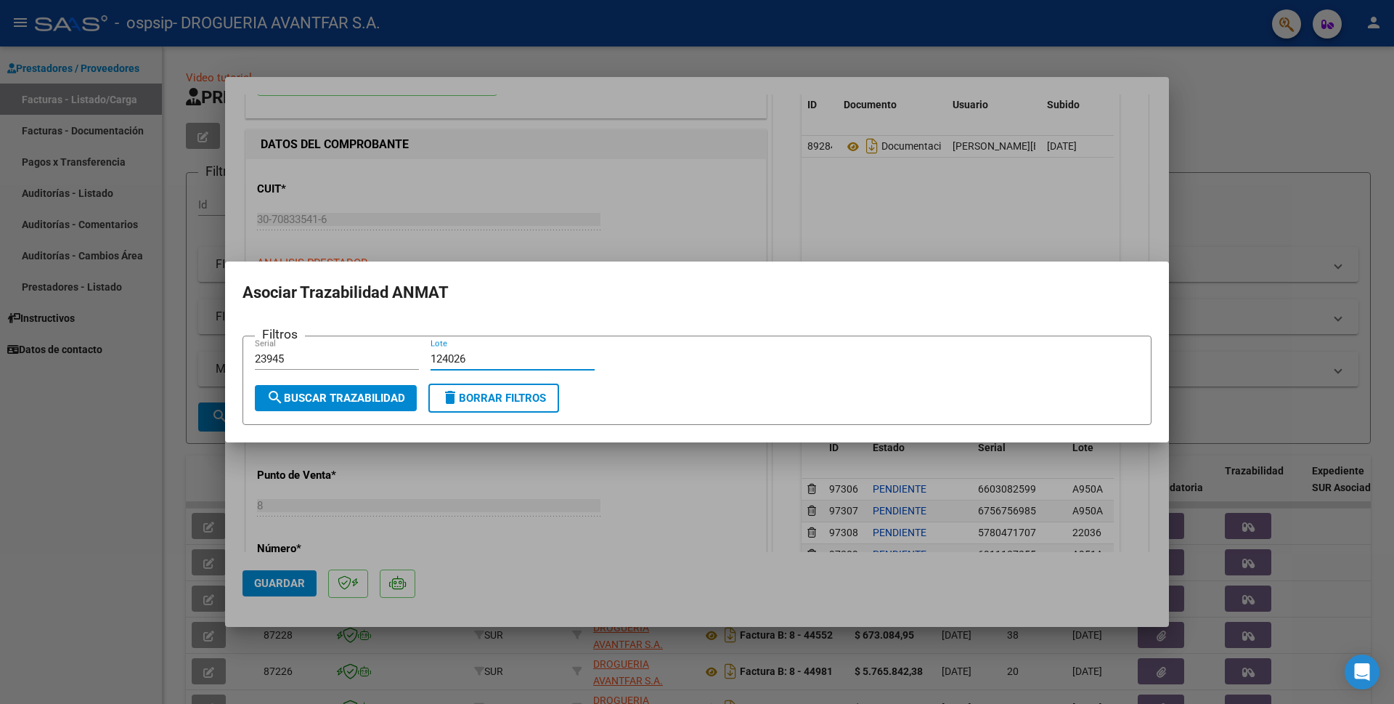
type input "124026"
click at [376, 388] on button "search Buscar Trazabilidad" at bounding box center [336, 398] width 162 height 26
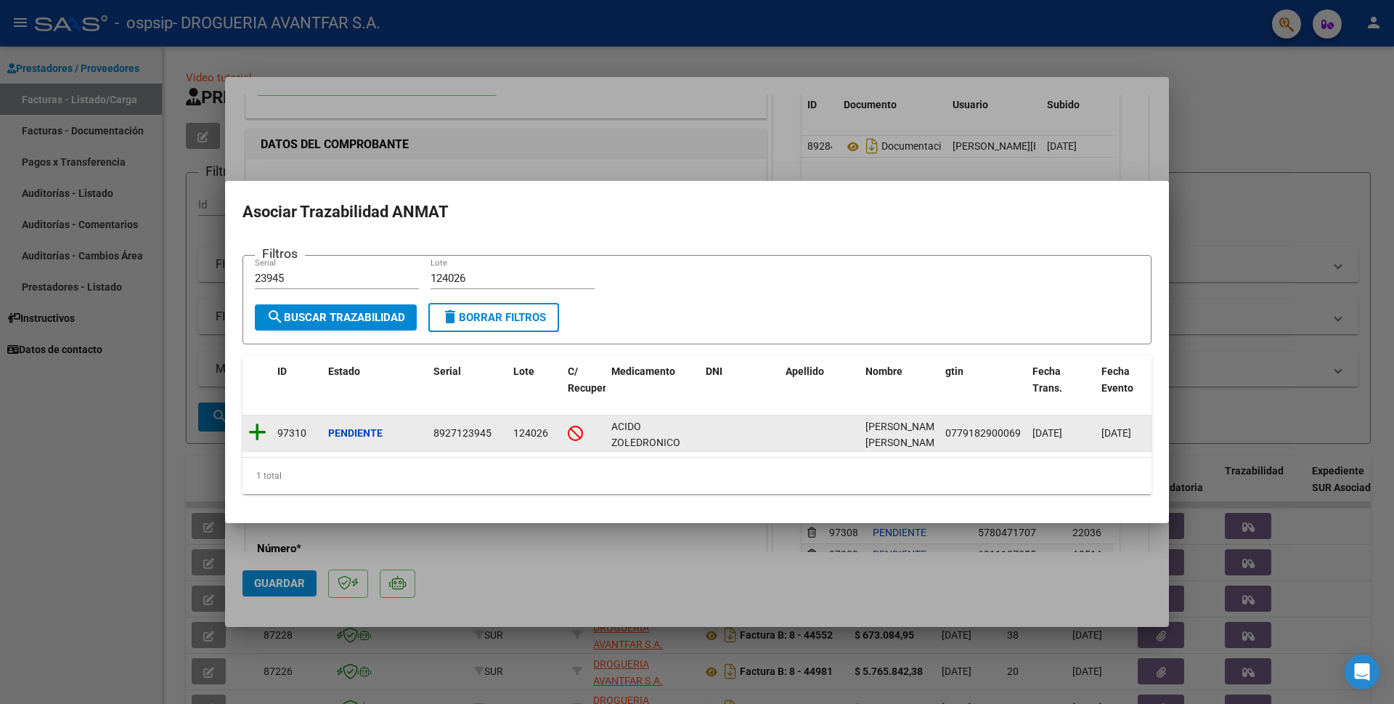
click at [263, 431] on icon at bounding box center [257, 432] width 18 height 20
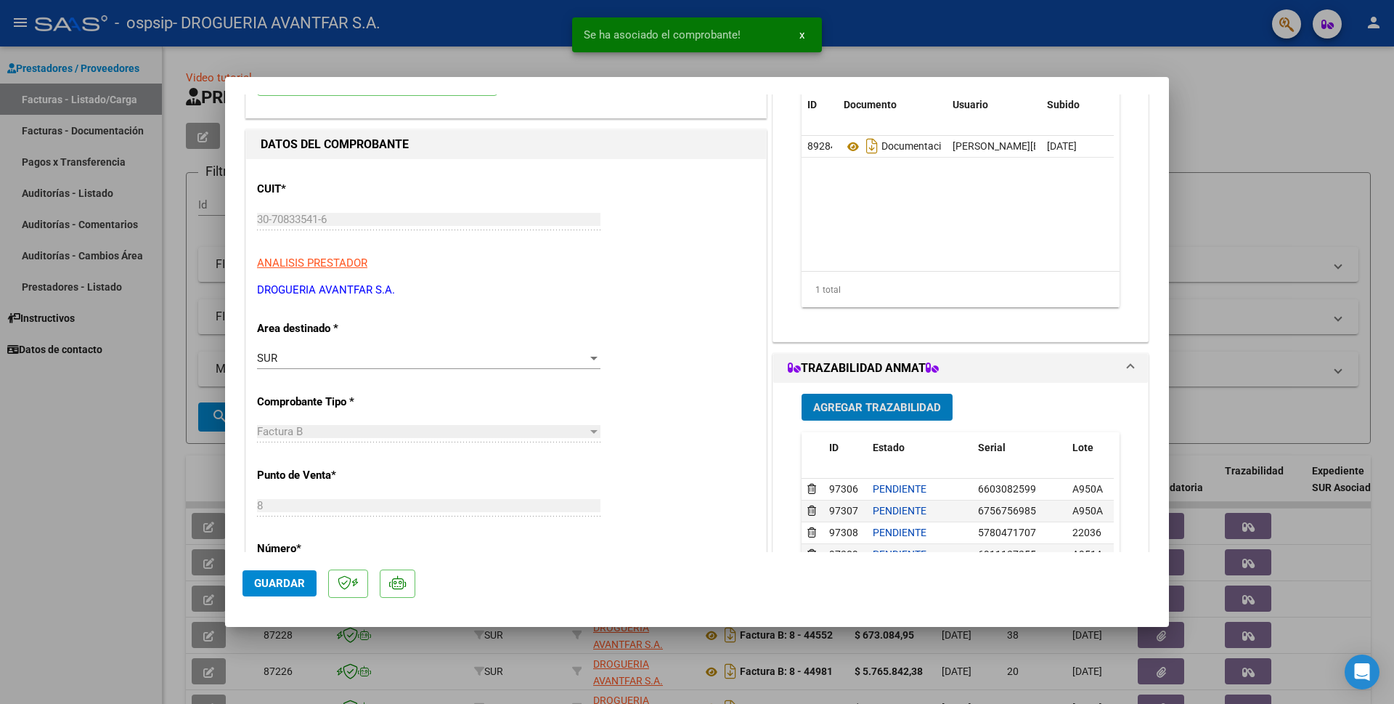
click at [272, 584] on span "Guardar" at bounding box center [279, 583] width 51 height 13
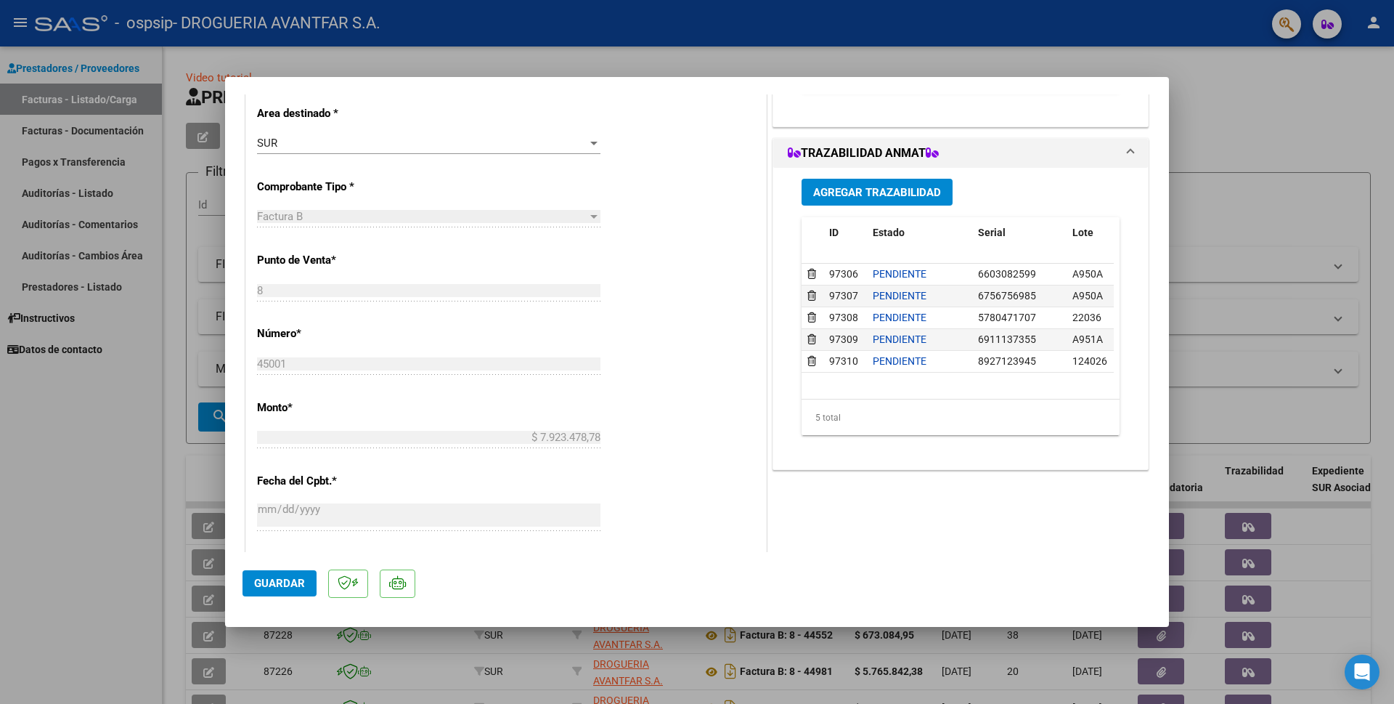
scroll to position [363, 0]
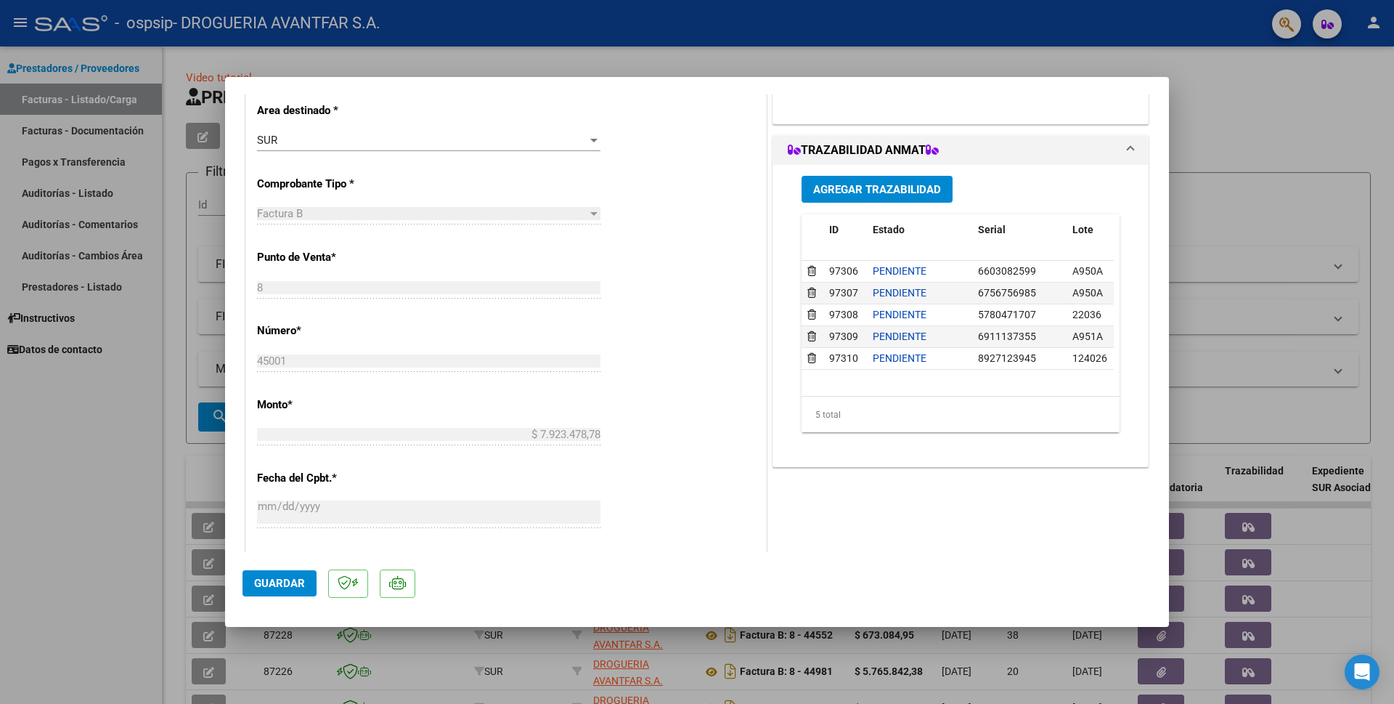
click at [1270, 129] on div at bounding box center [697, 352] width 1394 height 704
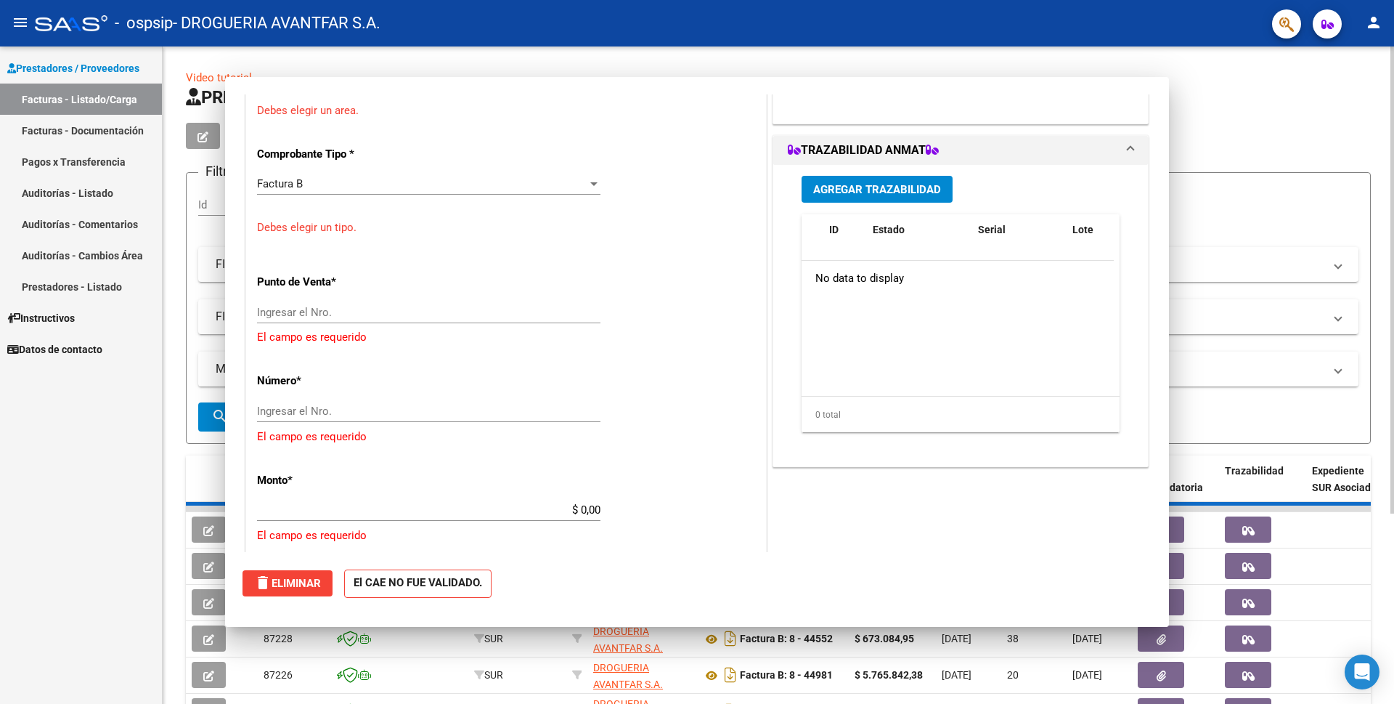
scroll to position [0, 0]
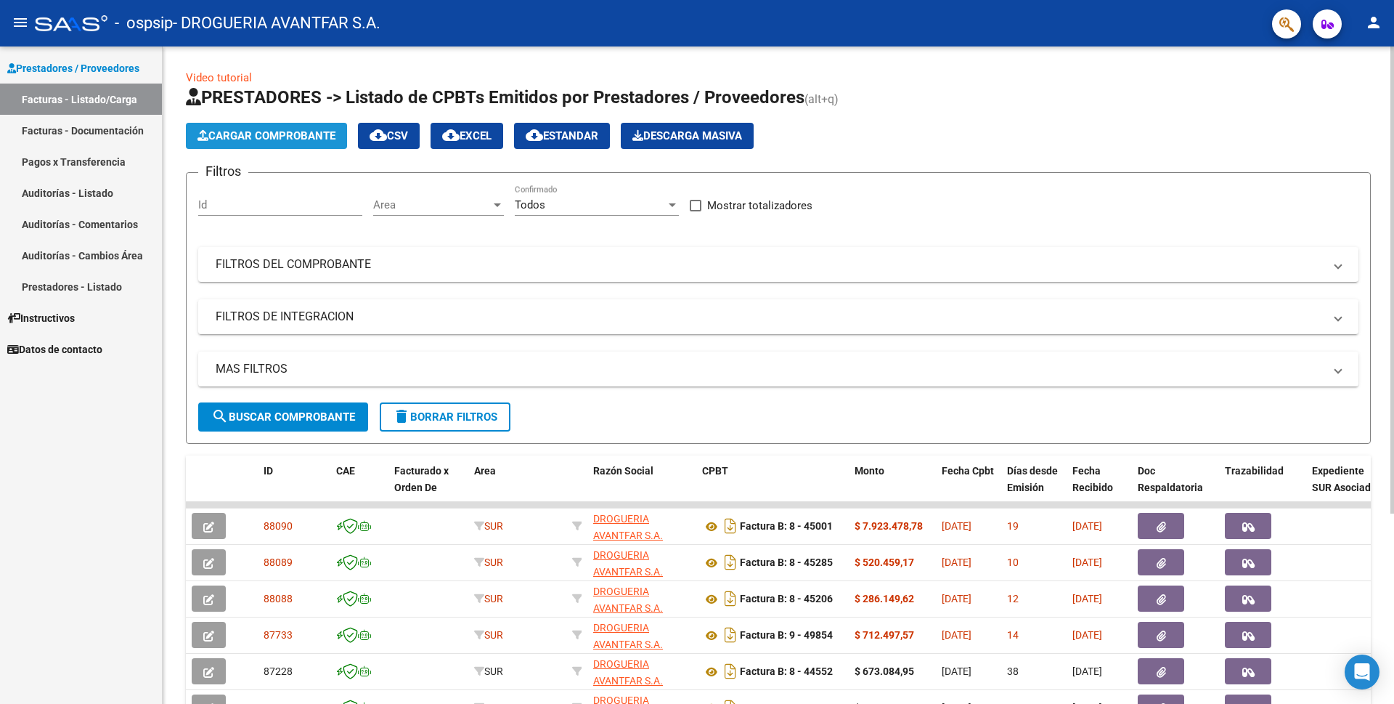
click at [257, 134] on span "Cargar Comprobante" at bounding box center [267, 135] width 138 height 13
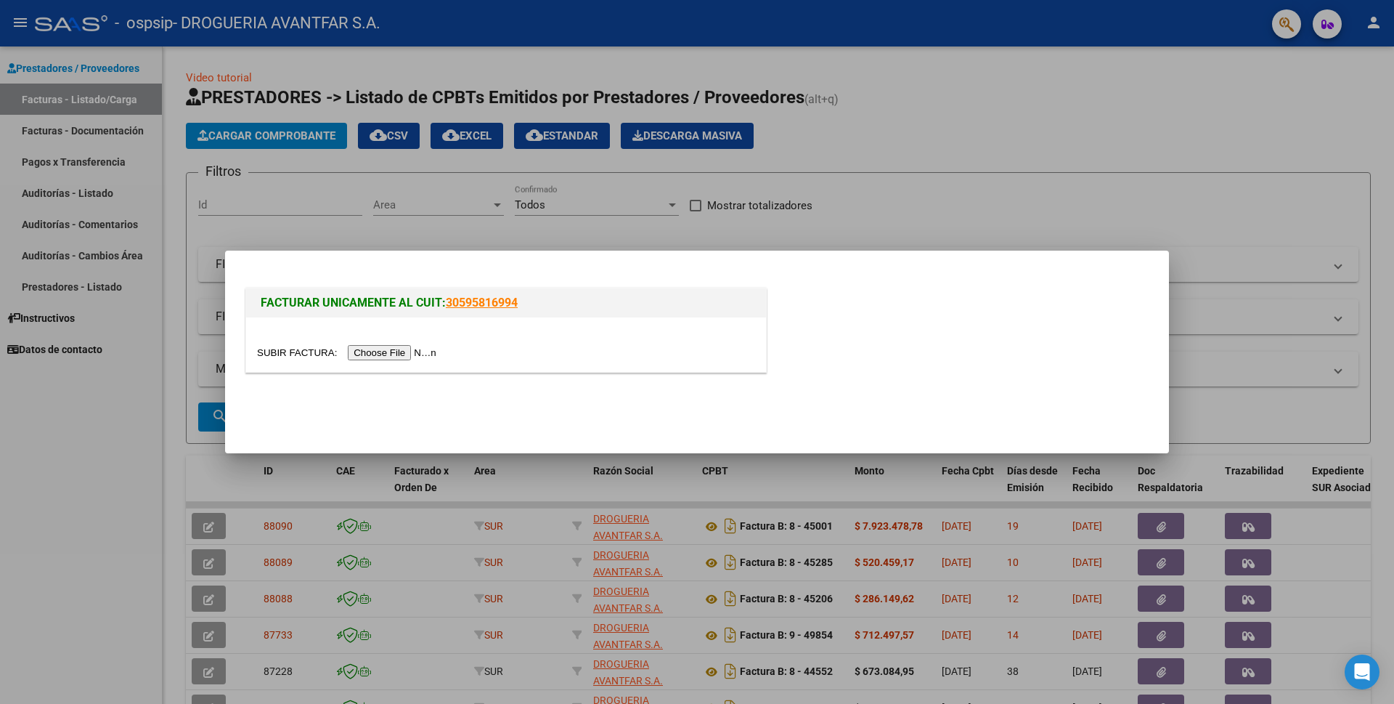
click at [415, 349] on input "file" at bounding box center [349, 352] width 184 height 15
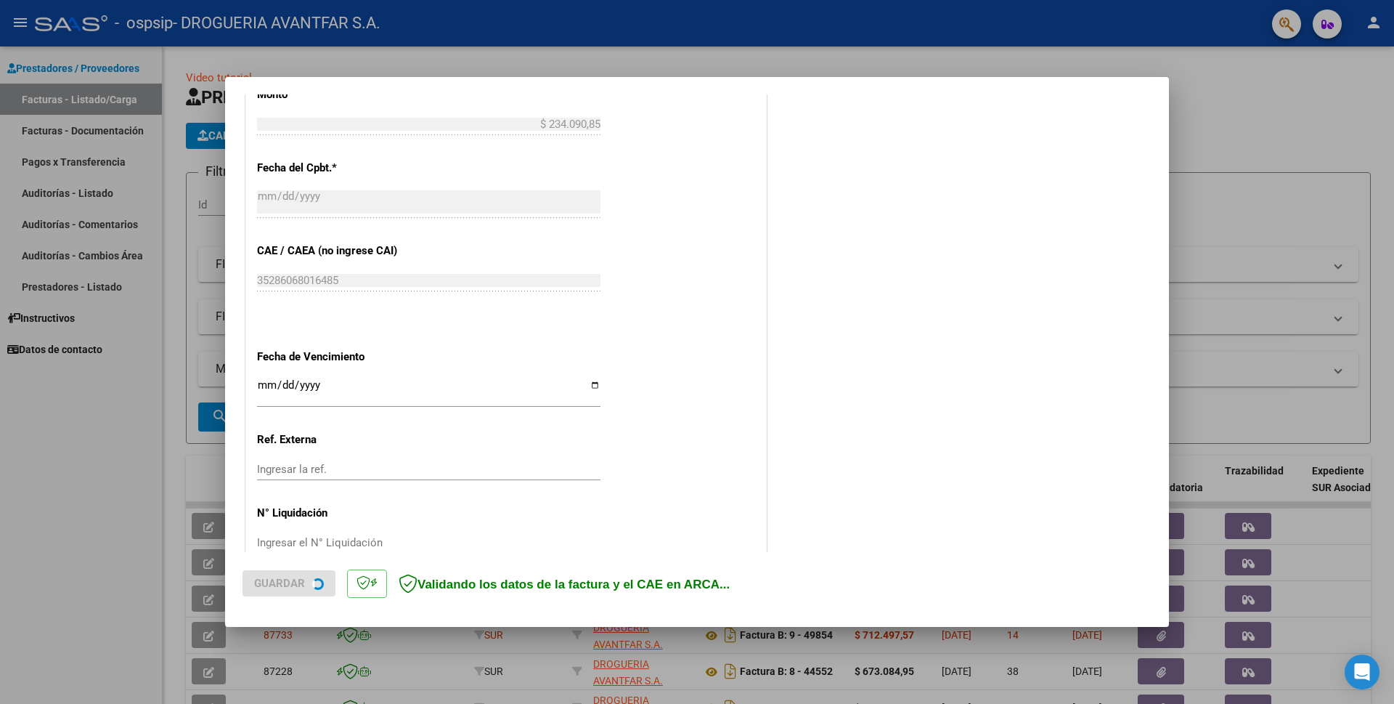
scroll to position [630, 0]
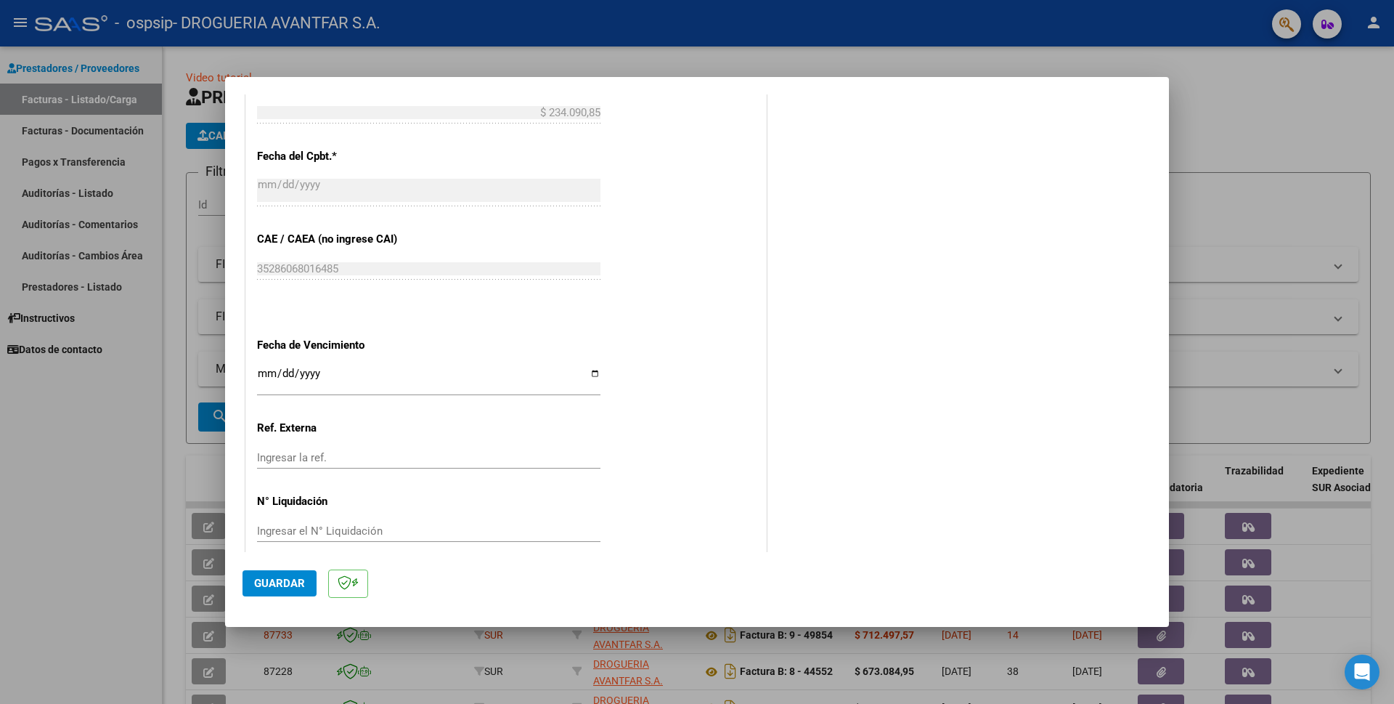
click at [258, 369] on input "Ingresar la fecha" at bounding box center [428, 378] width 343 height 23
type input "[DATE]"
click at [296, 585] on span "Guardar" at bounding box center [279, 583] width 51 height 13
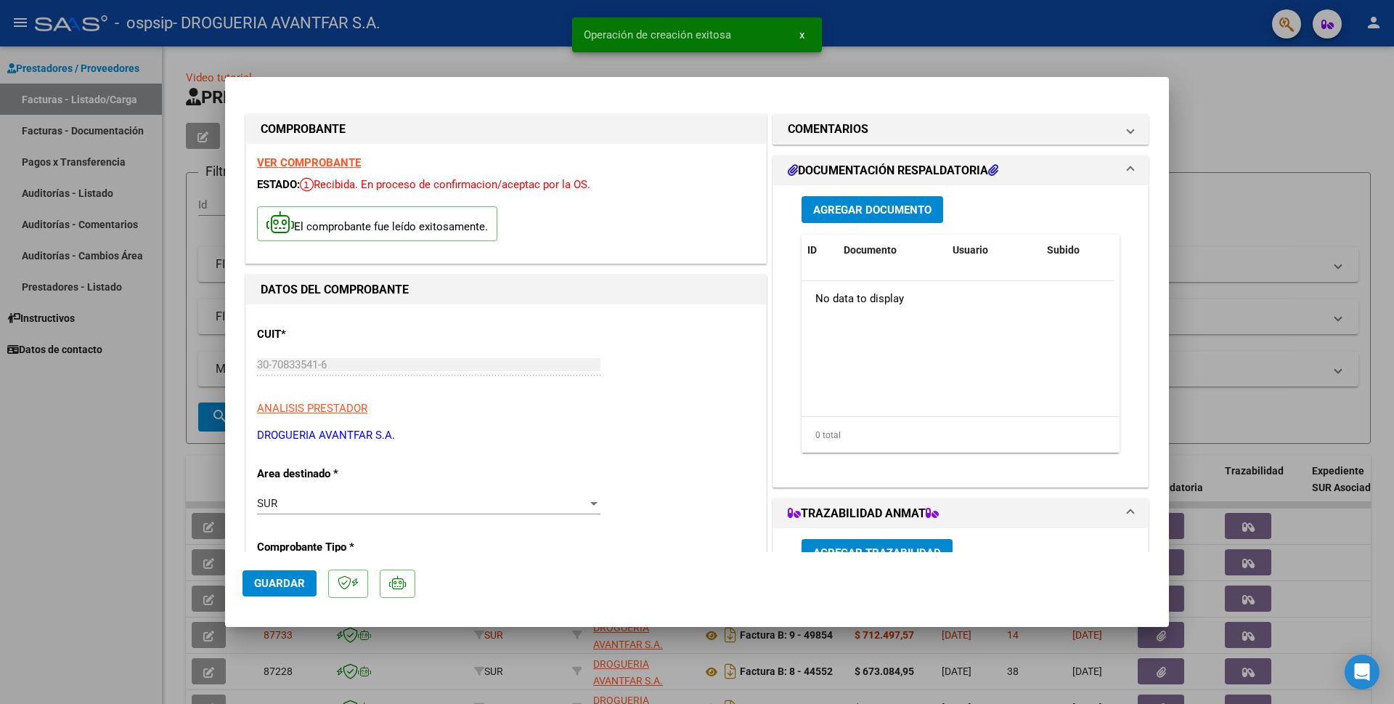
click at [903, 208] on span "Agregar Documento" at bounding box center [872, 209] width 118 height 13
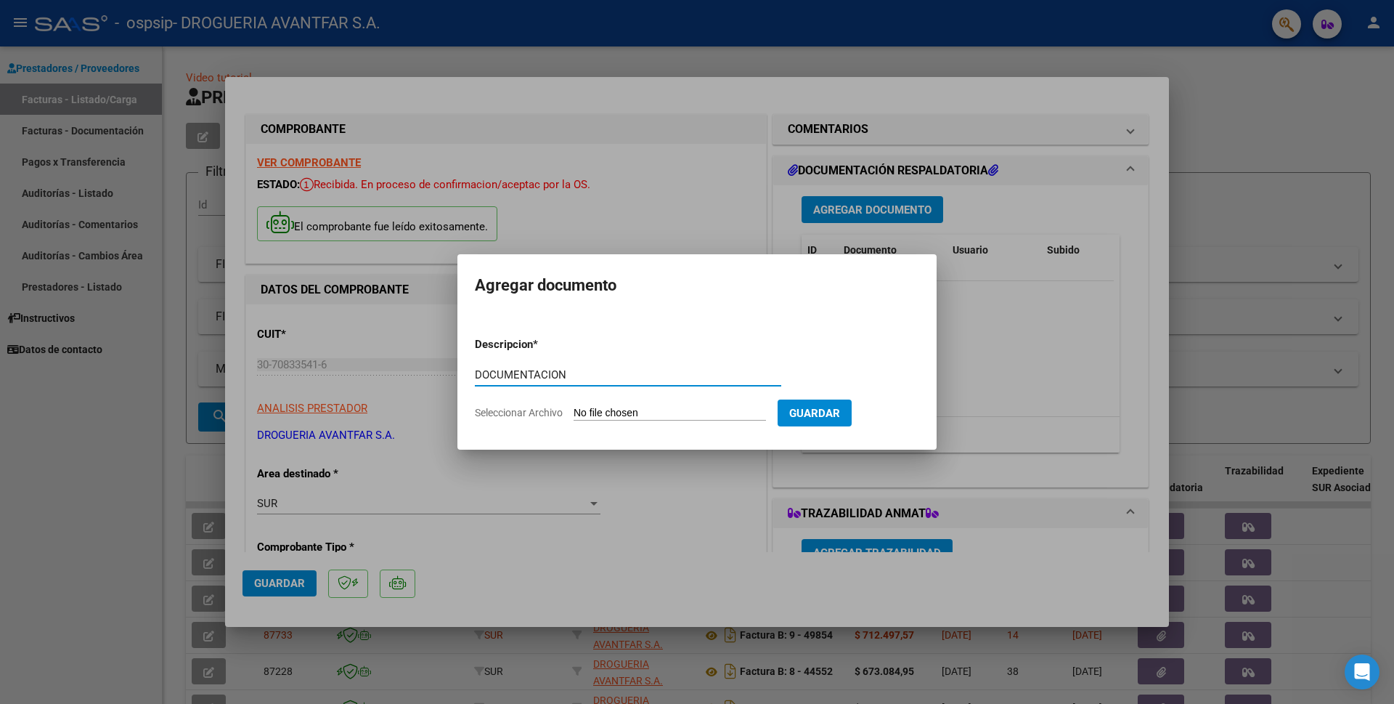
type input "DOCUMENTACION"
click at [605, 412] on input "Seleccionar Archivo" at bounding box center [670, 414] width 192 height 14
type input "C:\fakepath\210122_2025_08_17_19_01_53_466.pdf"
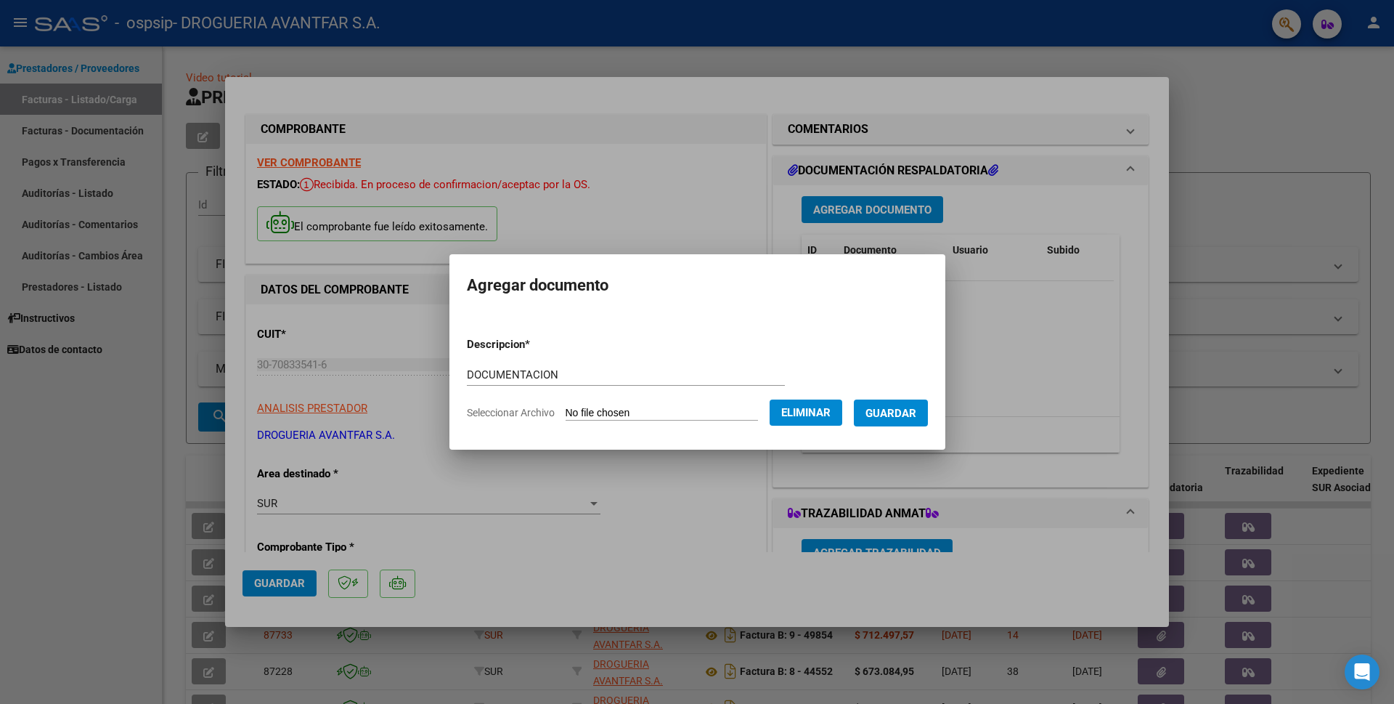
click at [879, 411] on span "Guardar" at bounding box center [891, 413] width 51 height 13
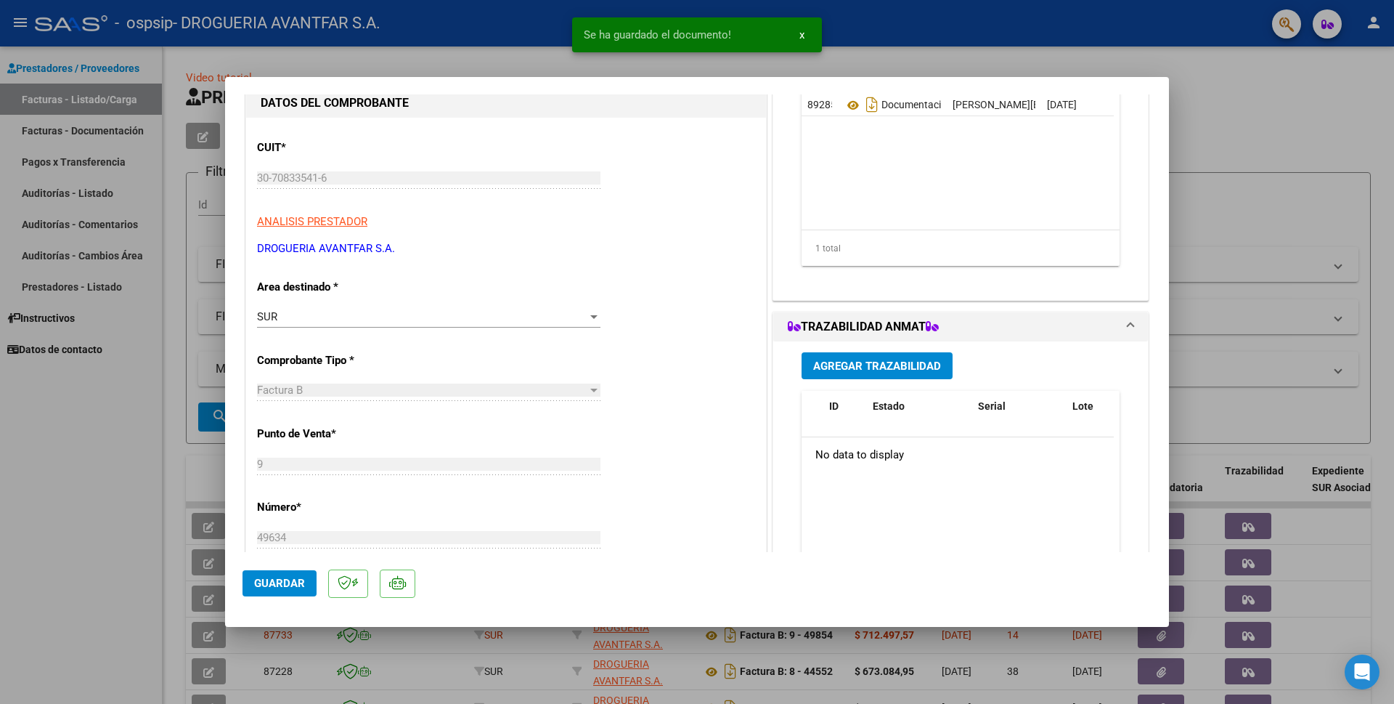
scroll to position [218, 0]
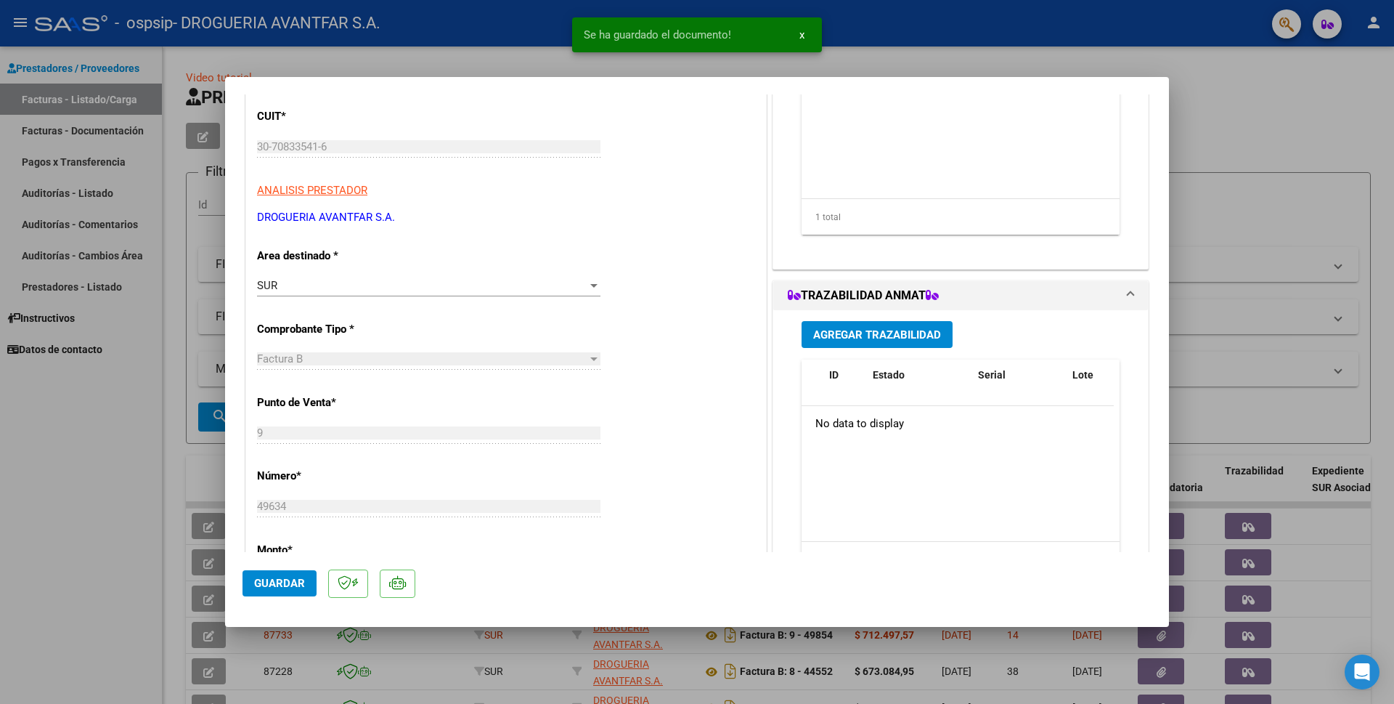
click at [878, 332] on span "Agregar Trazabilidad" at bounding box center [877, 334] width 128 height 13
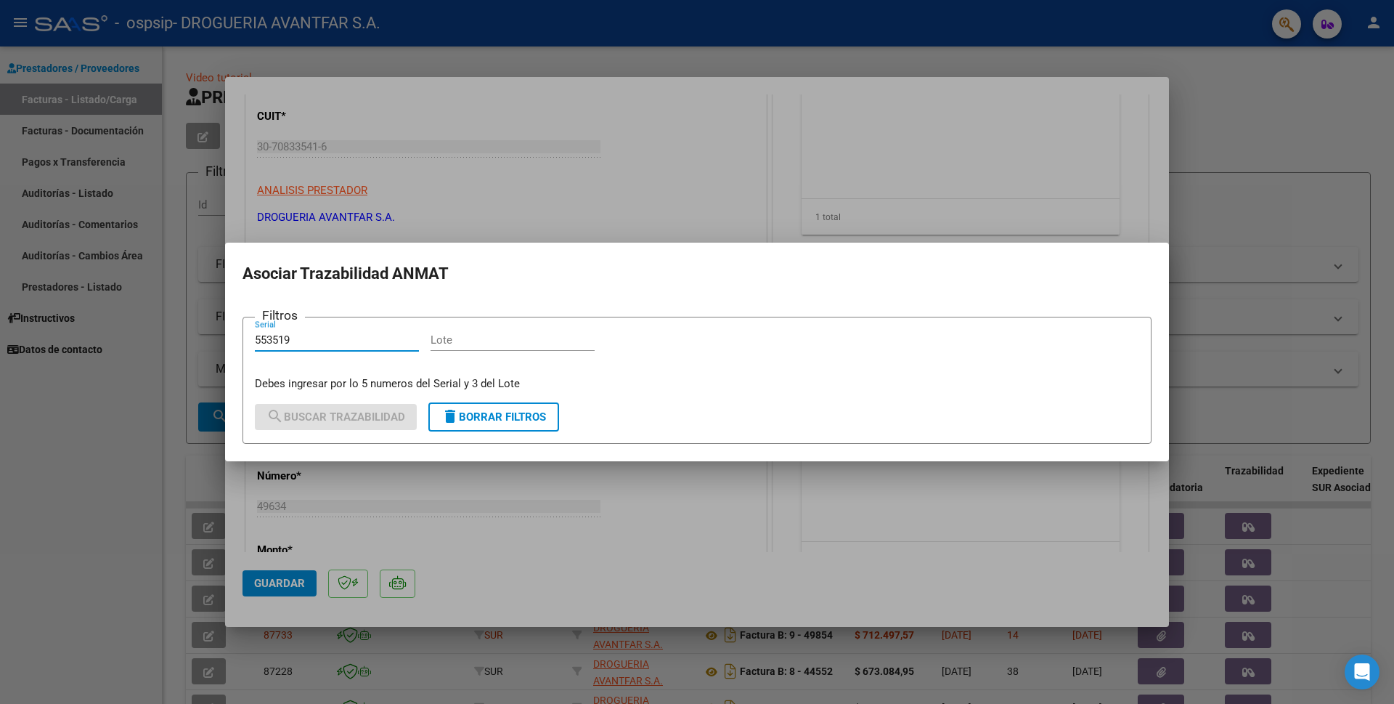
type input "553519"
click at [451, 346] on input "Lote" at bounding box center [513, 339] width 164 height 13
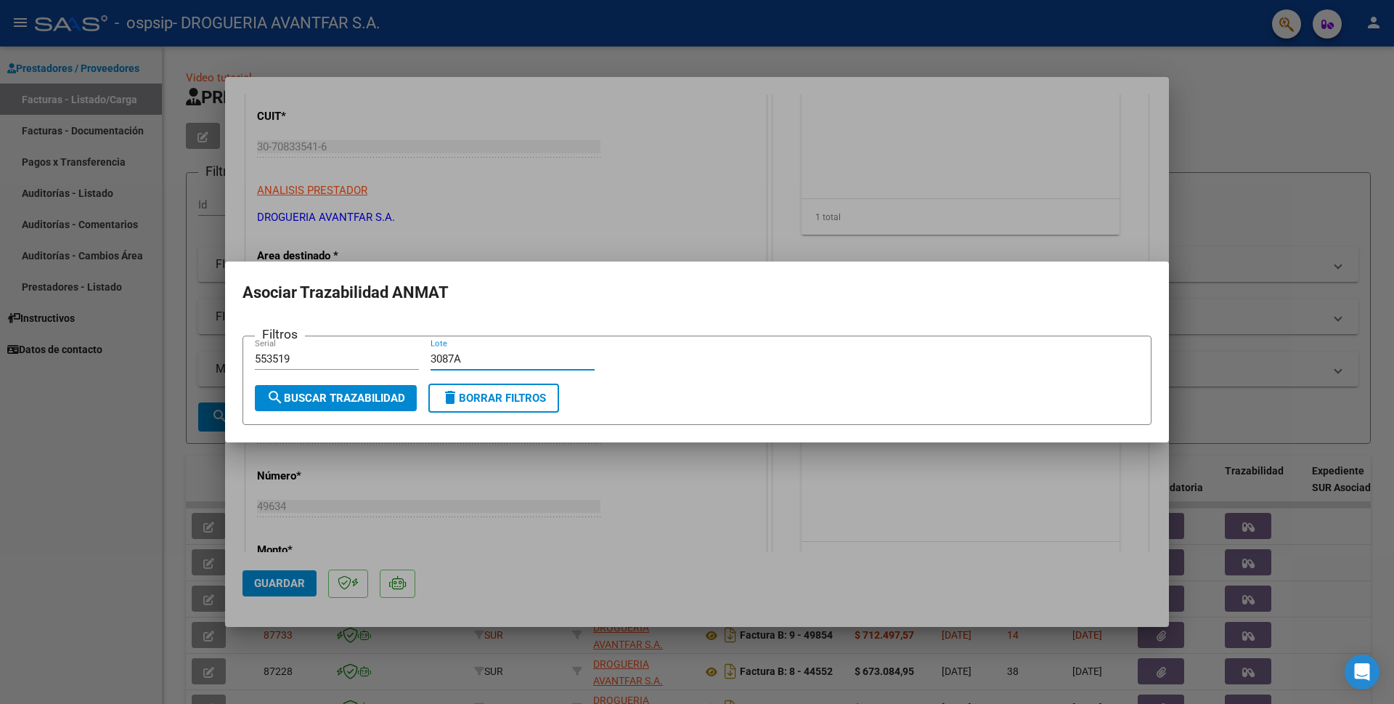
type input "3087A"
click at [370, 397] on span "search Buscar Trazabilidad" at bounding box center [335, 397] width 139 height 13
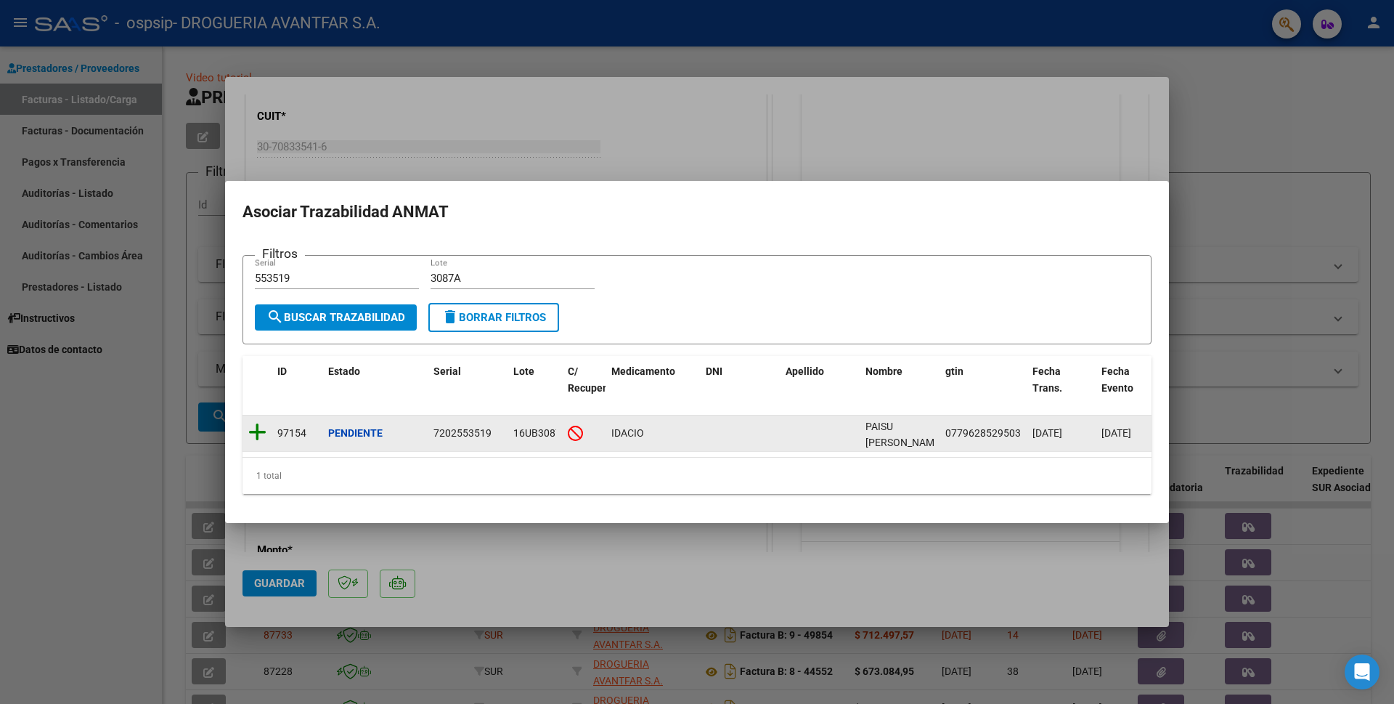
click at [262, 430] on icon at bounding box center [257, 432] width 18 height 20
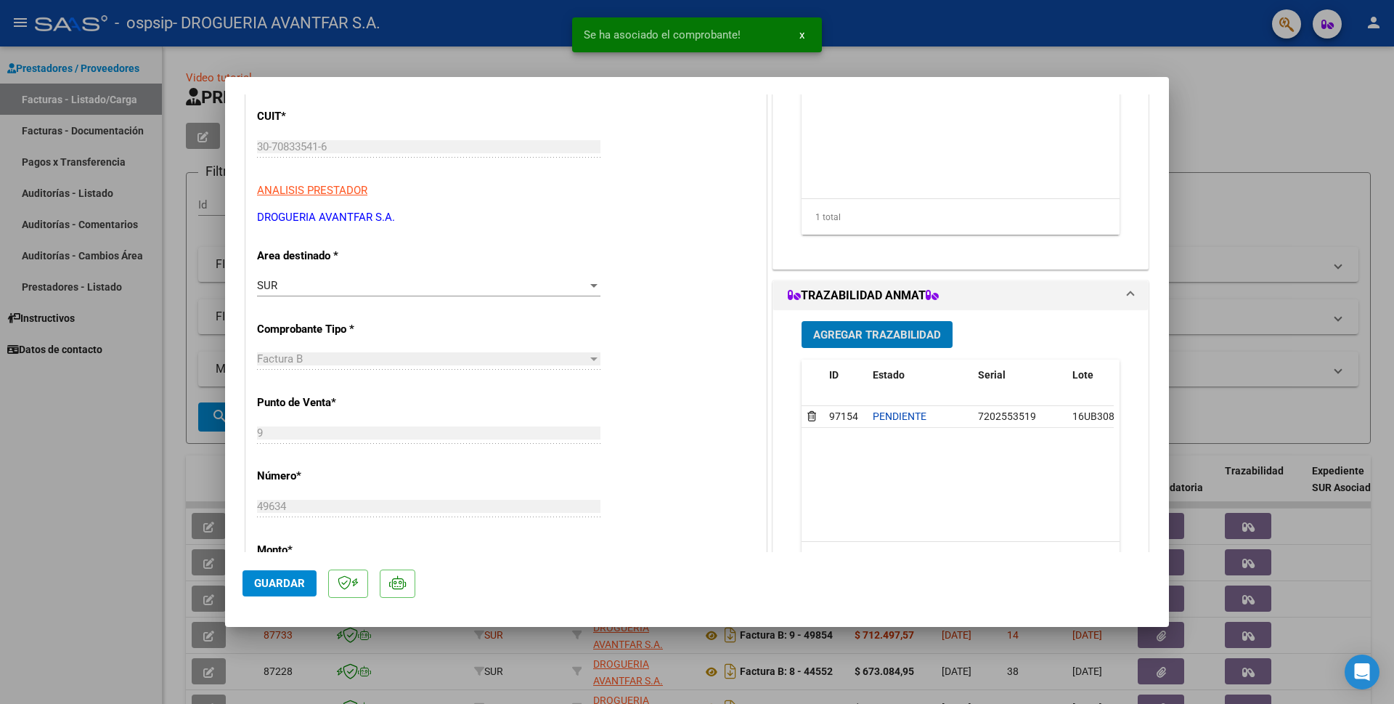
click at [281, 585] on span "Guardar" at bounding box center [279, 583] width 51 height 13
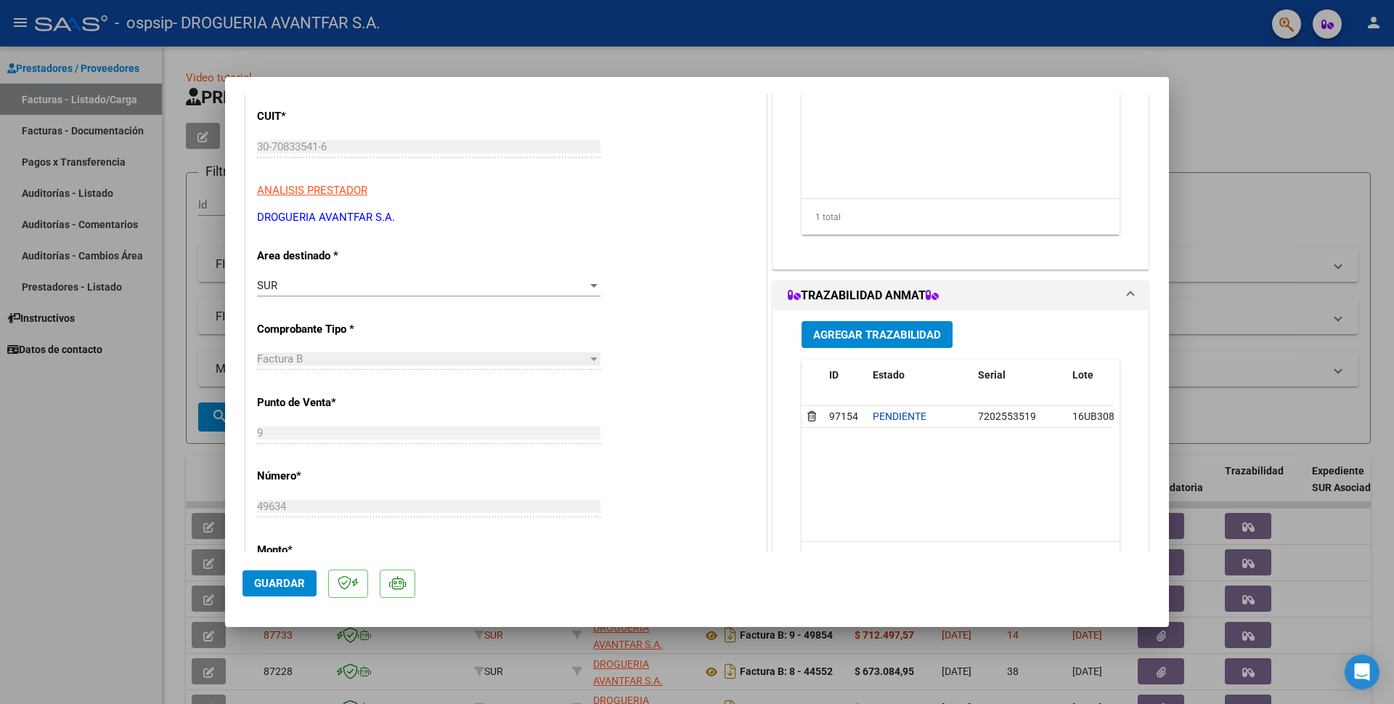
click at [1248, 120] on div at bounding box center [697, 352] width 1394 height 704
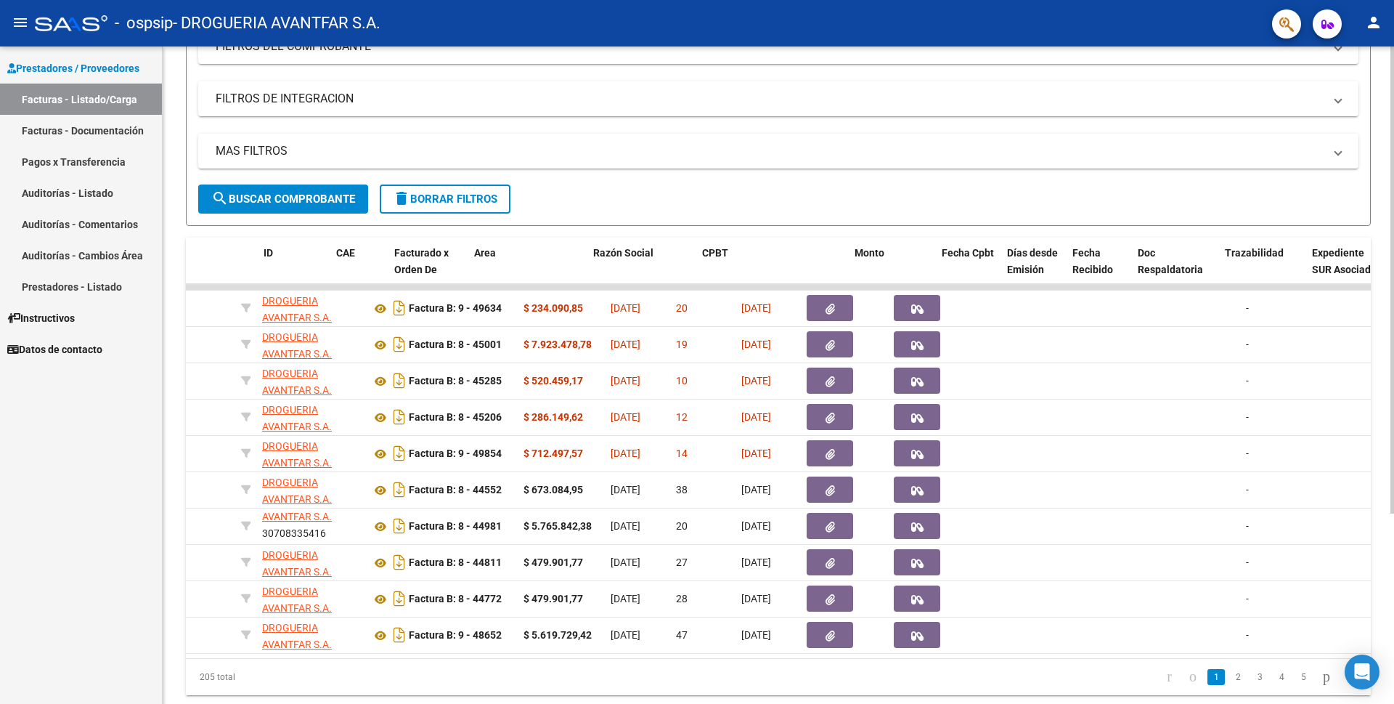
scroll to position [0, 0]
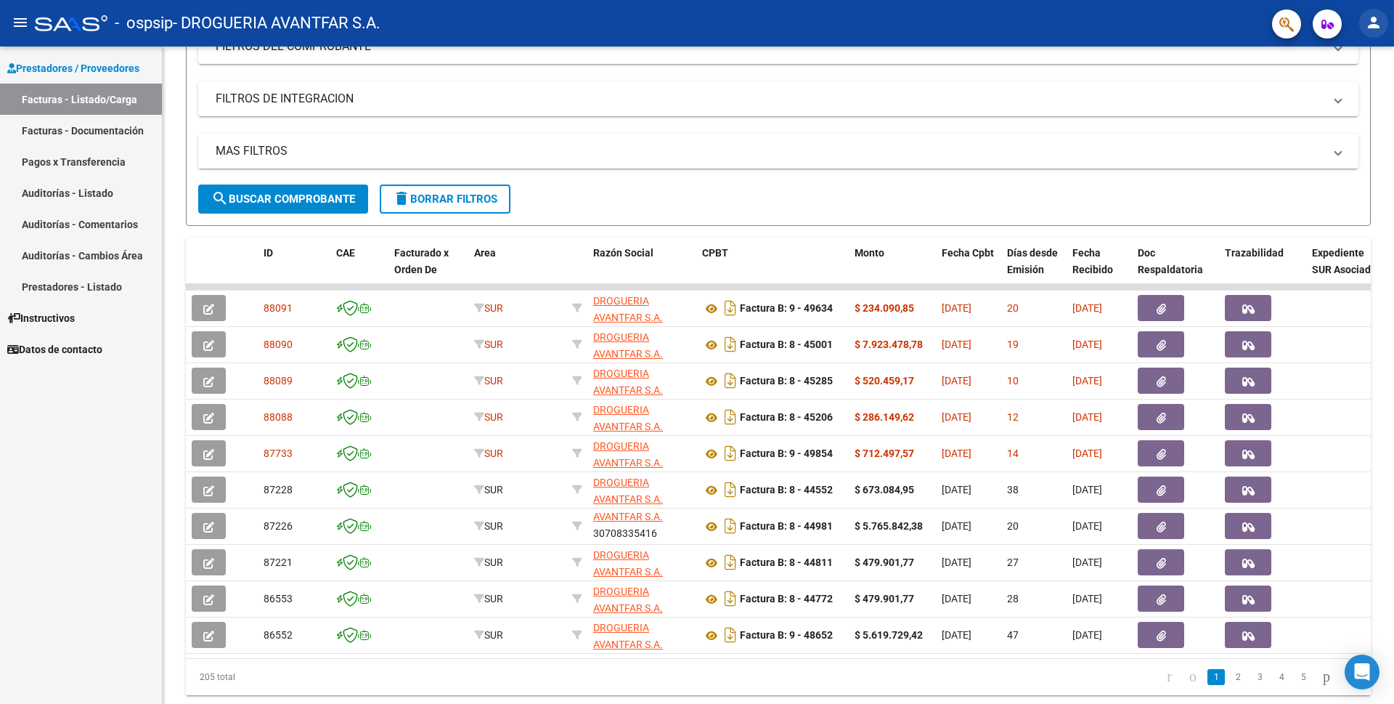
click at [1383, 17] on button "person" at bounding box center [1373, 23] width 29 height 29
click at [1179, 11] on div at bounding box center [697, 352] width 1394 height 704
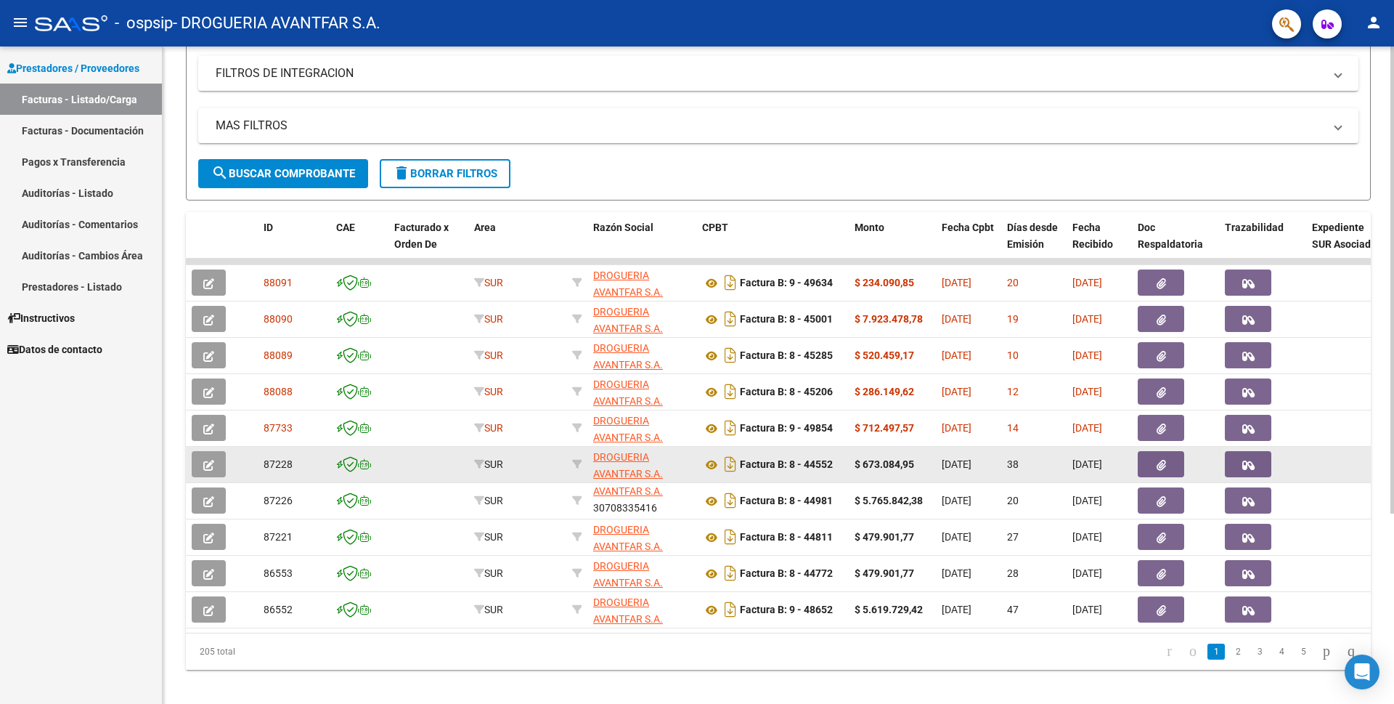
scroll to position [268, 0]
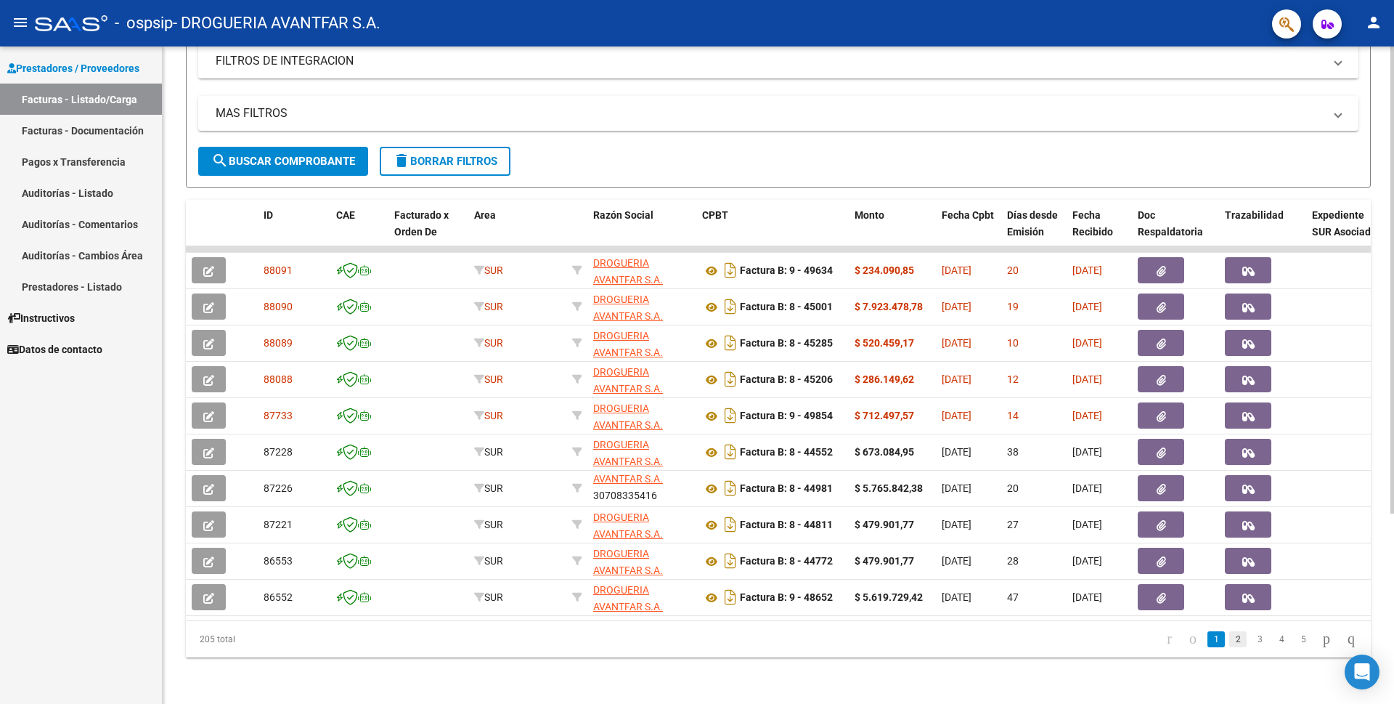
click at [1229, 643] on link "2" at bounding box center [1237, 639] width 17 height 16
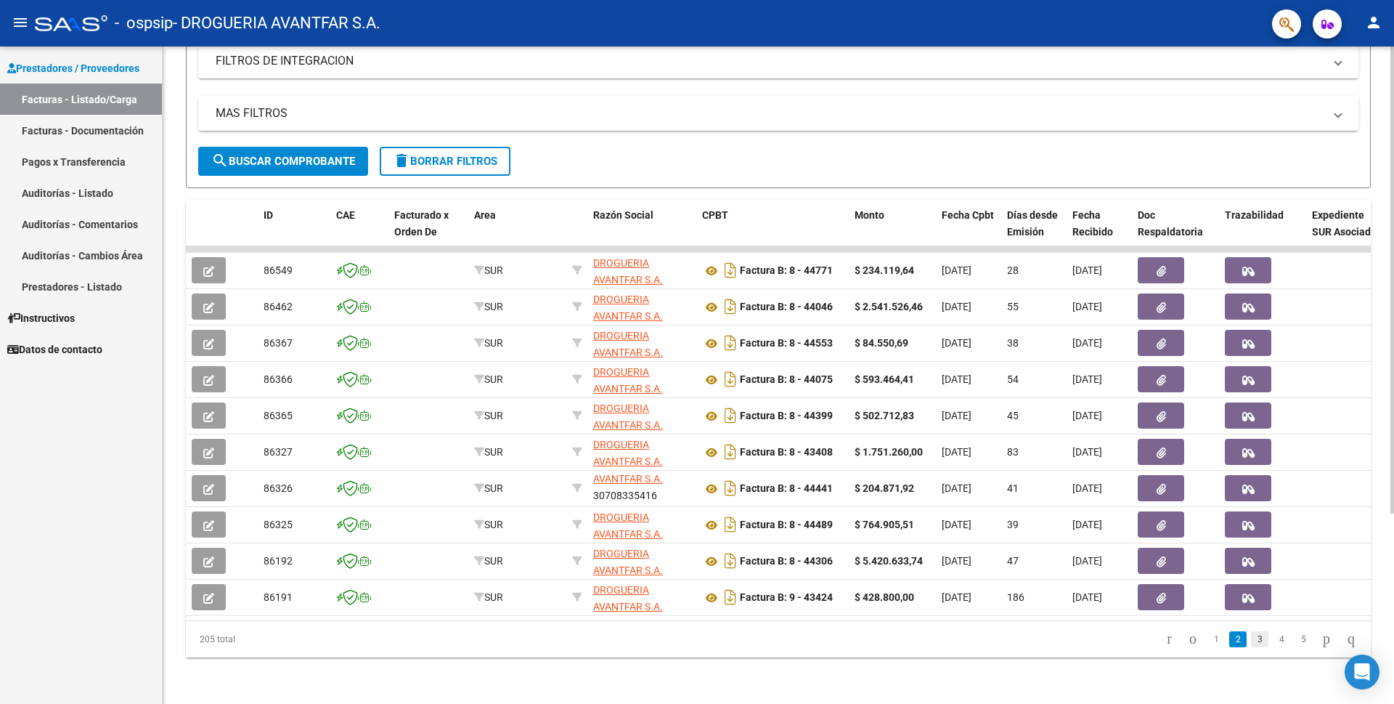
click at [1251, 643] on link "3" at bounding box center [1259, 639] width 17 height 16
click at [1273, 639] on link "4" at bounding box center [1281, 639] width 17 height 16
click at [1273, 637] on link "5" at bounding box center [1281, 639] width 17 height 16
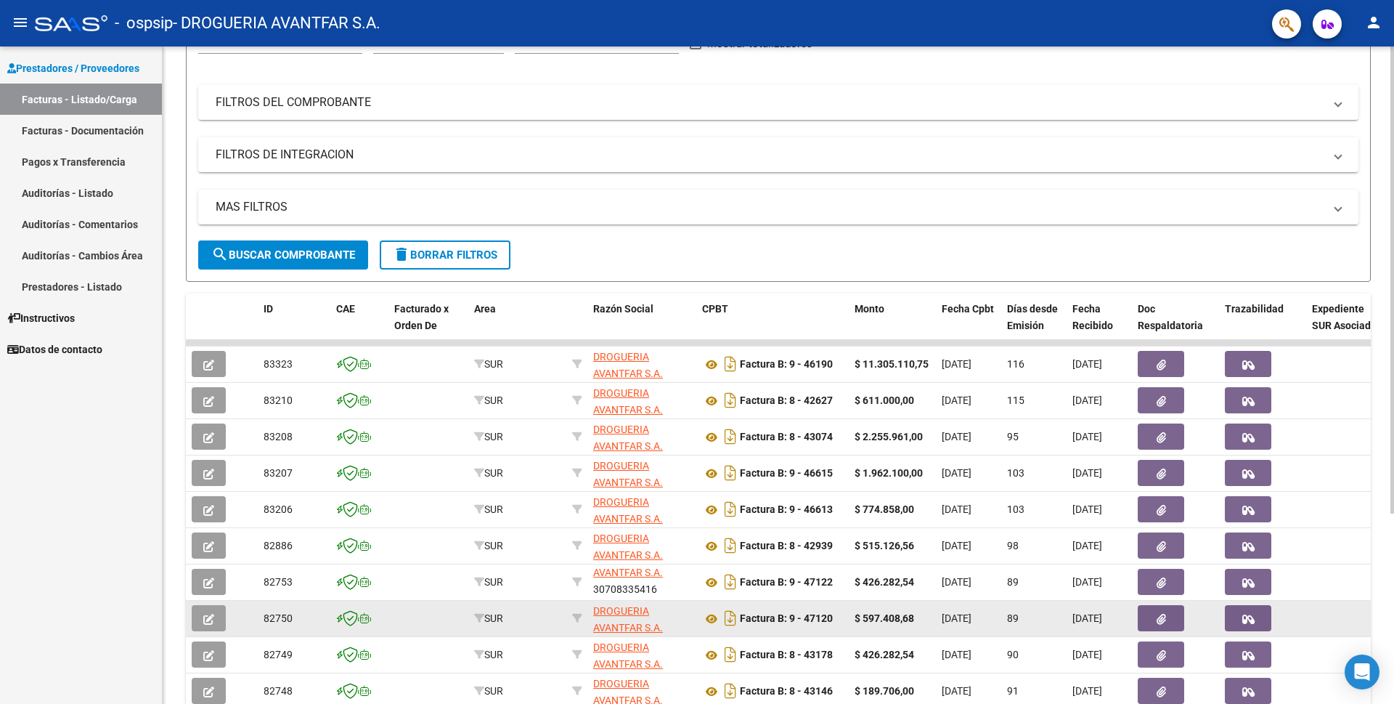
scroll to position [0, 0]
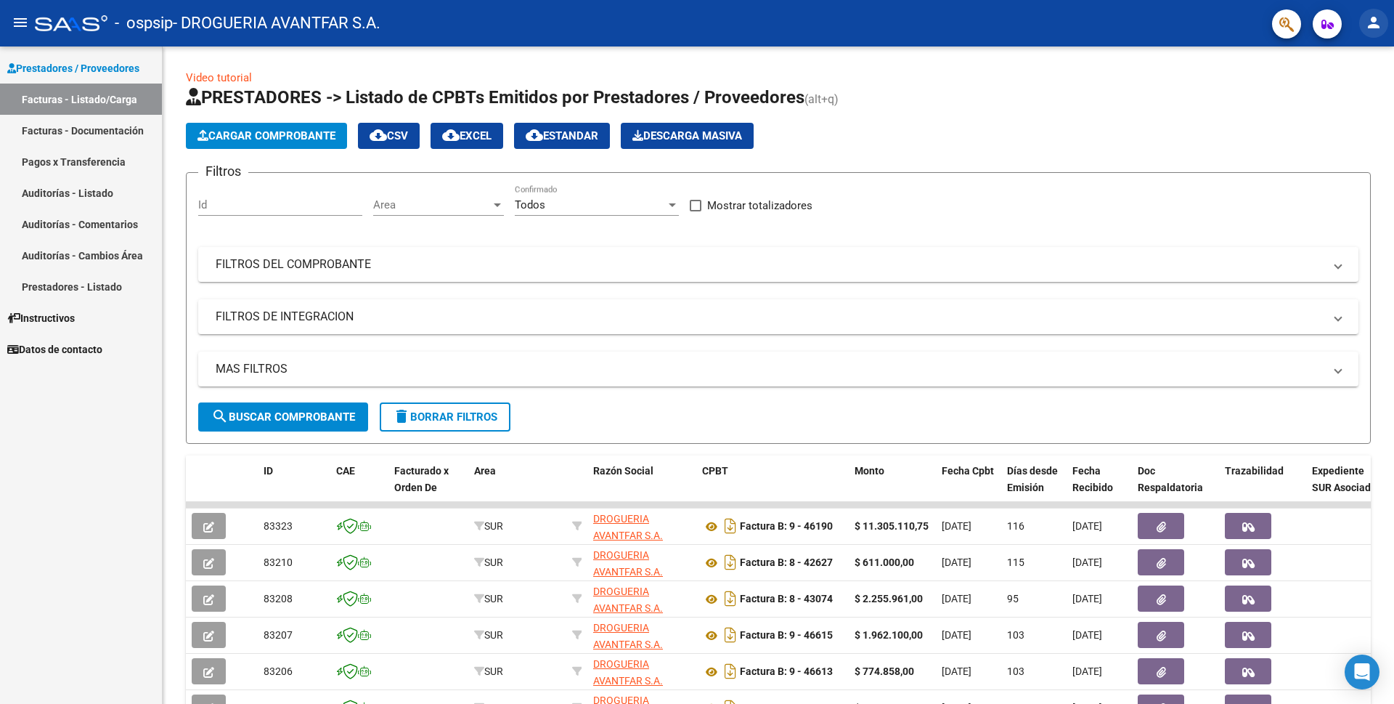
click at [1375, 27] on mat-icon "person" at bounding box center [1373, 22] width 17 height 17
click at [1337, 99] on button "exit_to_app Salir" at bounding box center [1344, 95] width 89 height 35
